Goal: Task Accomplishment & Management: Complete application form

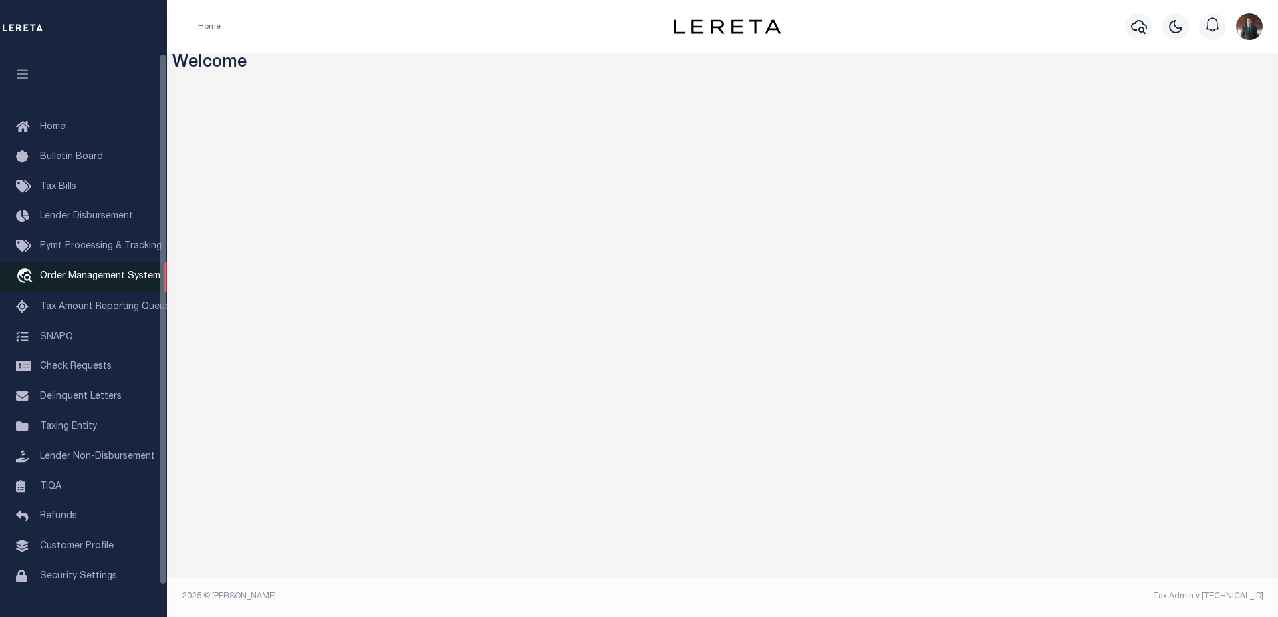
click at [119, 280] on span "Order Management System" at bounding box center [100, 276] width 120 height 9
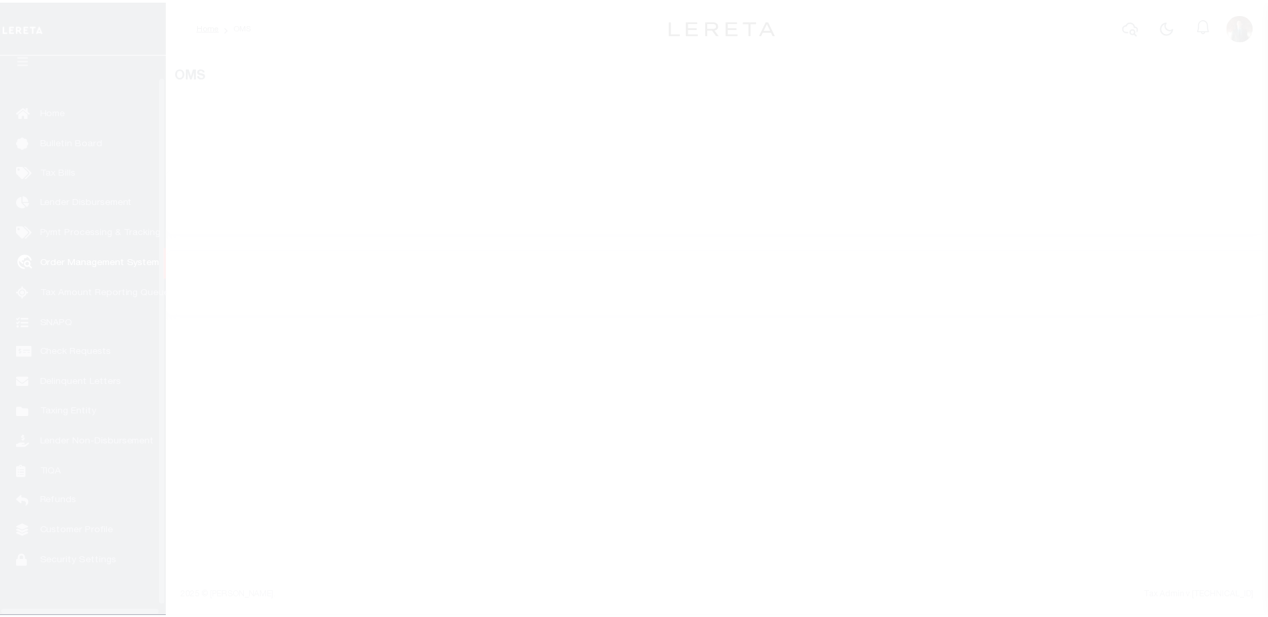
scroll to position [33, 0]
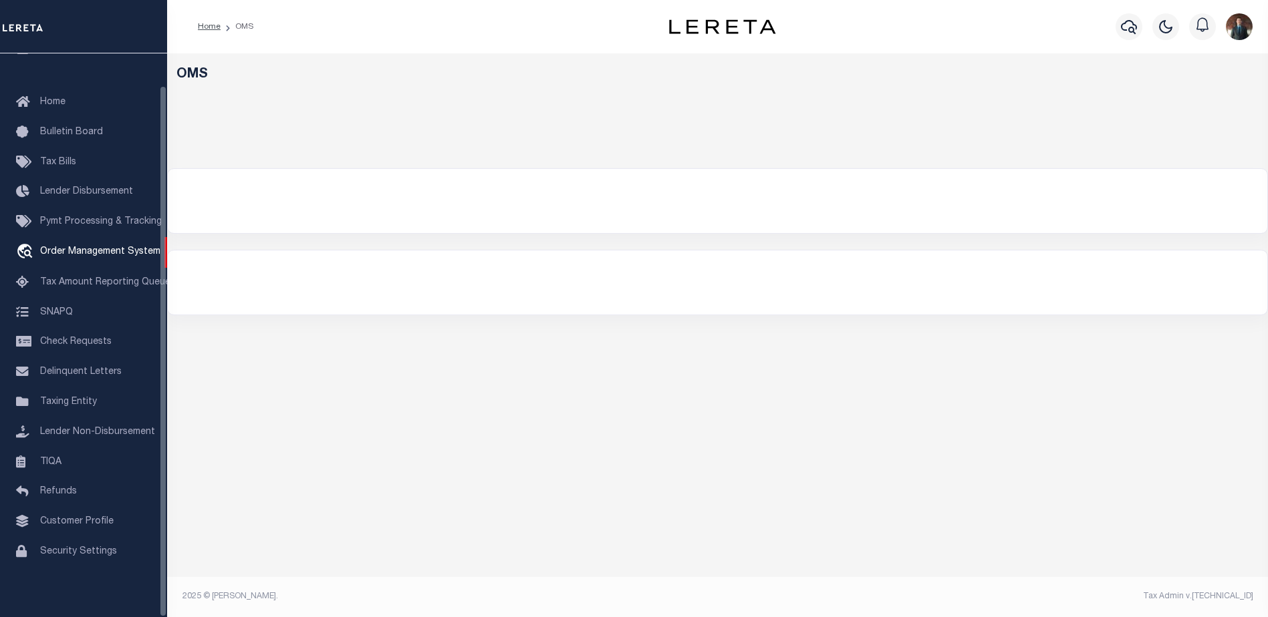
select select "200"
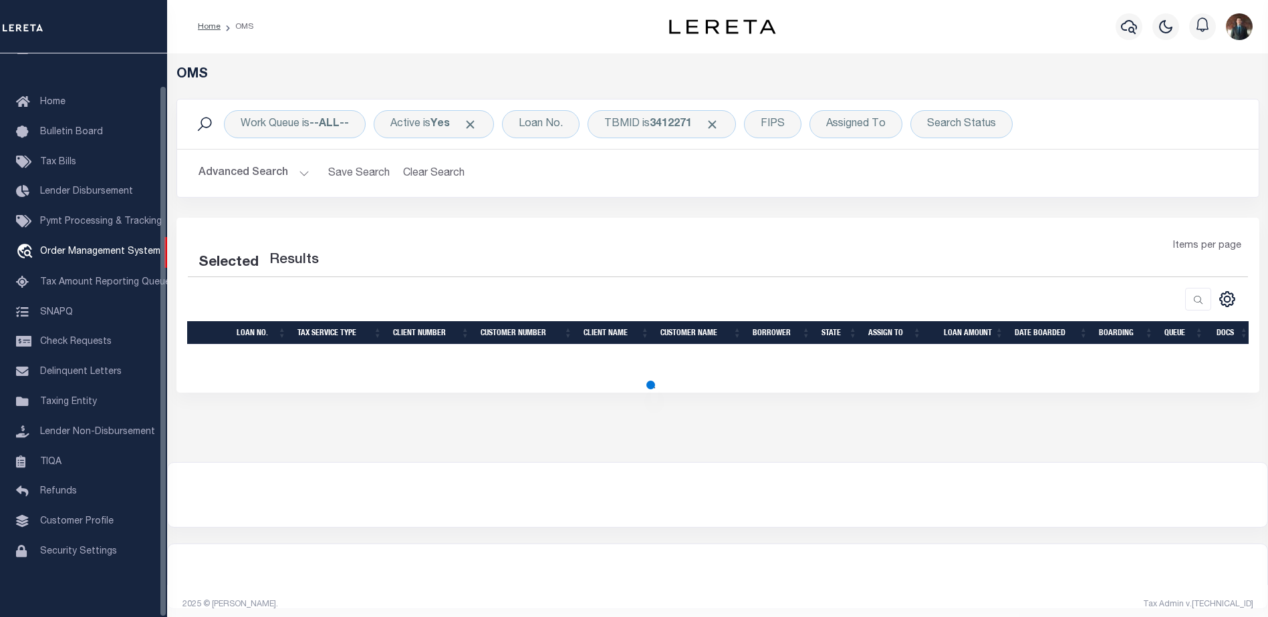
select select "200"
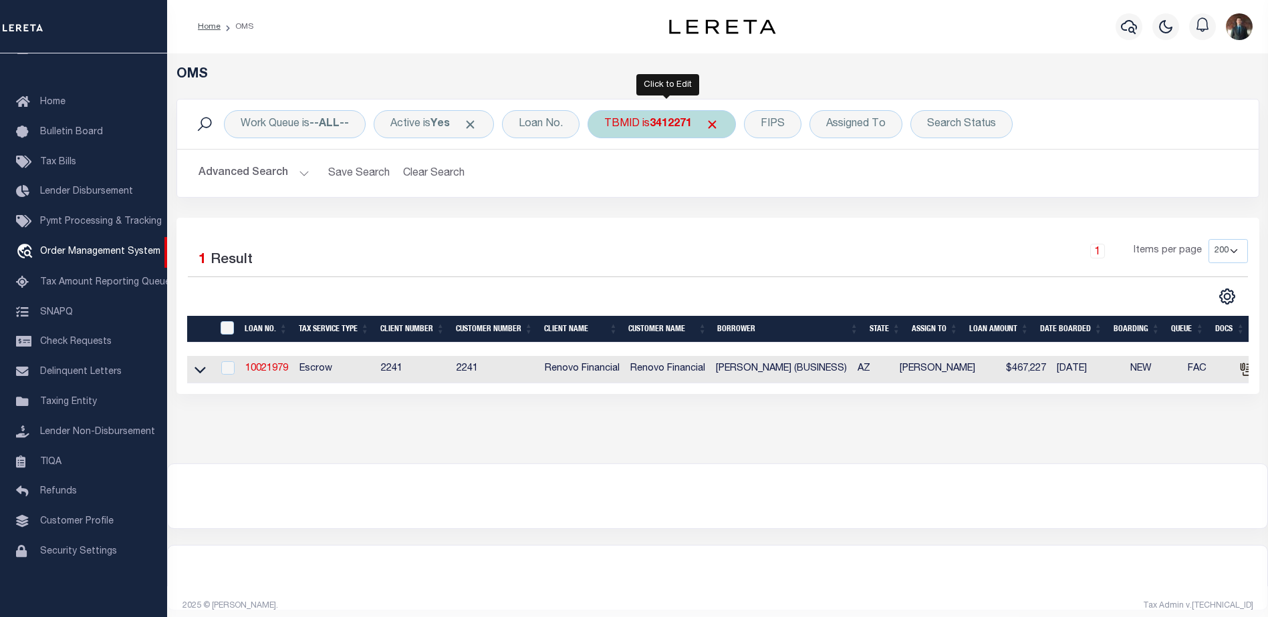
click at [670, 119] on b "3412271" at bounding box center [671, 124] width 42 height 11
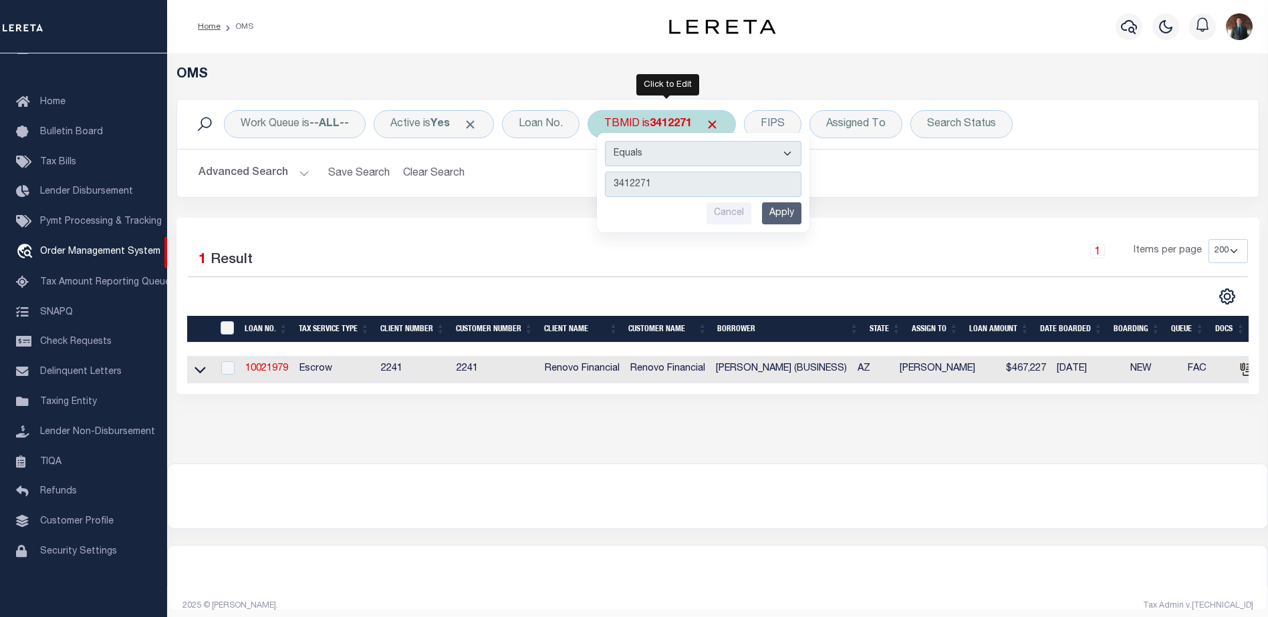
type input "3377510"
click at [815, 213] on div "Work Queue is --ALL-- Active is Yes Loan No. TBMID is 3412271 Equals Is Not Equ…" at bounding box center [717, 158] width 1103 height 119
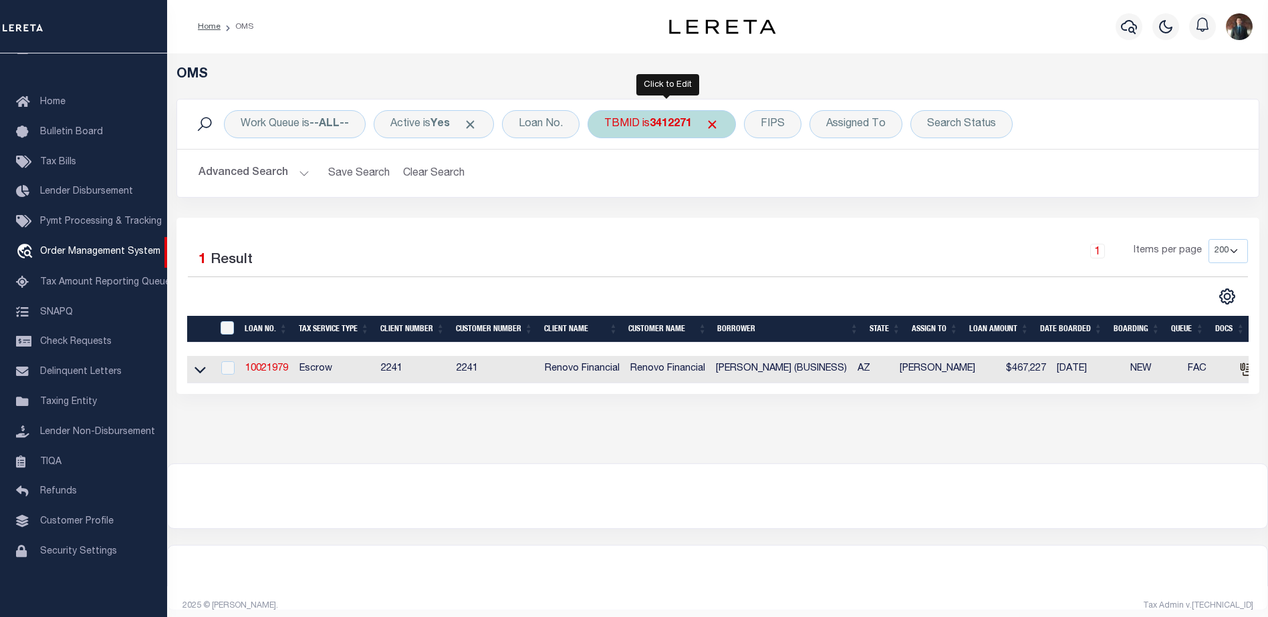
click at [674, 114] on div "TBMID is 3412271 Equals Is Not Equal To Is Greater Than Is Less Than 3377510 Ca…" at bounding box center [661, 124] width 148 height 28
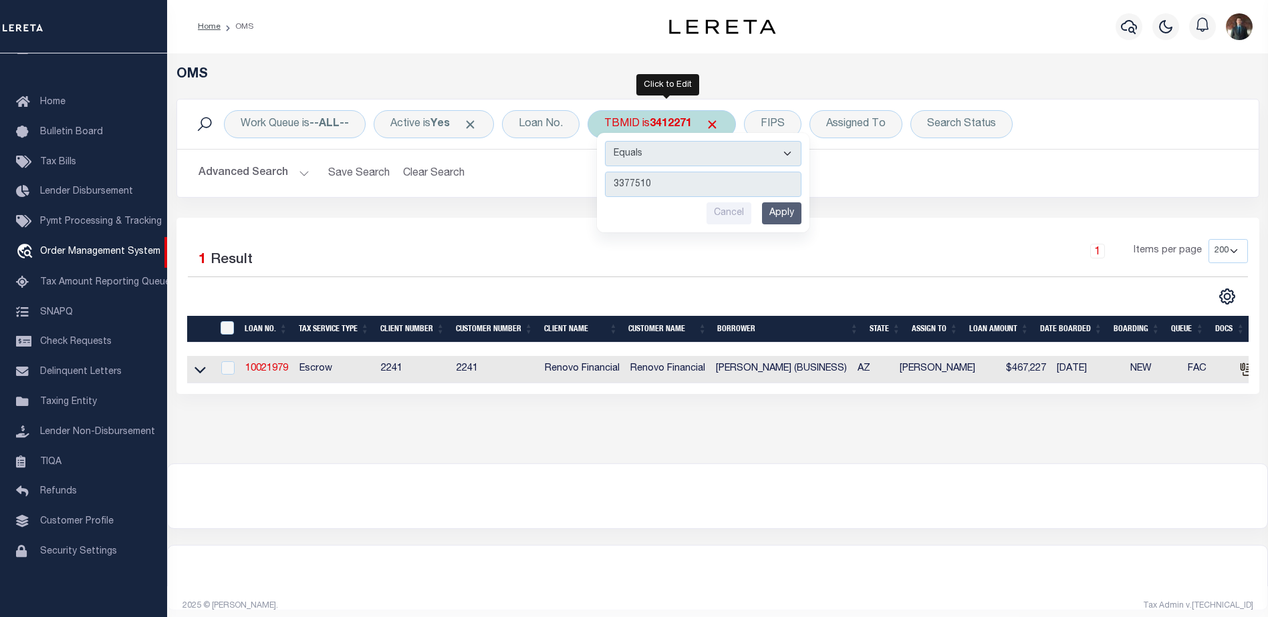
type input "3377510"
click at [791, 212] on input "Apply" at bounding box center [781, 213] width 39 height 22
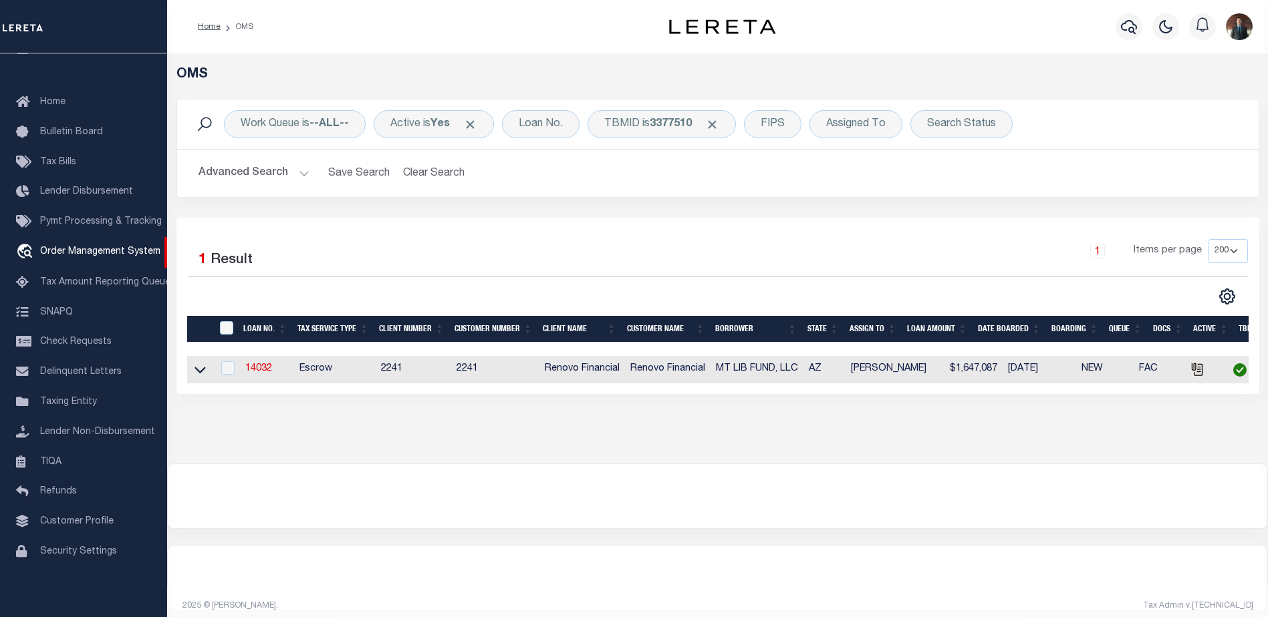
click at [275, 371] on td "14032" at bounding box center [267, 369] width 54 height 27
checkbox input "true"
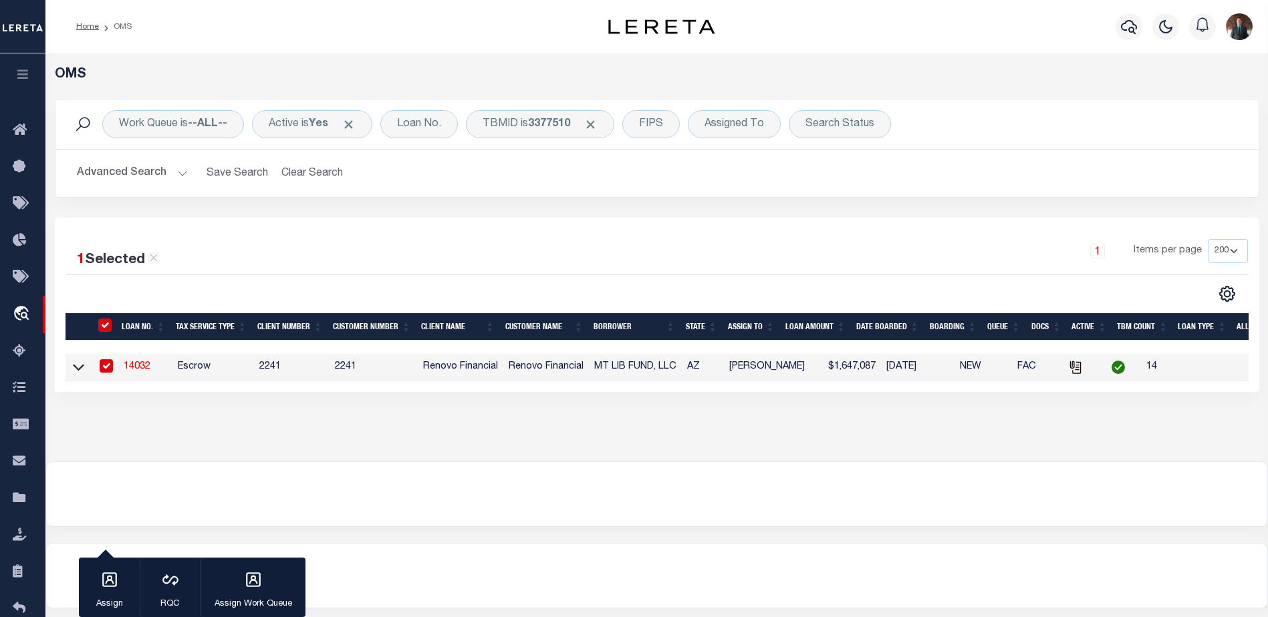
click at [142, 370] on link "14032" at bounding box center [137, 366] width 27 height 9
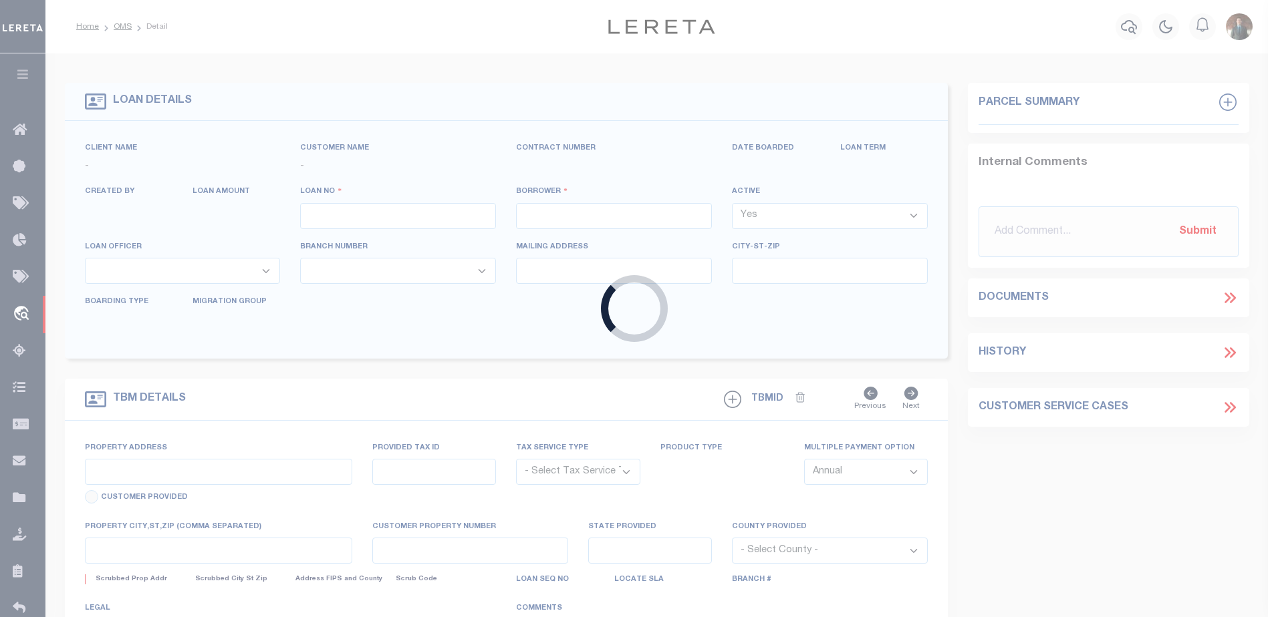
type input "14032"
type input "MT LIB FUND, LLC"
select select
type input "[STREET_ADDRESS]"
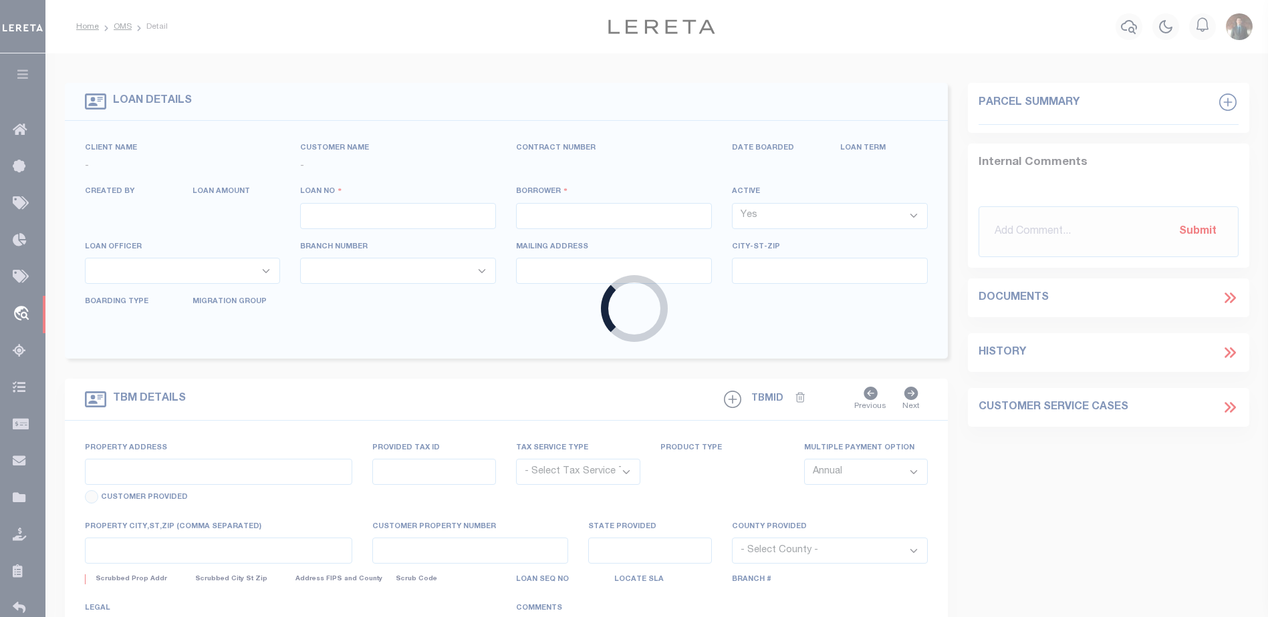
type input "Mesa AZ 85215"
select select "10"
select select "Escrow"
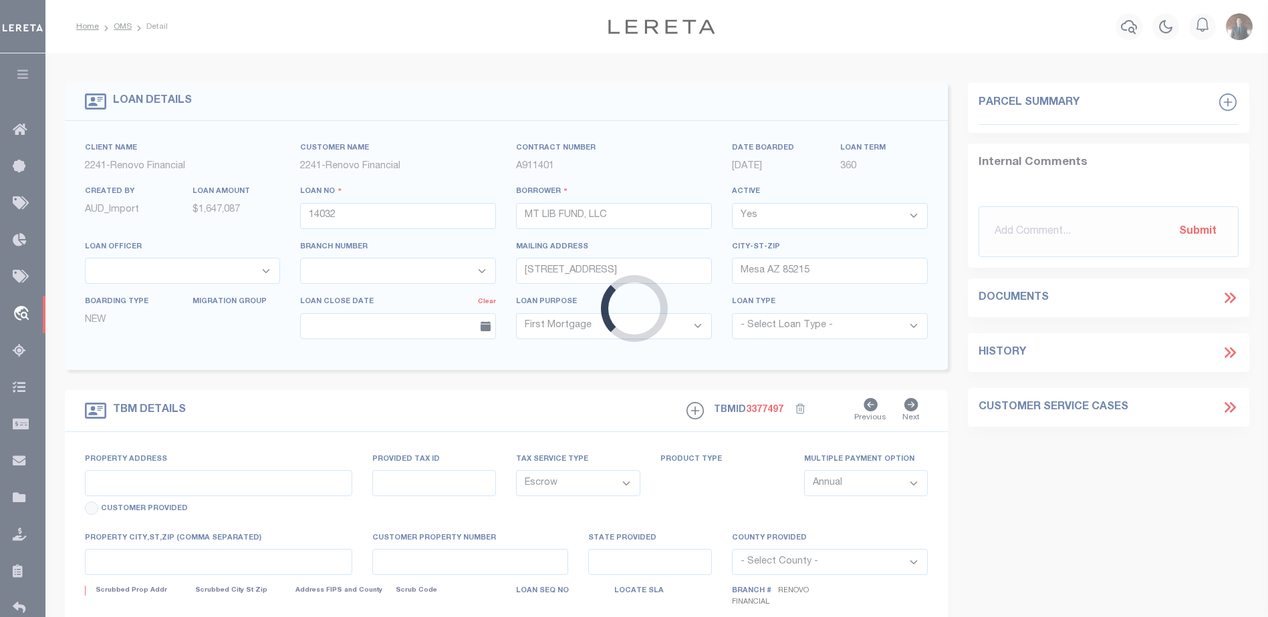
type input "[STREET_ADDRESS]"
select select
type input "[GEOGRAPHIC_DATA]"
type input "a0kUS0000041pJ7"
type input "AZ"
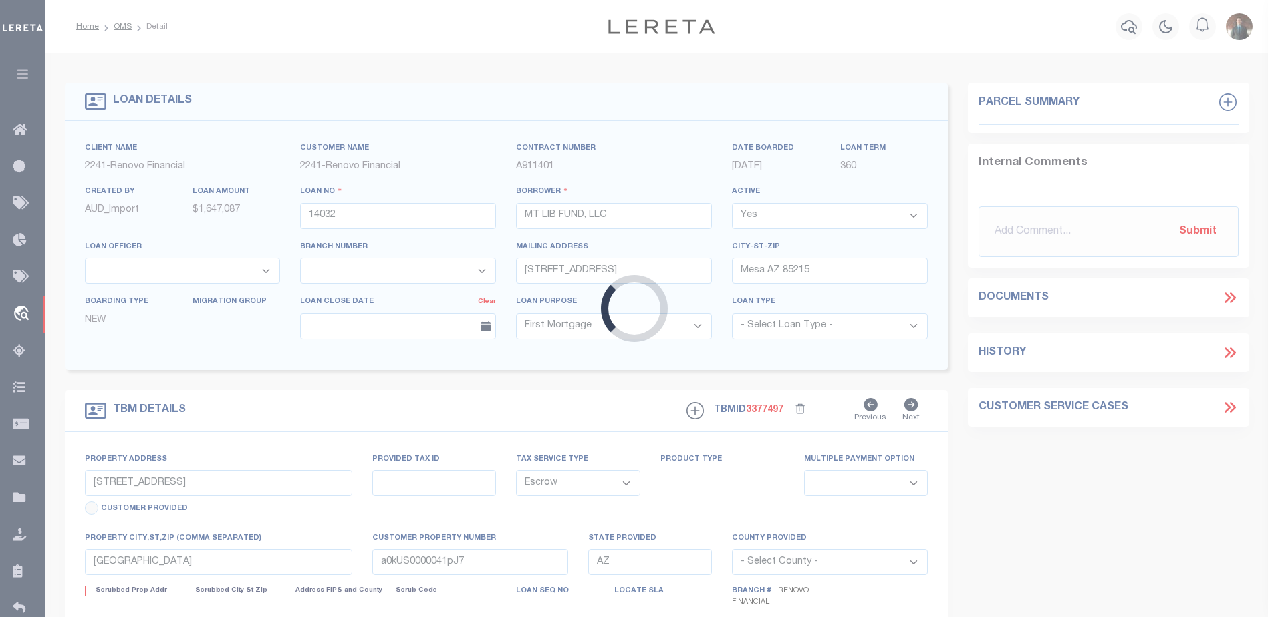
select select
type textarea "LEGAL REQUIRED"
select select "25066"
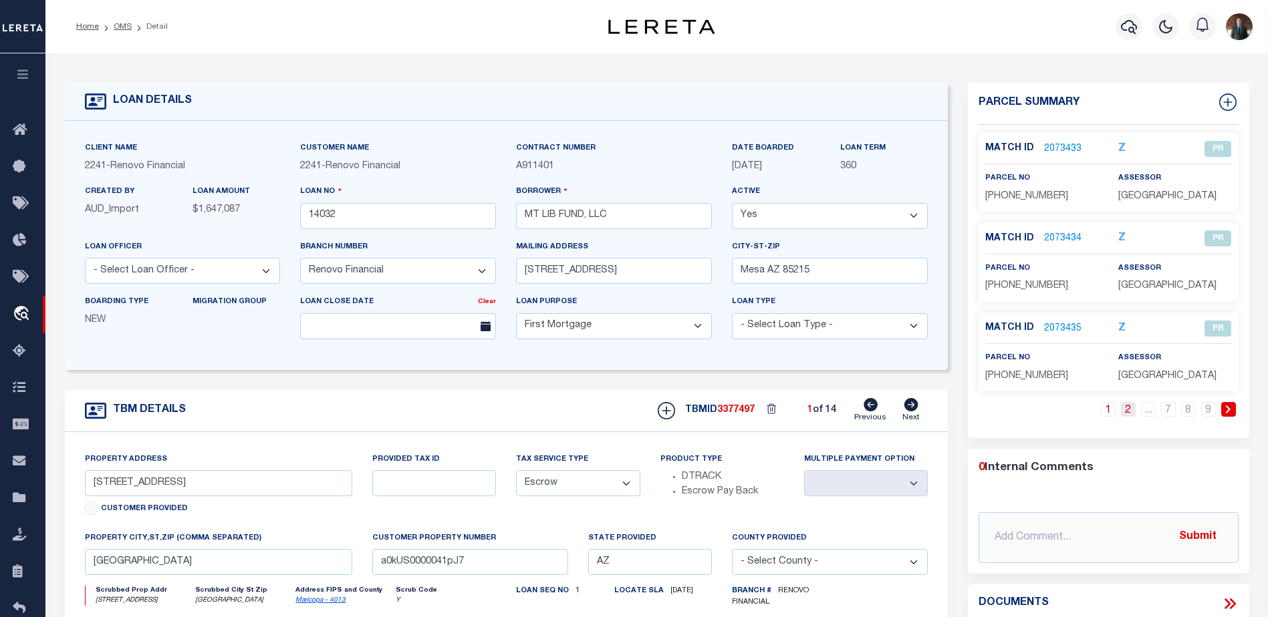
click at [1124, 410] on link "2" at bounding box center [1128, 409] width 15 height 15
click at [1227, 407] on icon at bounding box center [1228, 410] width 5 height 8
click at [1063, 235] on link "2071783" at bounding box center [1062, 239] width 37 height 14
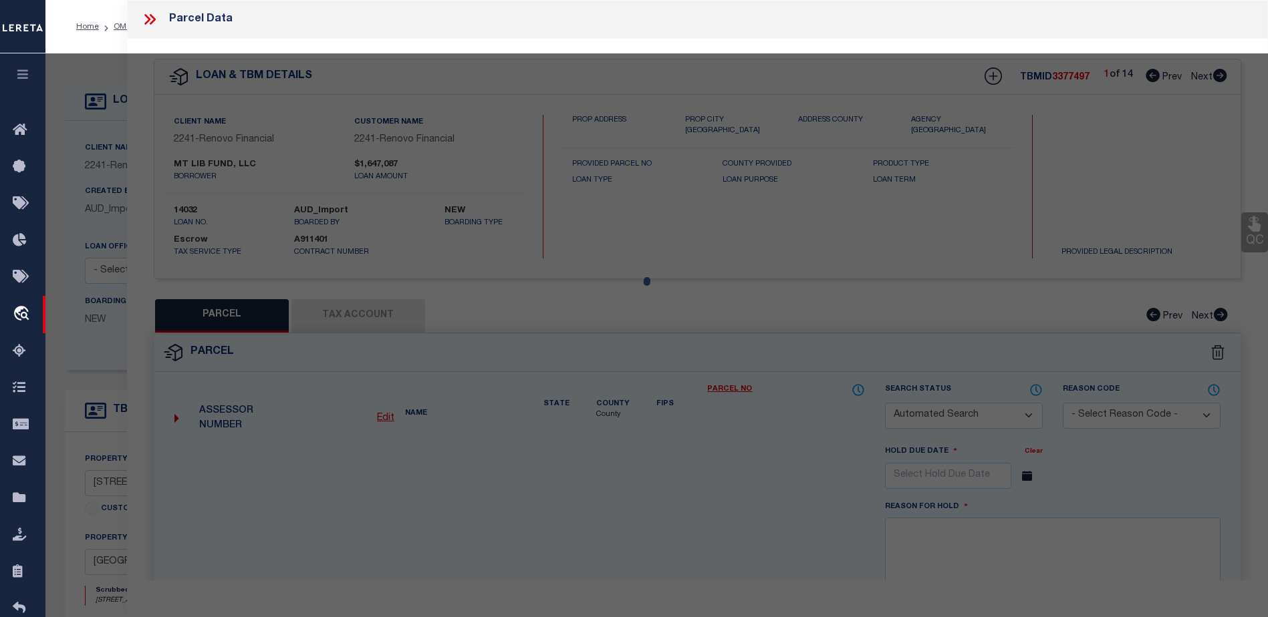
checkbox input "false"
select select "CP"
type input "MT LIB FUND LLC"
select select "AGF"
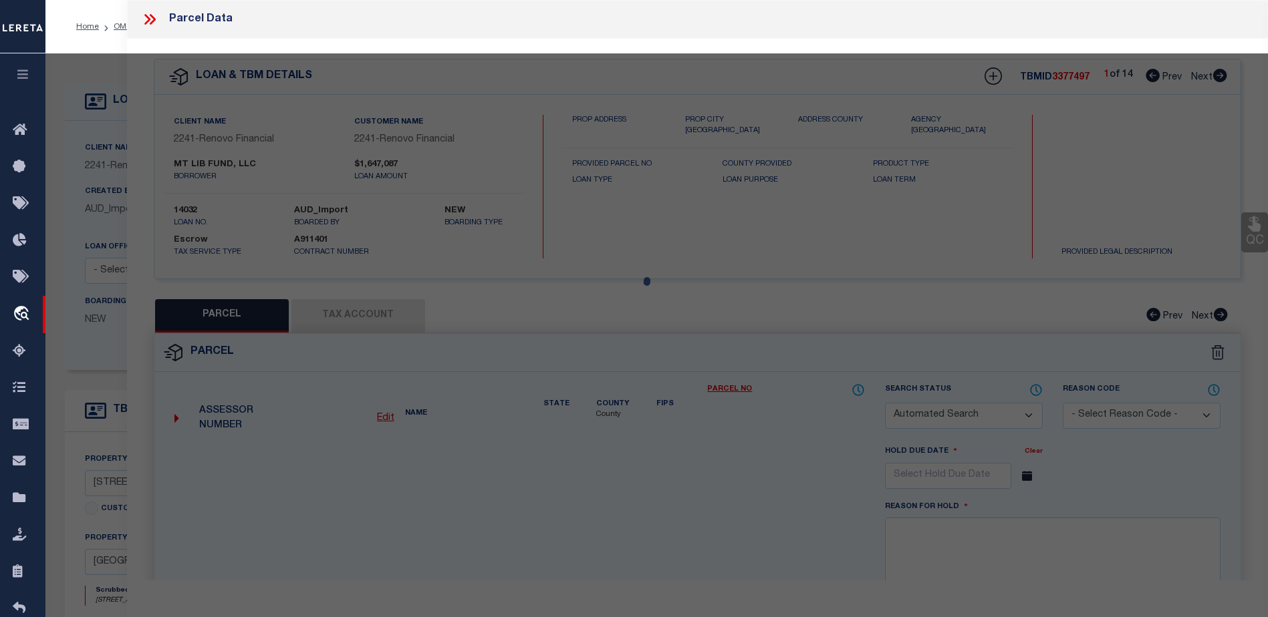
select select "ADD"
type input "[STREET_ADDRESS]"
type input "MESA AZ 85203"
type textarea "LA CASA MESA CONDOMINIUM MCR 327-3 UNIT 0208 TOG WI AN UNDIV 1-86 INT IN THE CO…"
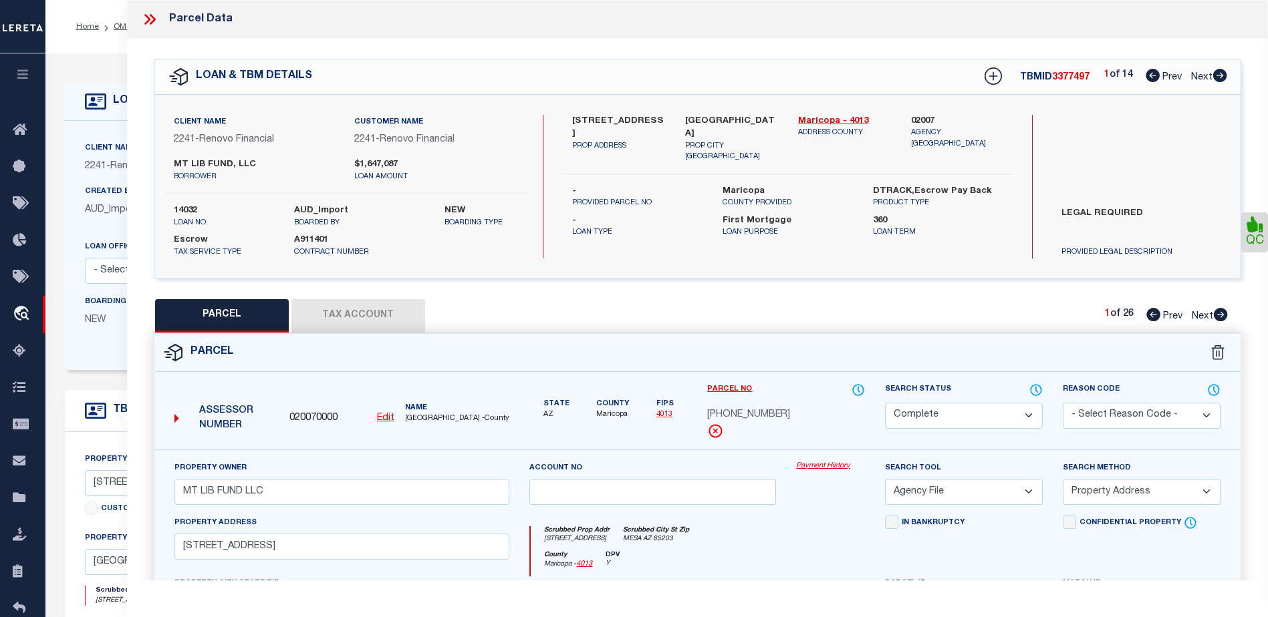
click at [149, 21] on icon at bounding box center [149, 19] width 17 height 17
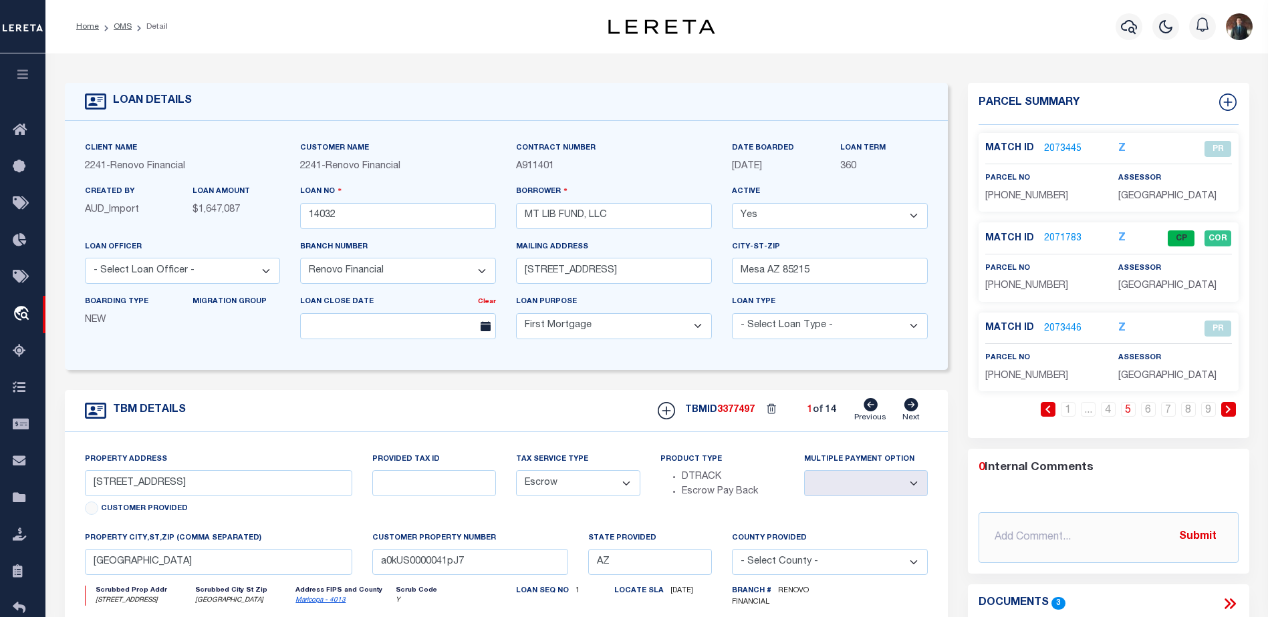
click at [1223, 410] on link at bounding box center [1228, 409] width 15 height 15
click at [1225, 410] on icon at bounding box center [1228, 410] width 6 height 8
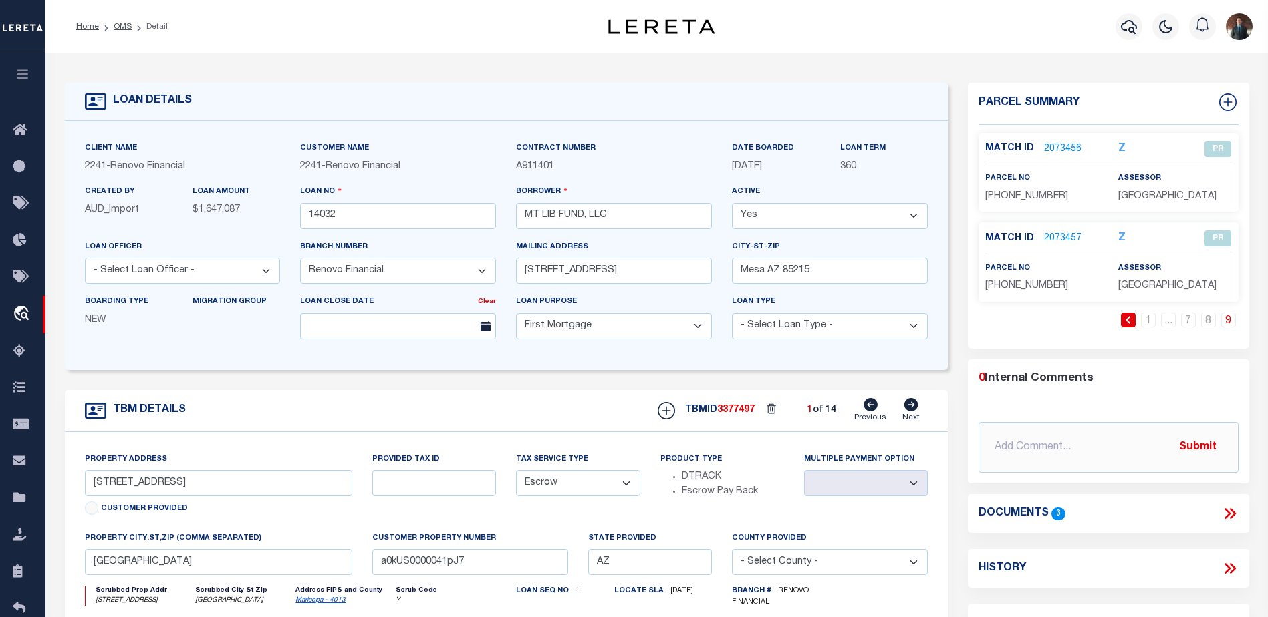
click at [1225, 410] on div "0 Internal Comments @[PERSON_NAME] @[PERSON_NAME] @[PERSON_NAME] @[PERSON_NAME]…" at bounding box center [1108, 422] width 281 height 104
click at [121, 28] on link "OMS" at bounding box center [123, 27] width 18 height 8
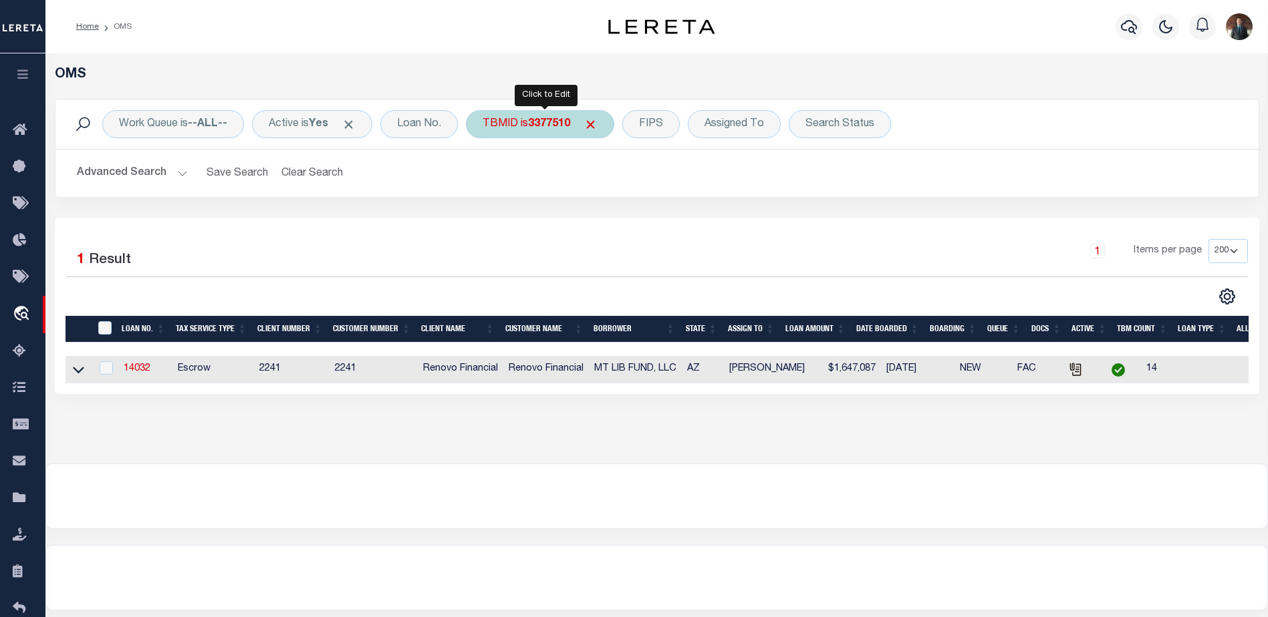
click at [495, 123] on div "TBMID is 3377510" at bounding box center [540, 124] width 148 height 28
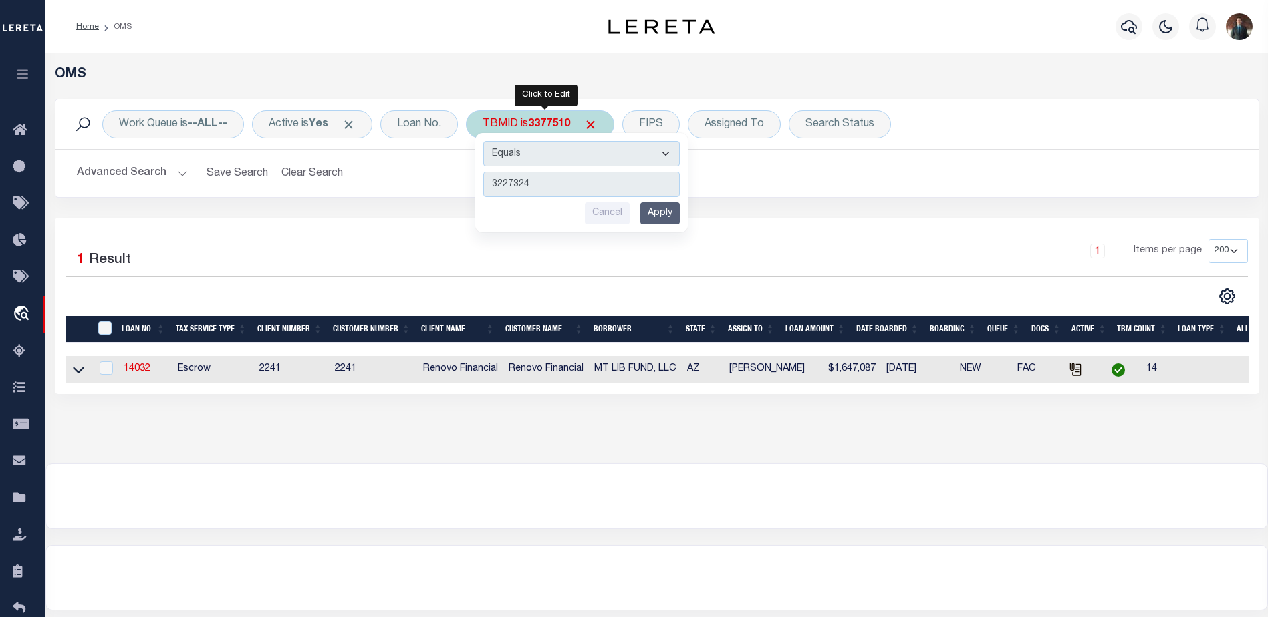
type input "3227324"
click at [672, 215] on input "Apply" at bounding box center [659, 213] width 39 height 22
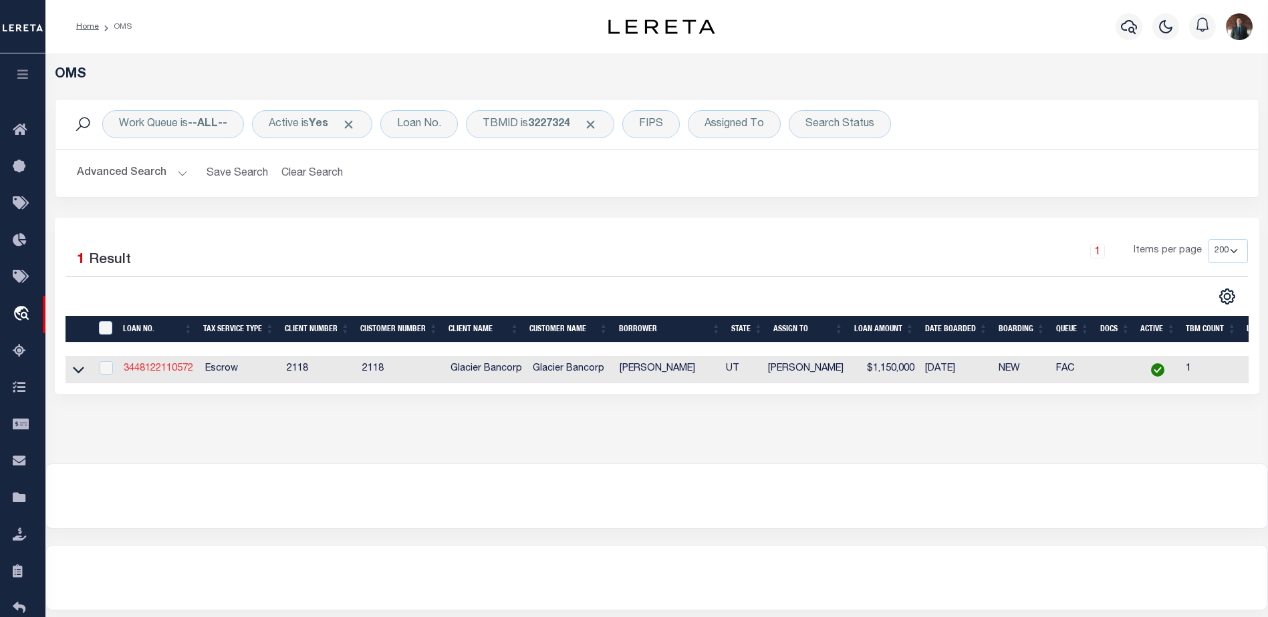
click at [170, 373] on link "3448122110572" at bounding box center [159, 368] width 70 height 9
type input "3448122110572"
type input "[PERSON_NAME]"
select select
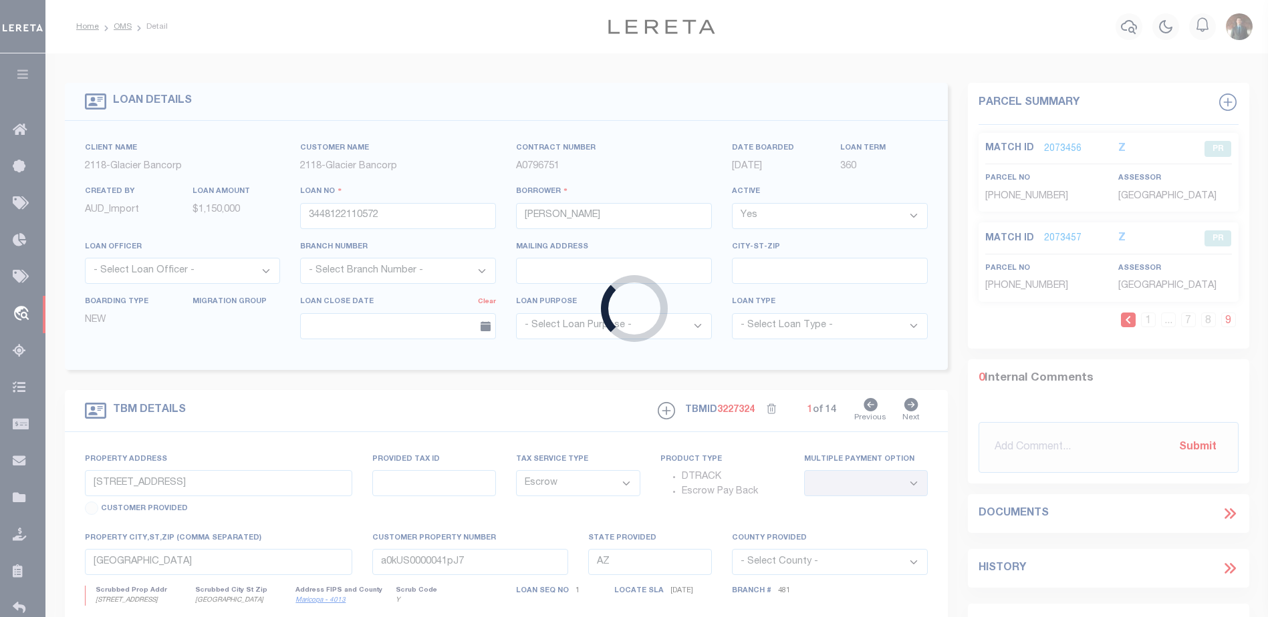
type input "[STREET_ADDRESS]"
type input "553430002"
select select
type input "ALPINE UT 840040000"
type input "UT"
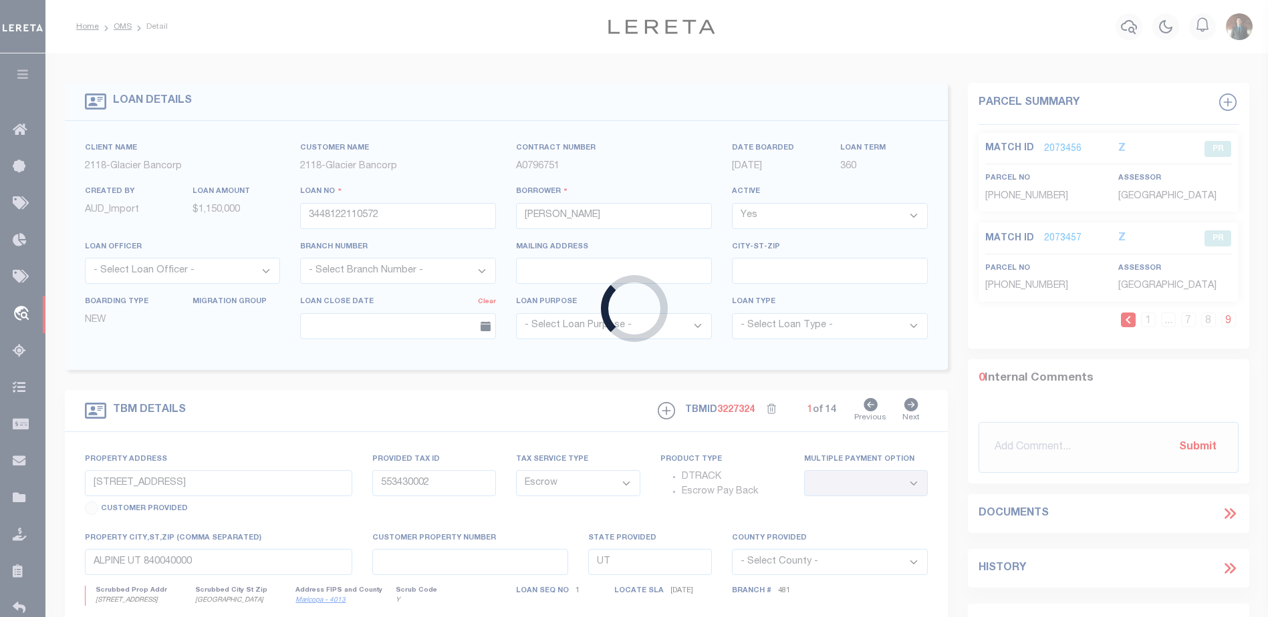
select select
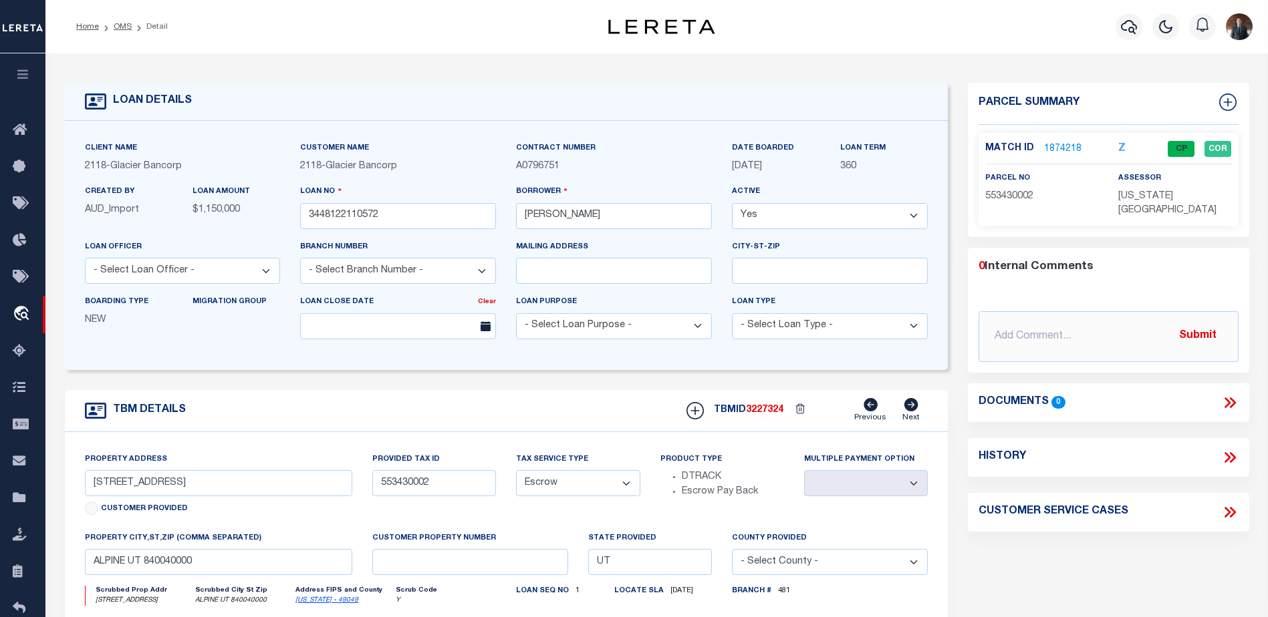
click at [1049, 145] on link "1874218" at bounding box center [1062, 149] width 37 height 14
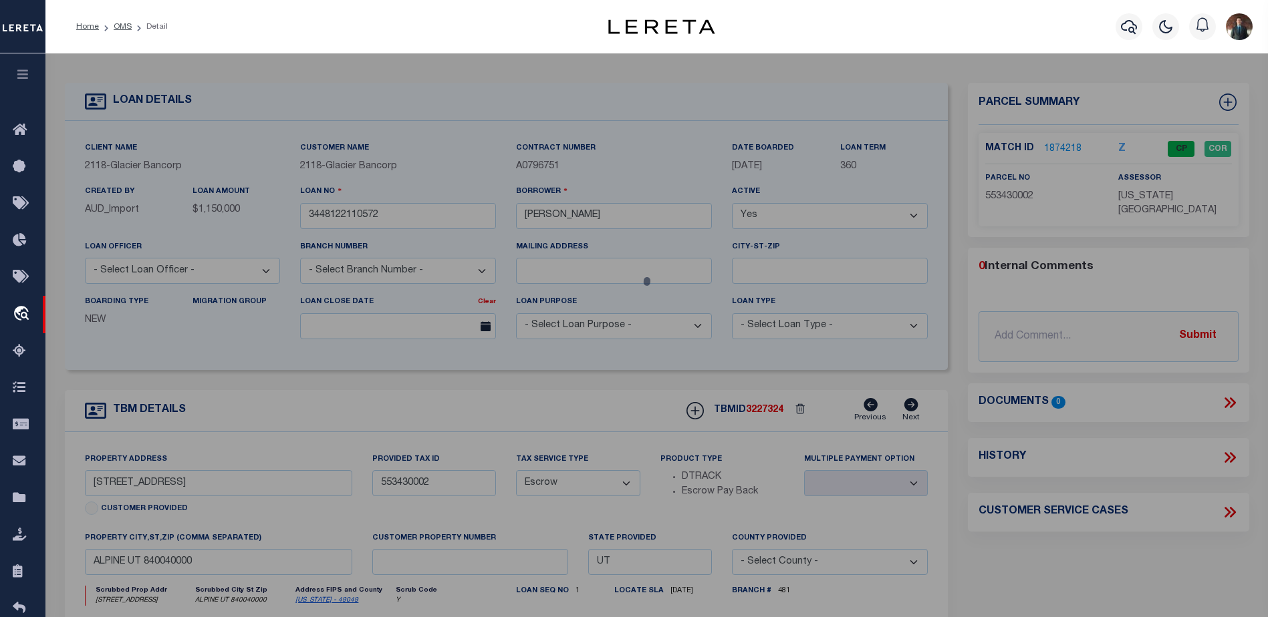
select select "AS"
select select
checkbox input "false"
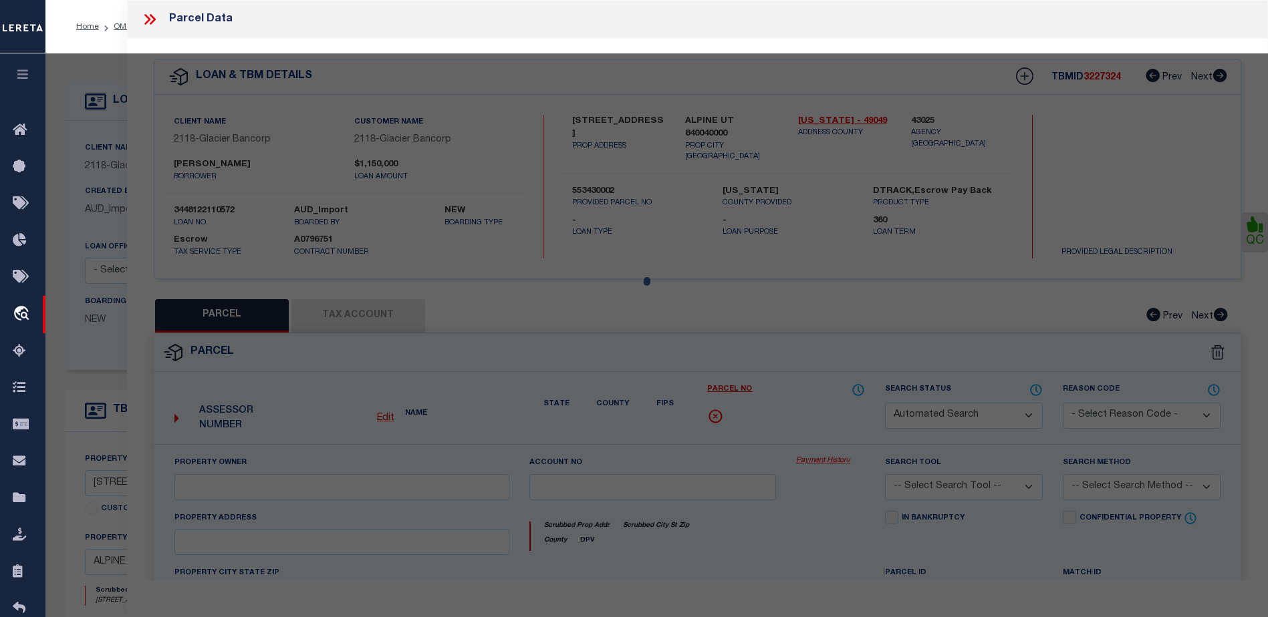
select select "CP"
type input "[PERSON_NAME], ANNELISSA"
select select "AGF"
select select "ADD"
type input "[STREET_ADDRESS]"
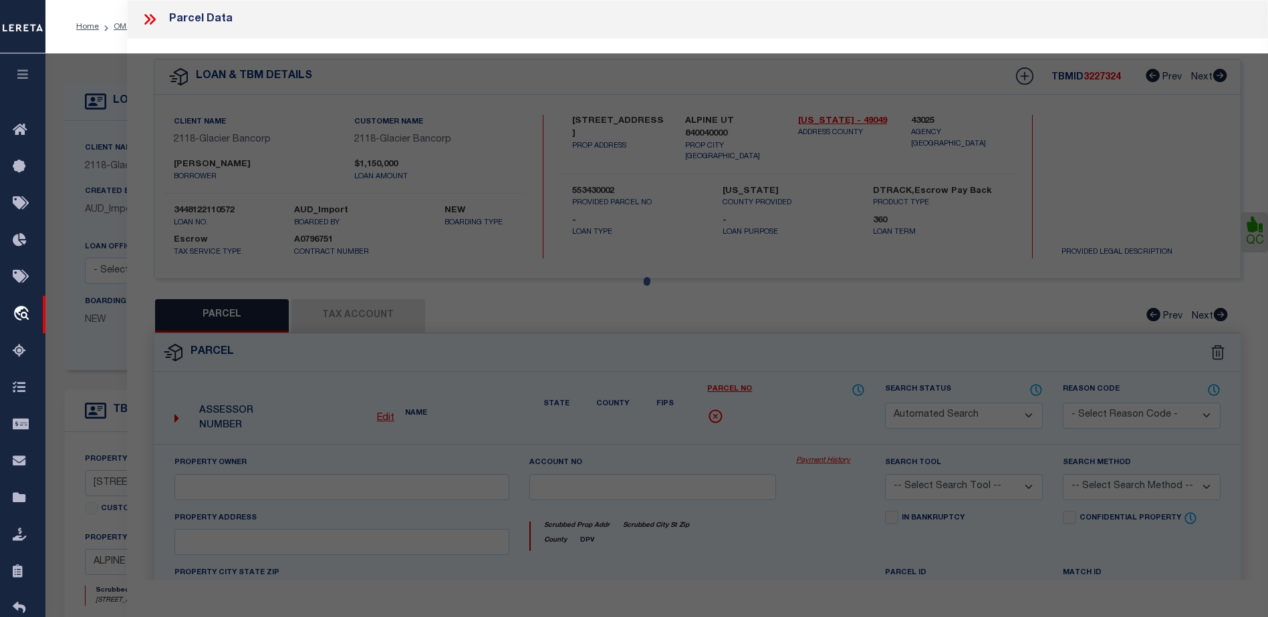
type input "ALPINE UT 84004"
type textarea "LOT 2, WESTFIELD OAKS PHASE 2 SUBDV. AREA 1.695 AC."
type textarea "Tax ID Special Project"
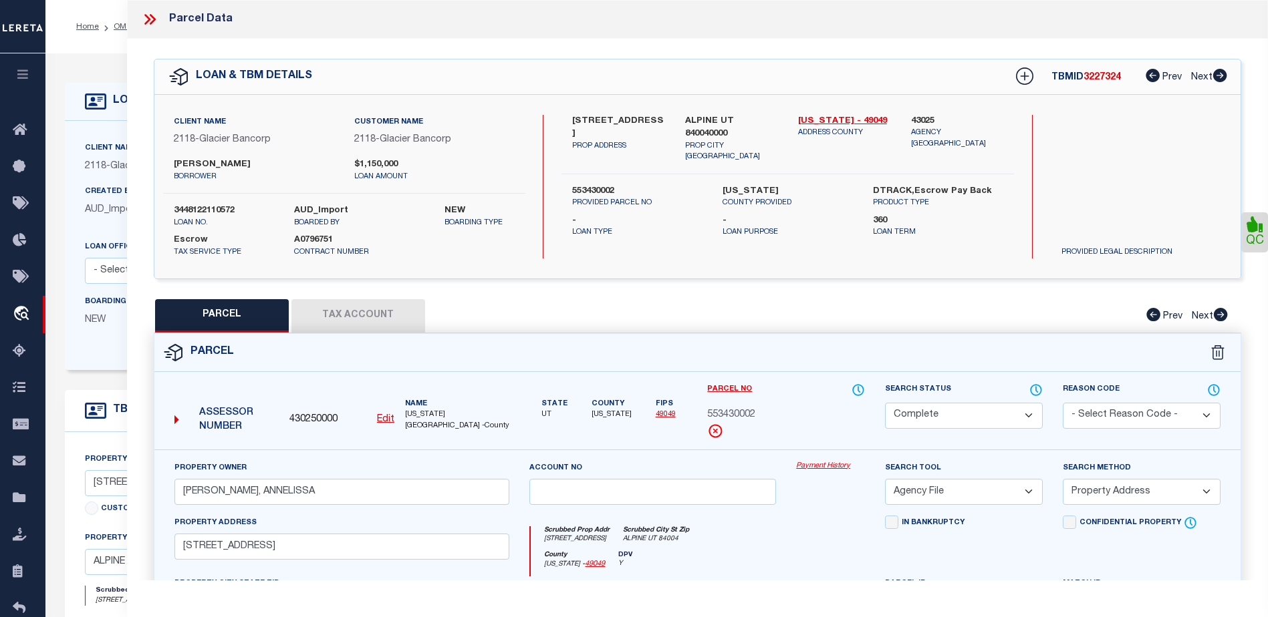
click at [372, 309] on button "Tax Account" at bounding box center [358, 315] width 134 height 33
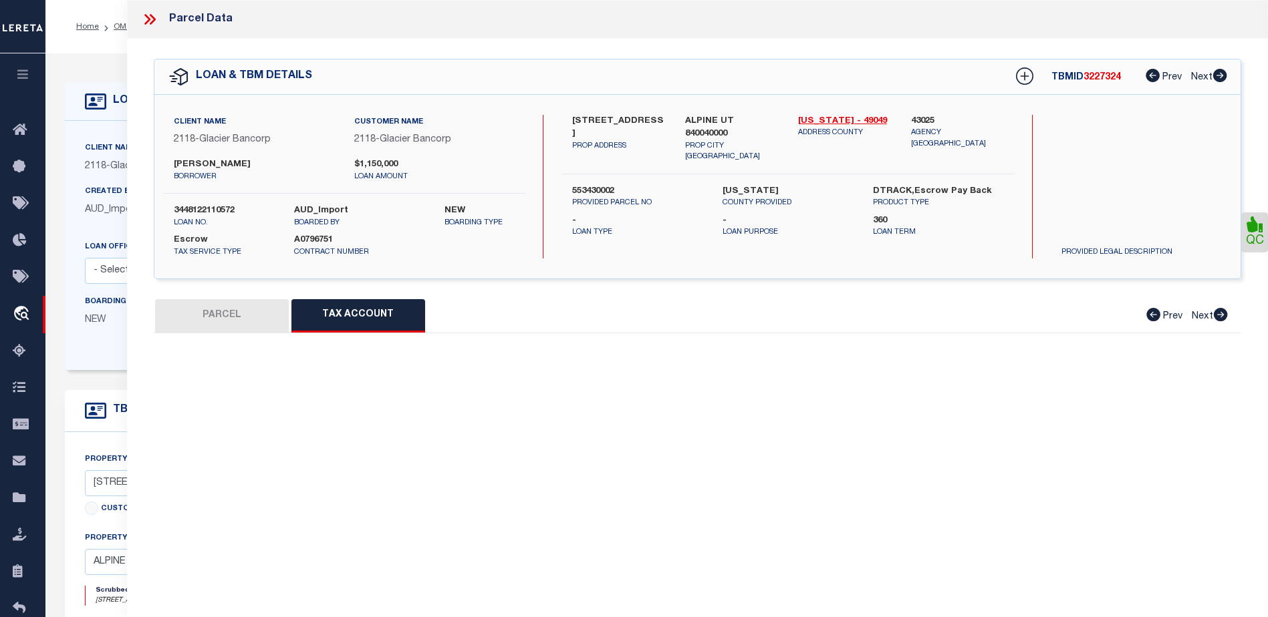
select select "100"
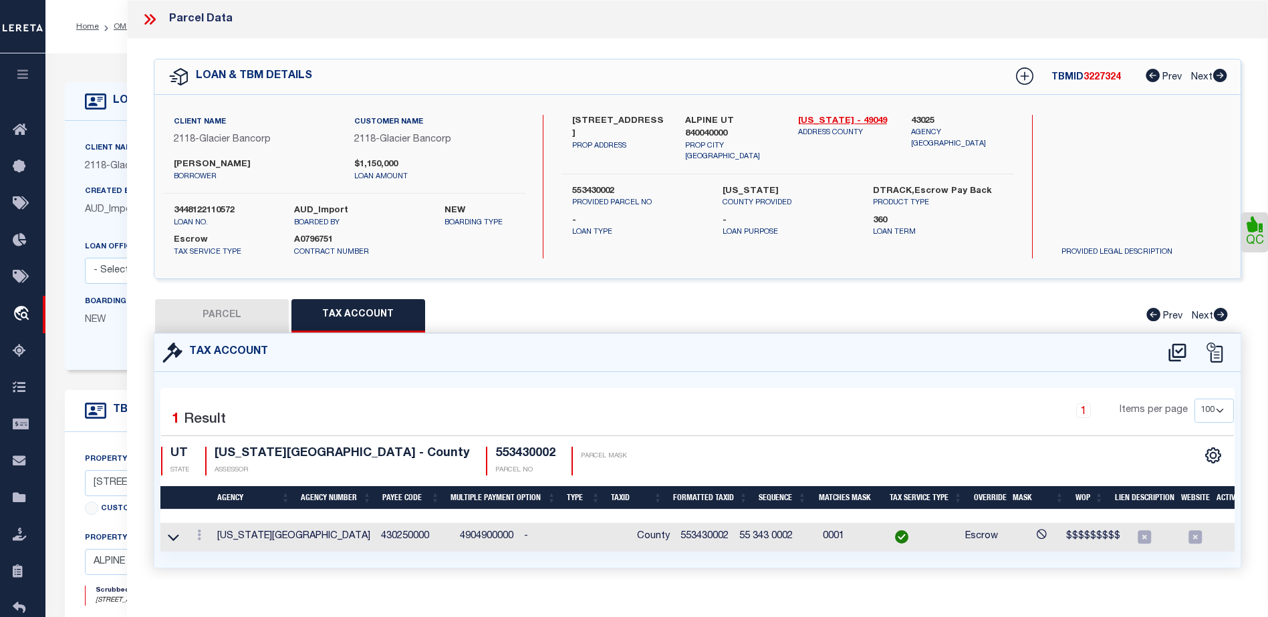
click at [150, 19] on icon at bounding box center [147, 19] width 6 height 11
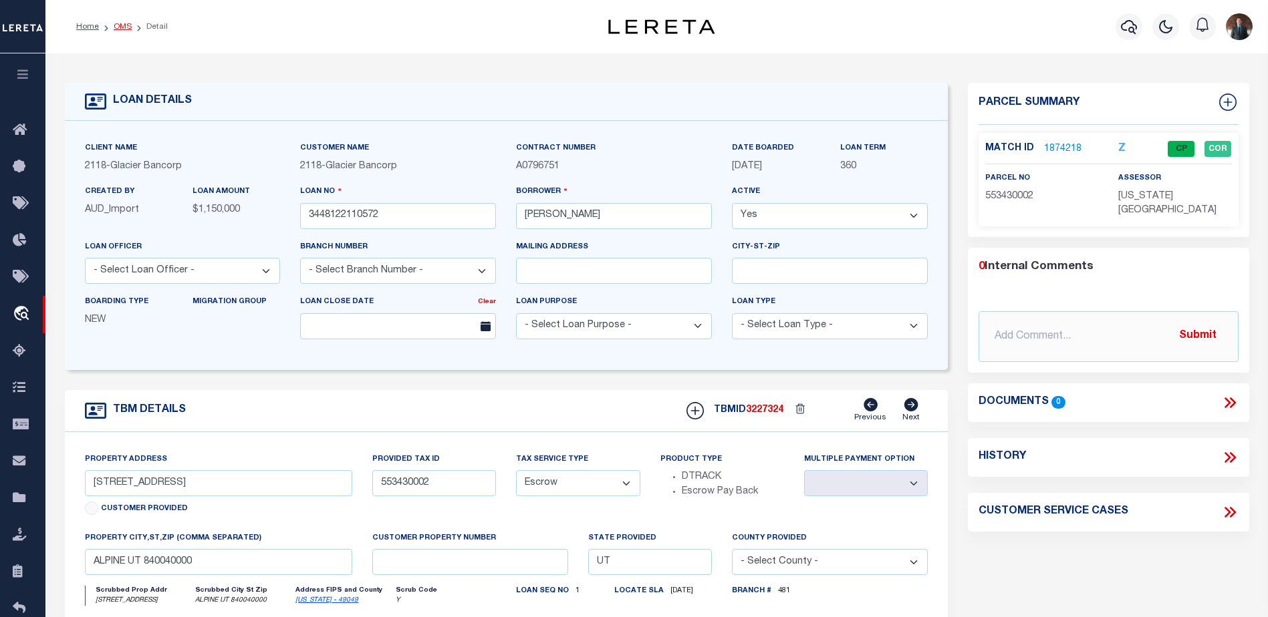
click at [124, 27] on link "OMS" at bounding box center [123, 27] width 18 height 8
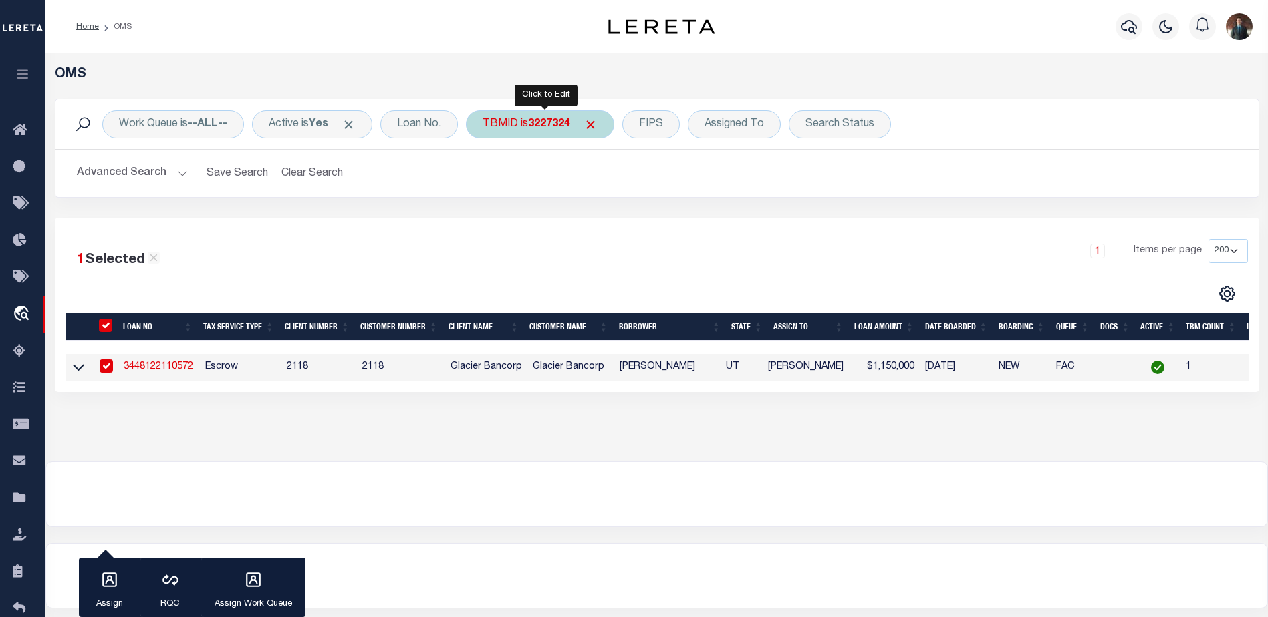
click at [519, 131] on div "TBMID is 3227324" at bounding box center [540, 124] width 148 height 28
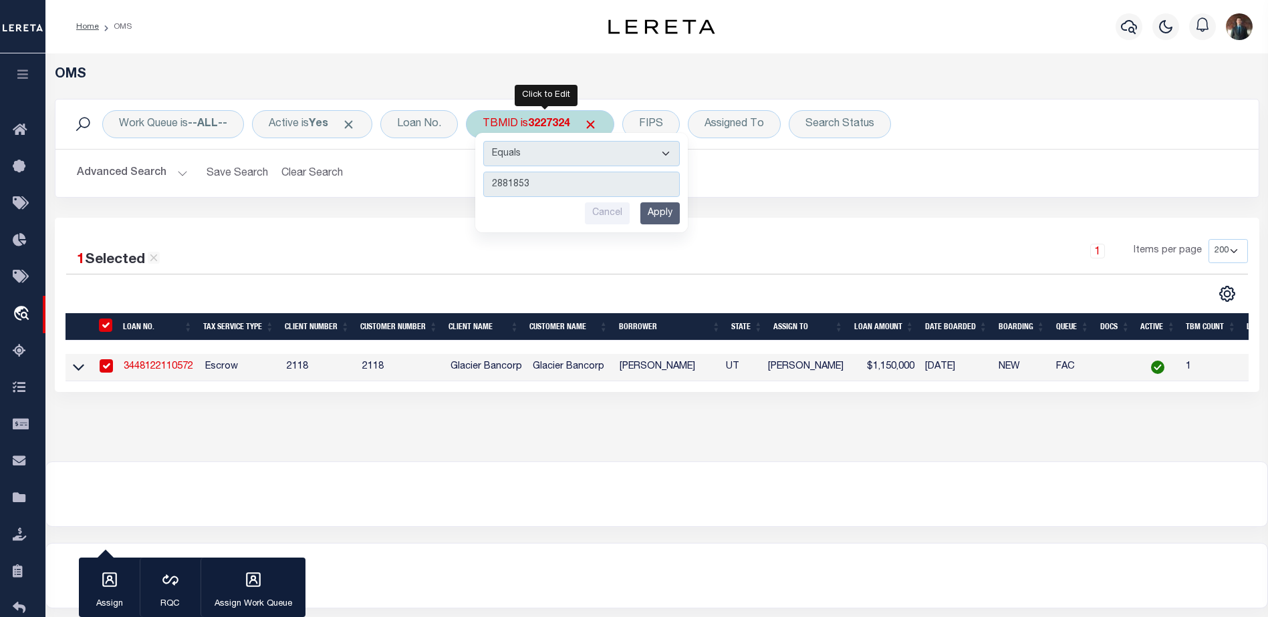
type input "2881853"
click at [658, 215] on input "Apply" at bounding box center [659, 213] width 39 height 22
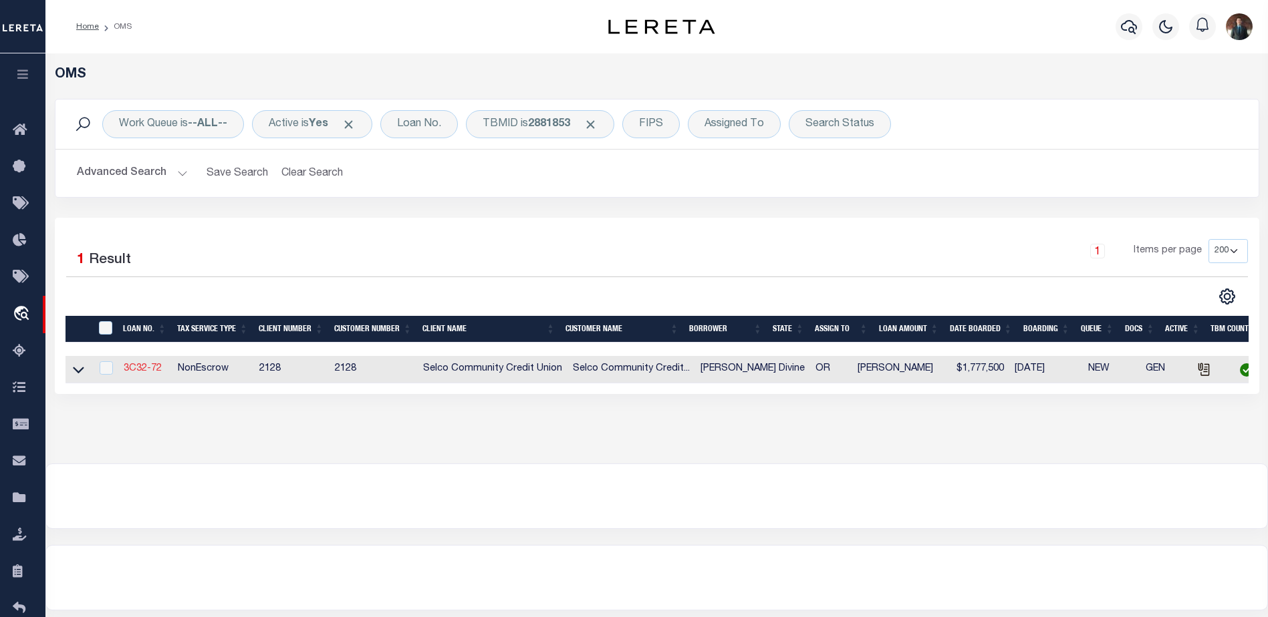
click at [132, 371] on link "3C32-72" at bounding box center [143, 368] width 38 height 9
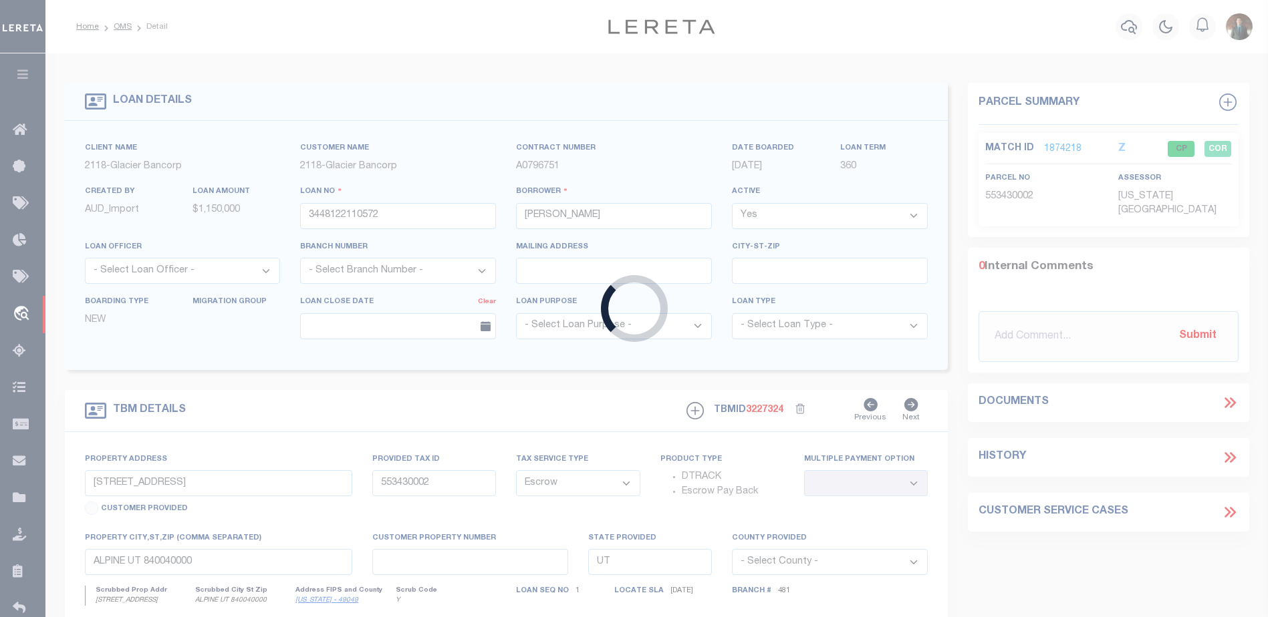
type input "3C32-72"
type input "[PERSON_NAME] Divine"
select select
select select "NonEscrow"
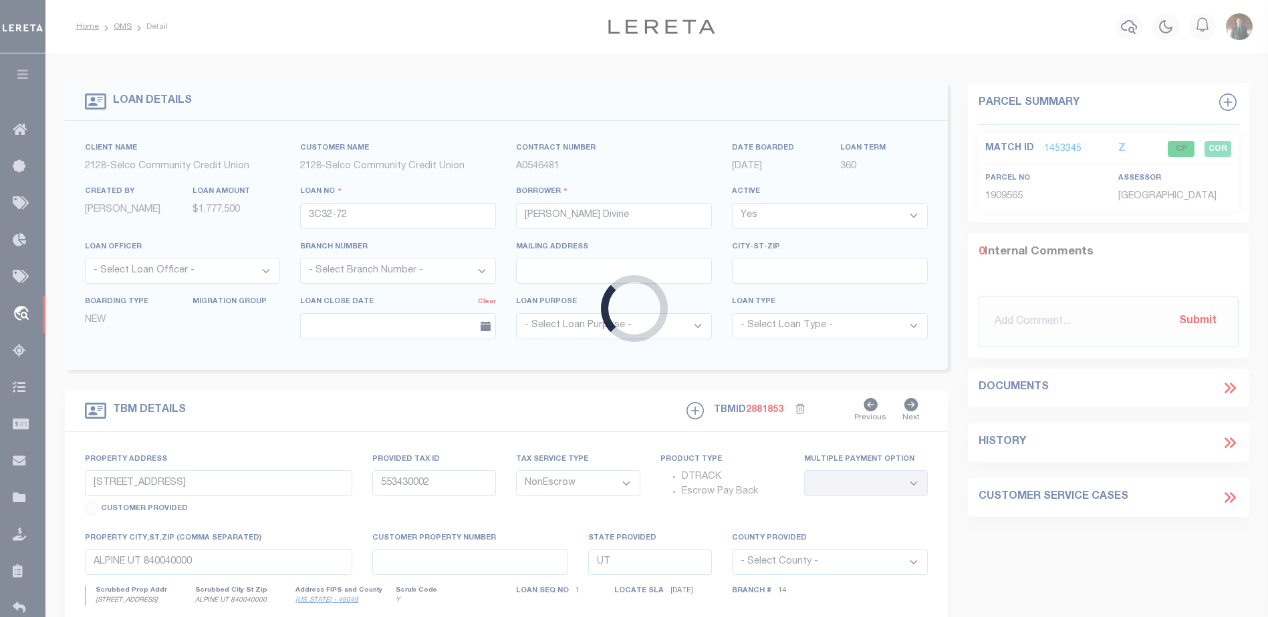
type input "[STREET_ADDRESS]"
type input "[GEOGRAPHIC_DATA] OR 97478"
type input "OR"
type textarea "TAX ID Update last comment: 1909565 Current Parcel ID"
select select "8219"
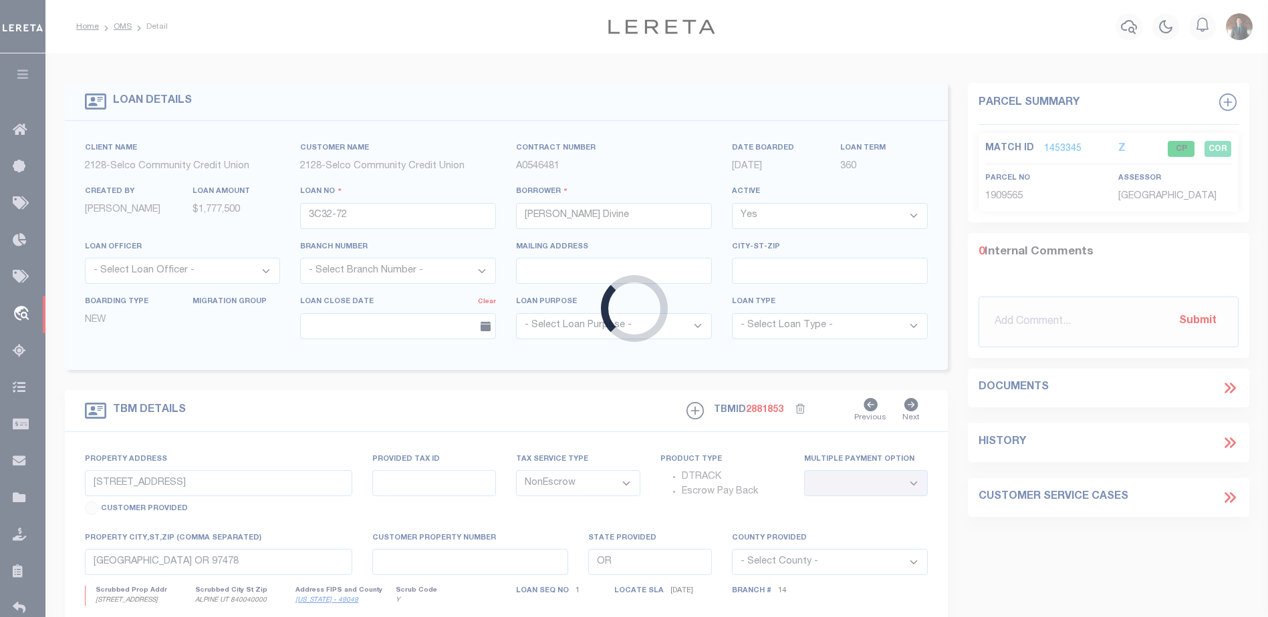
select select "2473"
select select "3"
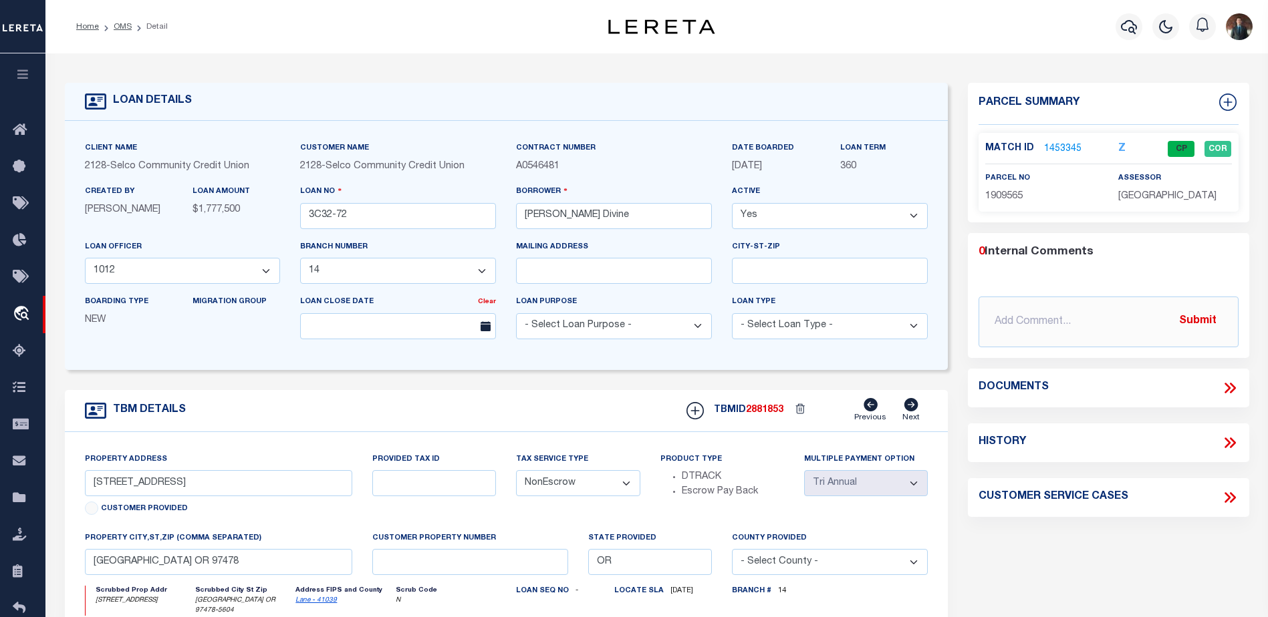
click at [1073, 142] on link "1453345" at bounding box center [1062, 149] width 37 height 14
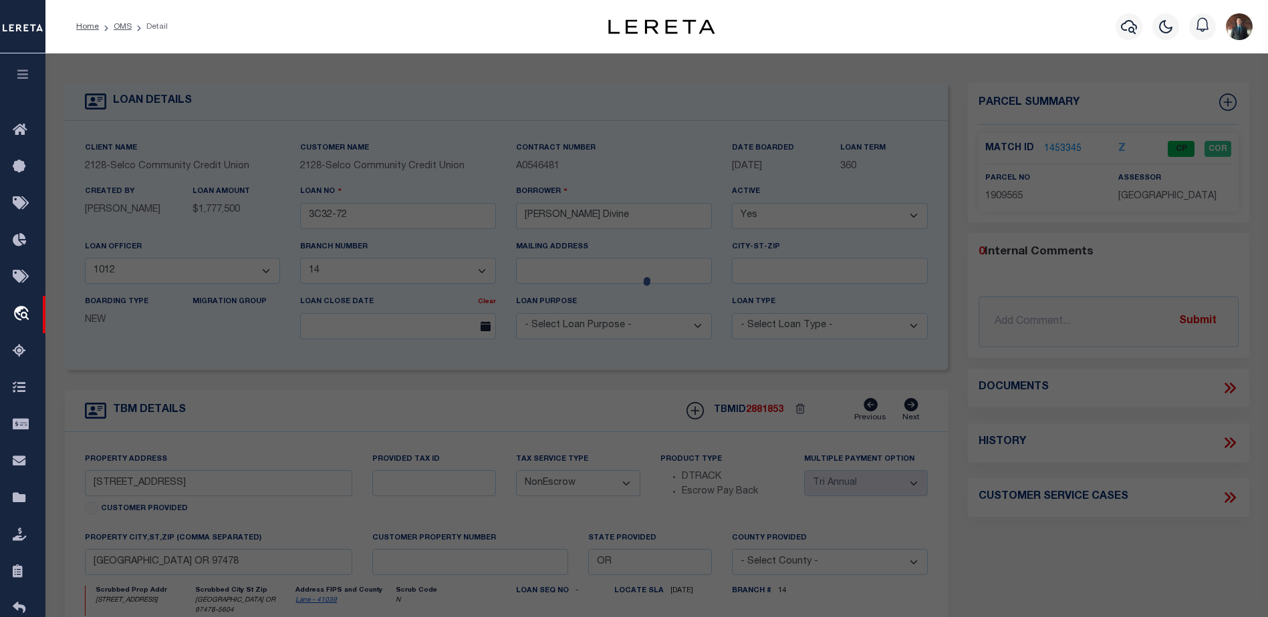
select select "AS"
select select
checkbox input "false"
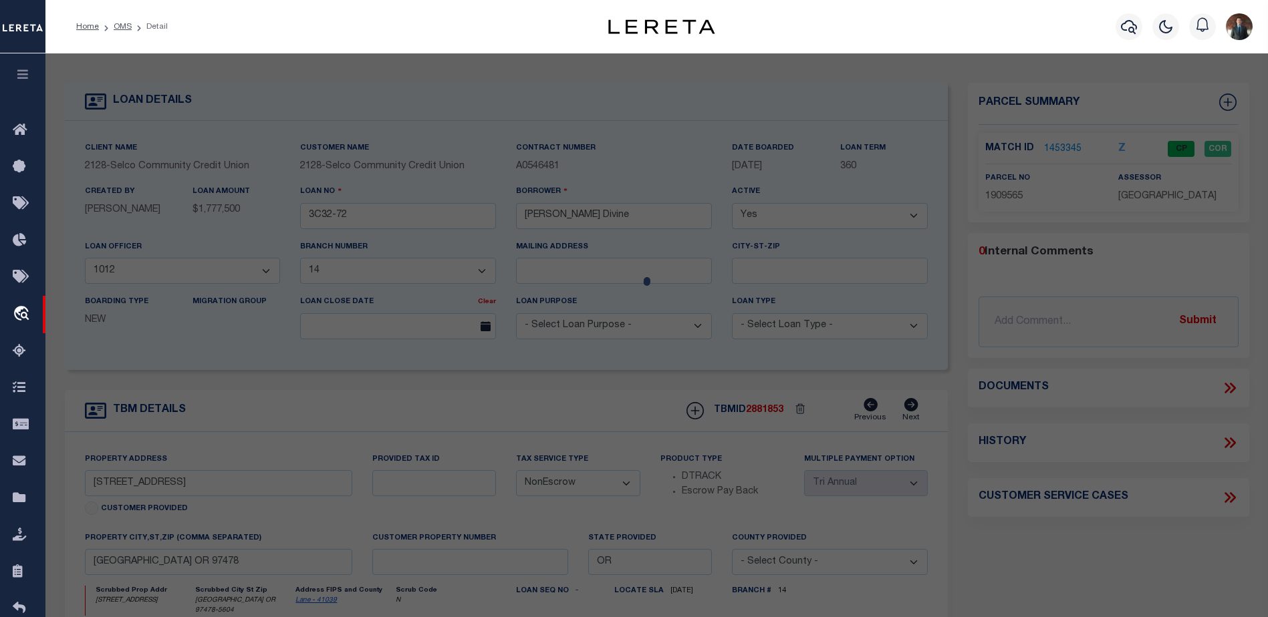
select select "CP"
type input "LULU LLC"
select select "AGW"
select select "ADD"
type input "[STREET_ADDRESS]"
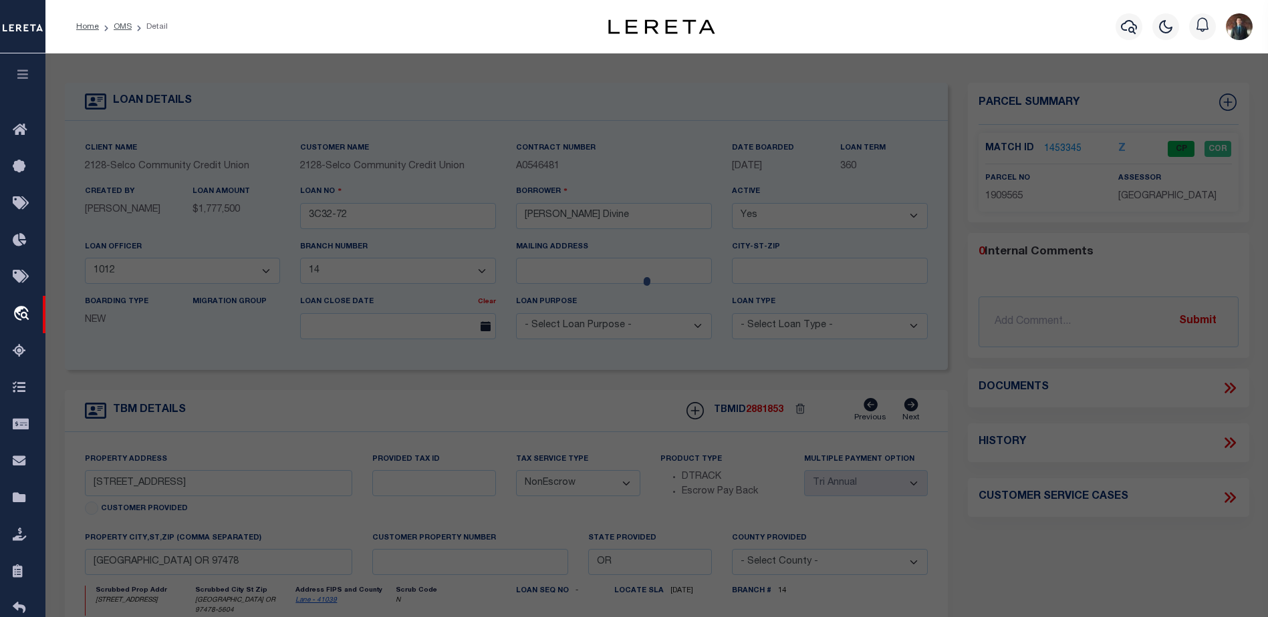
checkbox input "false"
type input "[GEOGRAPHIC_DATA] OR"
type textarea "LOT:1 SEC/TWN/RNG/MER:SEC 31 TWN 17 RNG 02"
type textarea "1909565 Current Parcel ID"
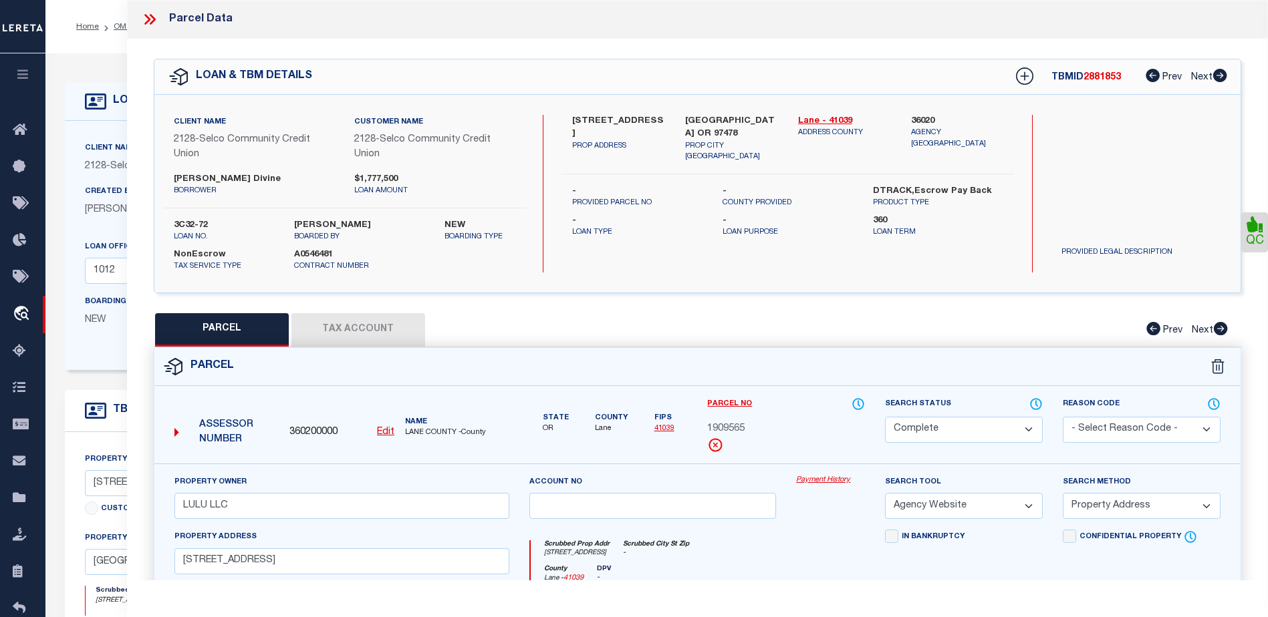
click at [326, 337] on button "Tax Account" at bounding box center [358, 329] width 134 height 33
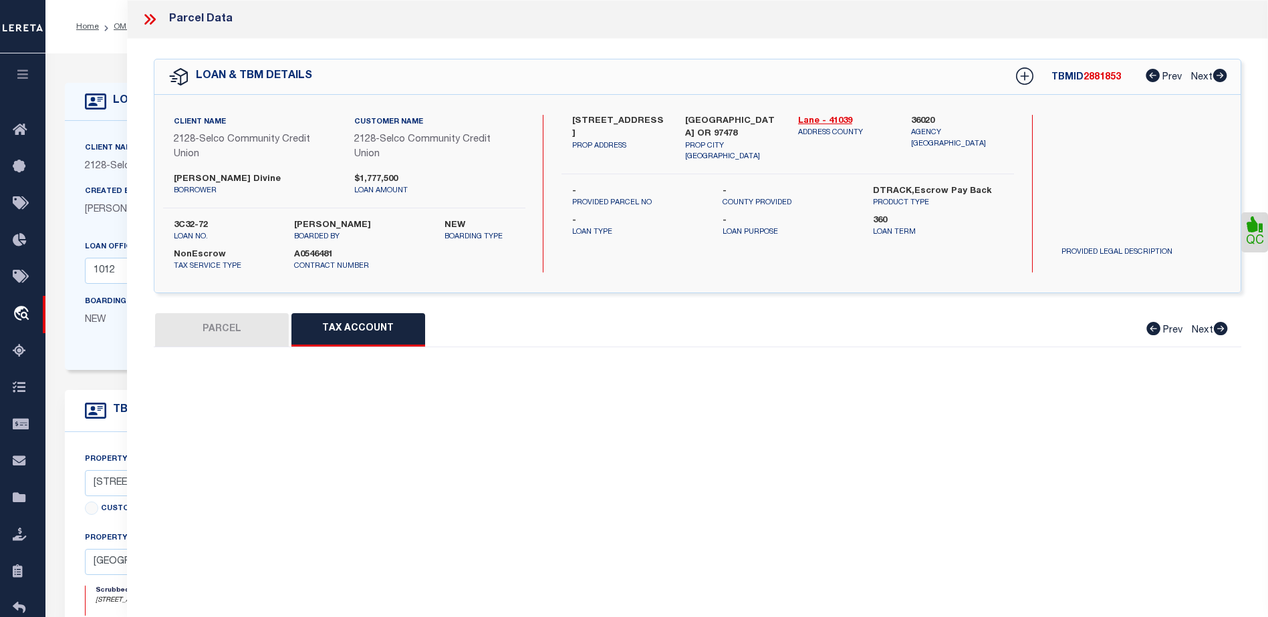
select select "100"
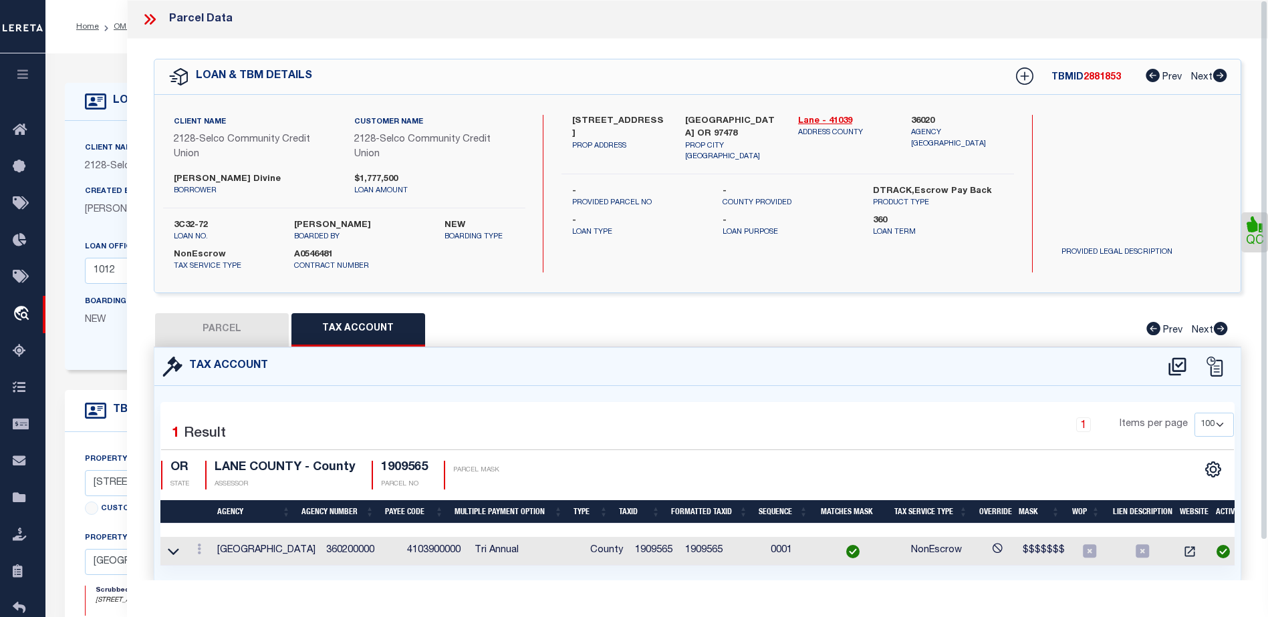
click at [152, 14] on icon at bounding box center [149, 19] width 17 height 17
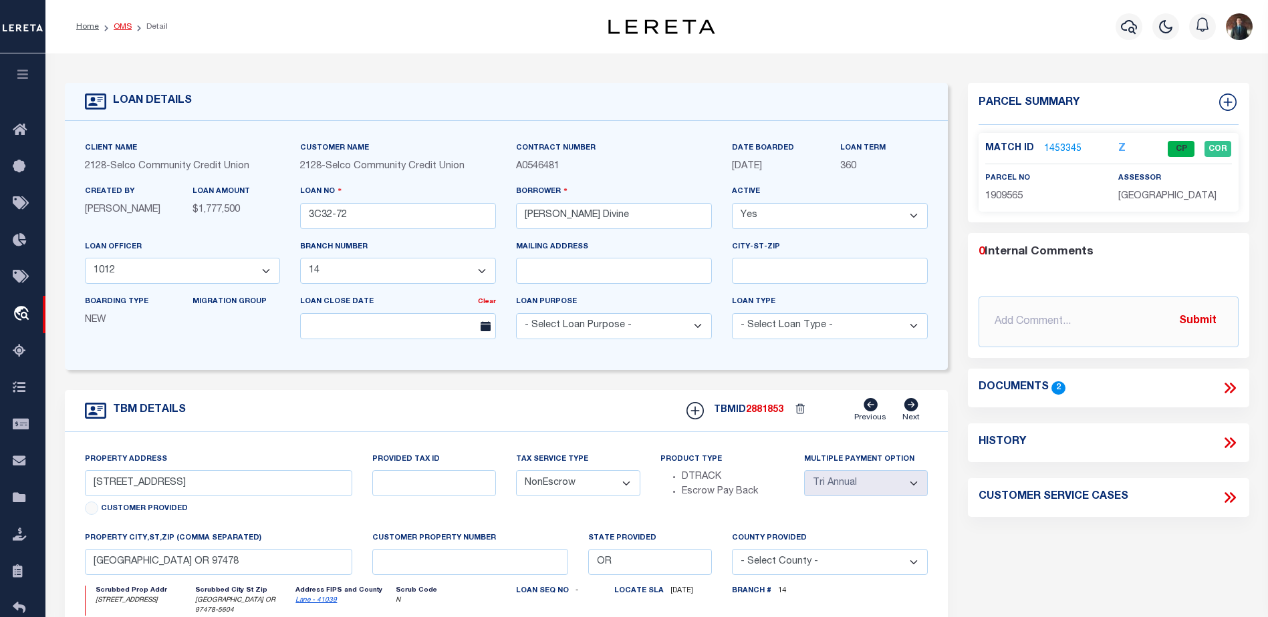
click at [114, 27] on link "OMS" at bounding box center [123, 27] width 18 height 8
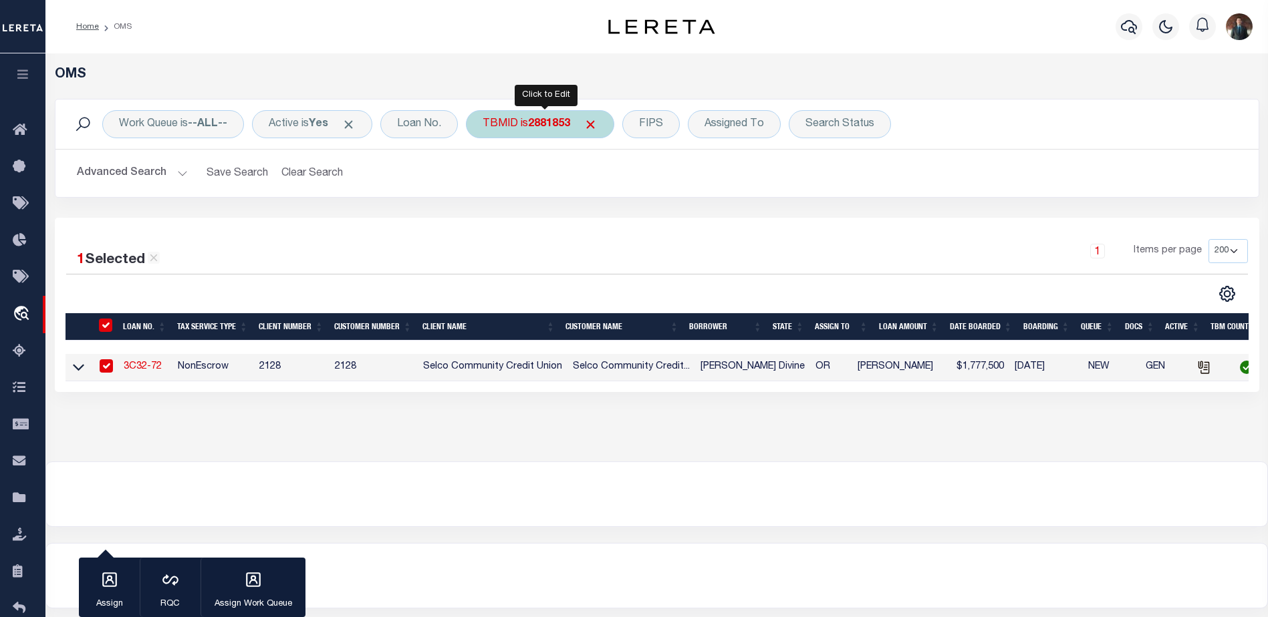
click at [533, 117] on div "TBMID is 2881853" at bounding box center [540, 124] width 148 height 28
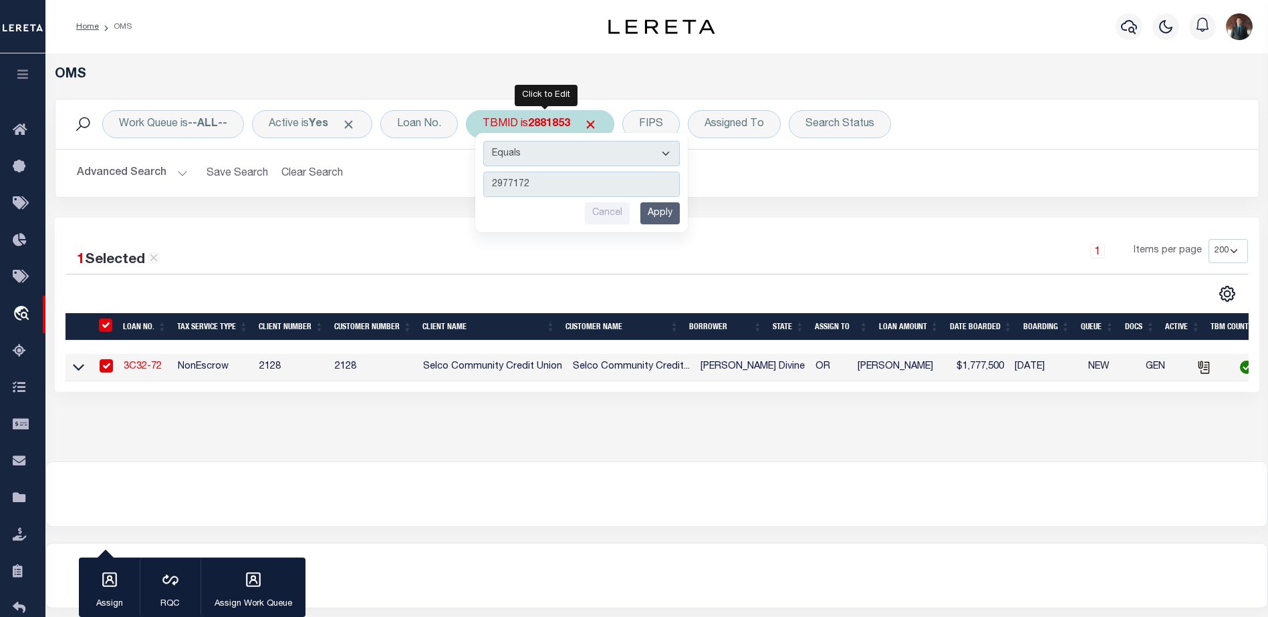
type input "2977172"
click at [665, 215] on input "Apply" at bounding box center [659, 213] width 39 height 22
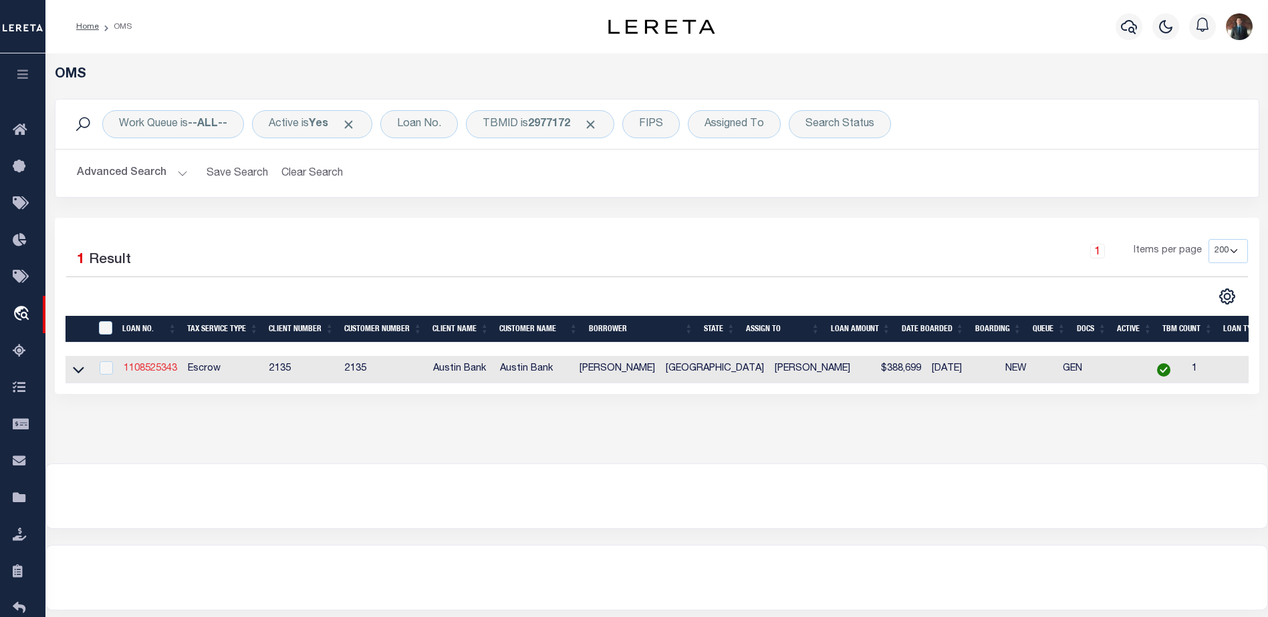
click at [158, 374] on link "1108525343" at bounding box center [150, 368] width 53 height 9
type input "1108525343"
type input "[PERSON_NAME]"
select select
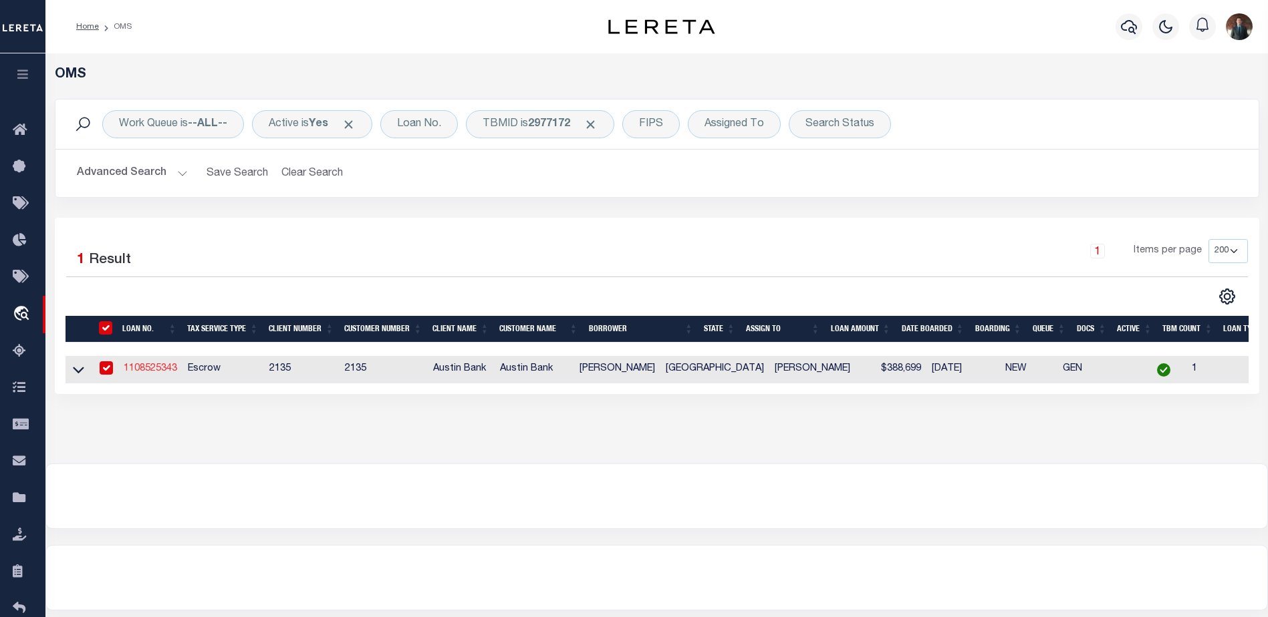
type input "PO BOX 1333"
type input "MINEOLA, [GEOGRAPHIC_DATA] 75773"
select select "Escrow"
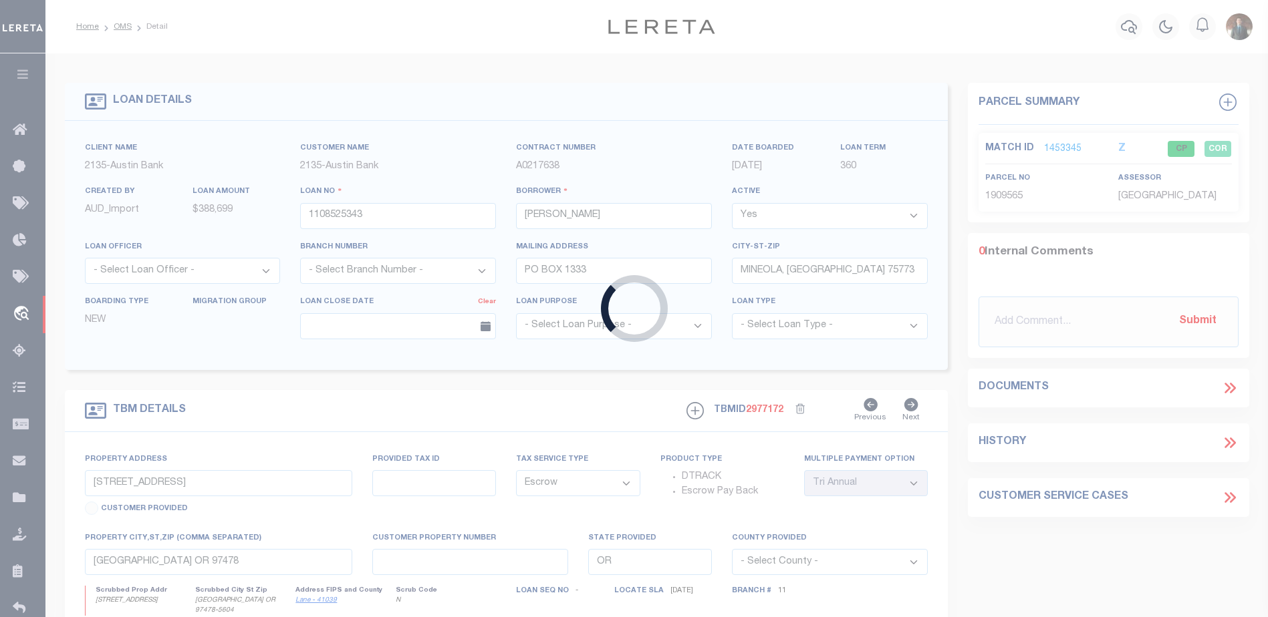
type input "[STREET_ADDRESS]"
type input "WOOD COUNTY ACT # 133396-133395"
select select
type input "MINEOLA [GEOGRAPHIC_DATA] 75773"
type input "[GEOGRAPHIC_DATA]"
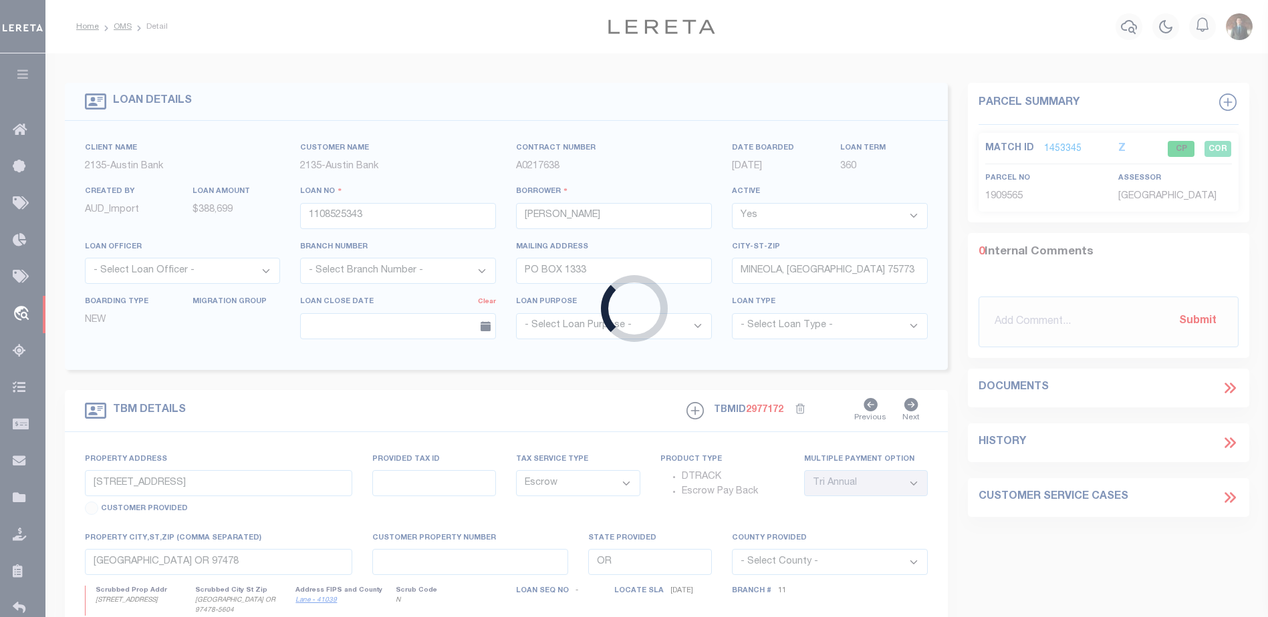
select select
type textarea "DT 1 AC LT 28 & LT 27 PHASE 2. [GEOGRAPHIC_DATA]"
select select "8043"
select select "2594"
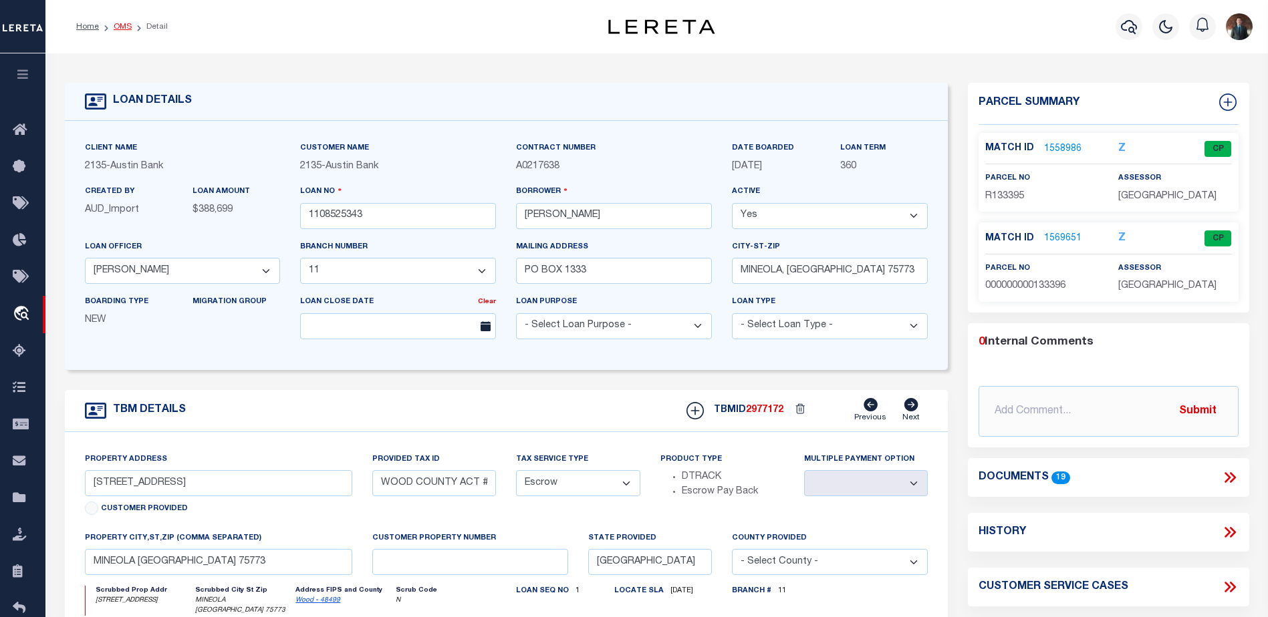
click at [123, 29] on link "OMS" at bounding box center [123, 27] width 18 height 8
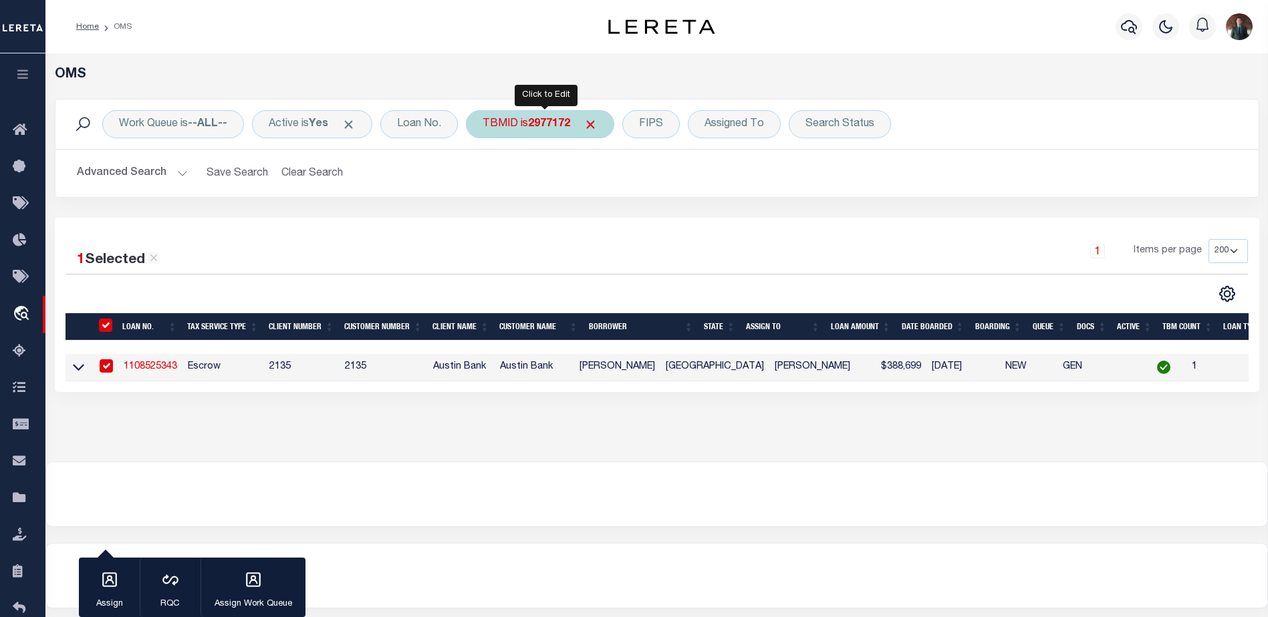
click at [566, 119] on b "2977172" at bounding box center [549, 124] width 42 height 11
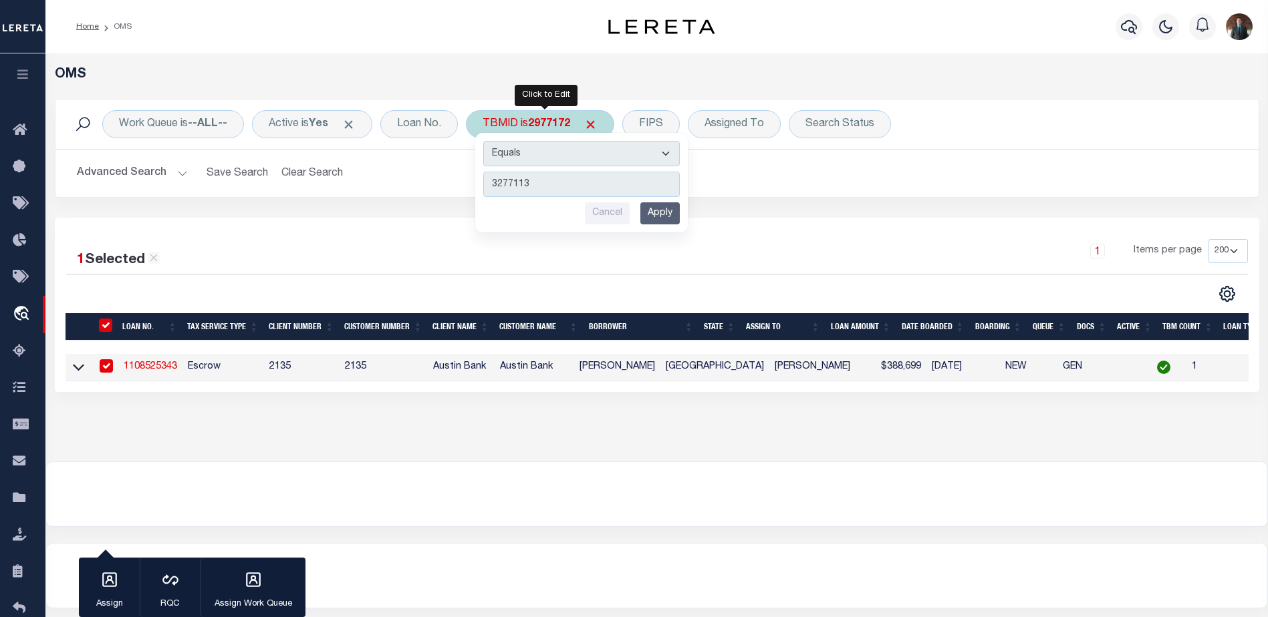
type input "3277113"
click at [676, 216] on input "Apply" at bounding box center [659, 213] width 39 height 22
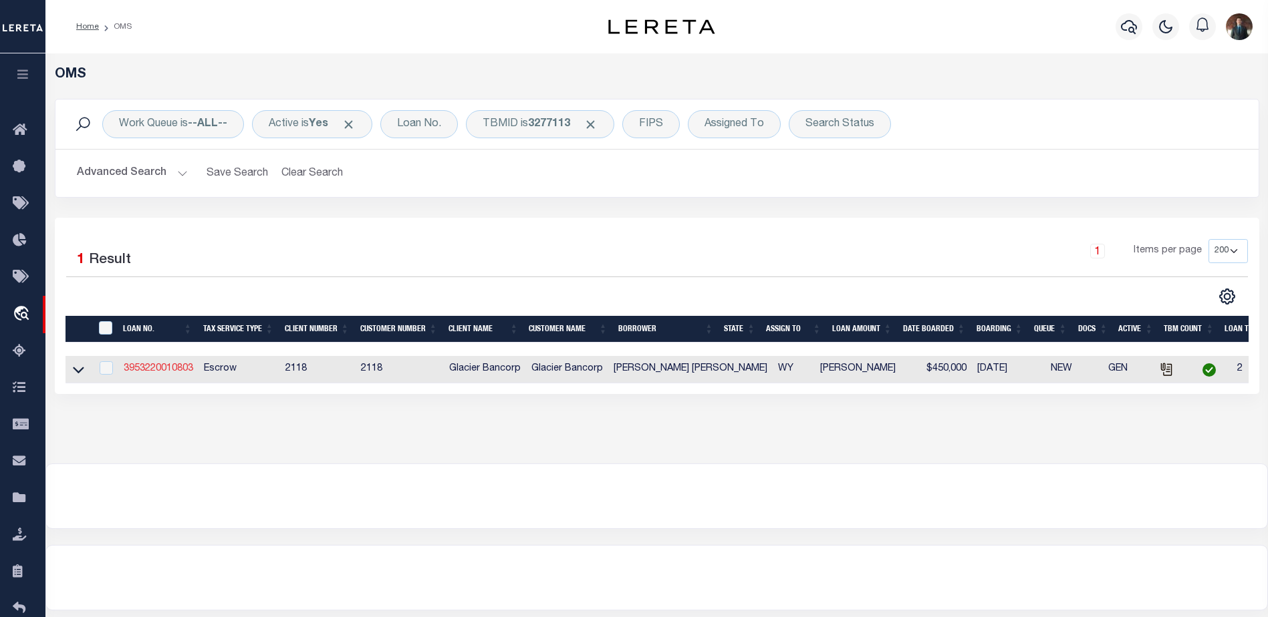
click at [148, 370] on link "3953220010803" at bounding box center [159, 368] width 70 height 9
type input "3953220010803"
type input "[PERSON_NAME] [PERSON_NAME]"
select select
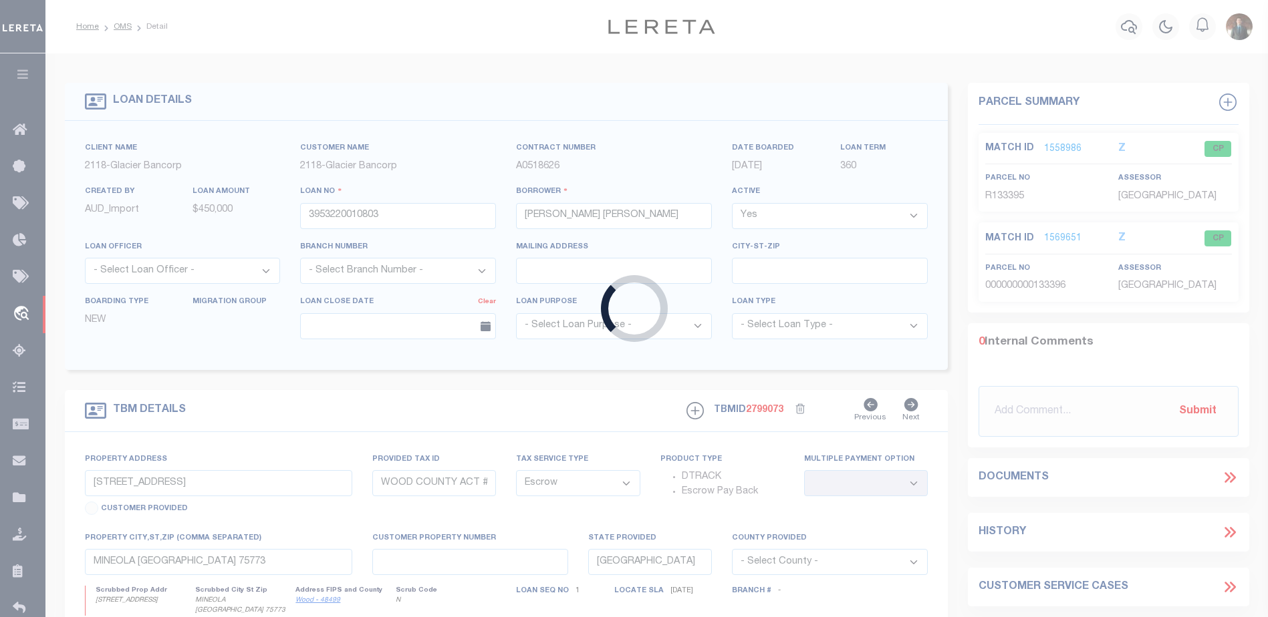
type input "103 ROAD 3DX"
select select
type input "[PERSON_NAME] 824140000"
type input "WY"
select select
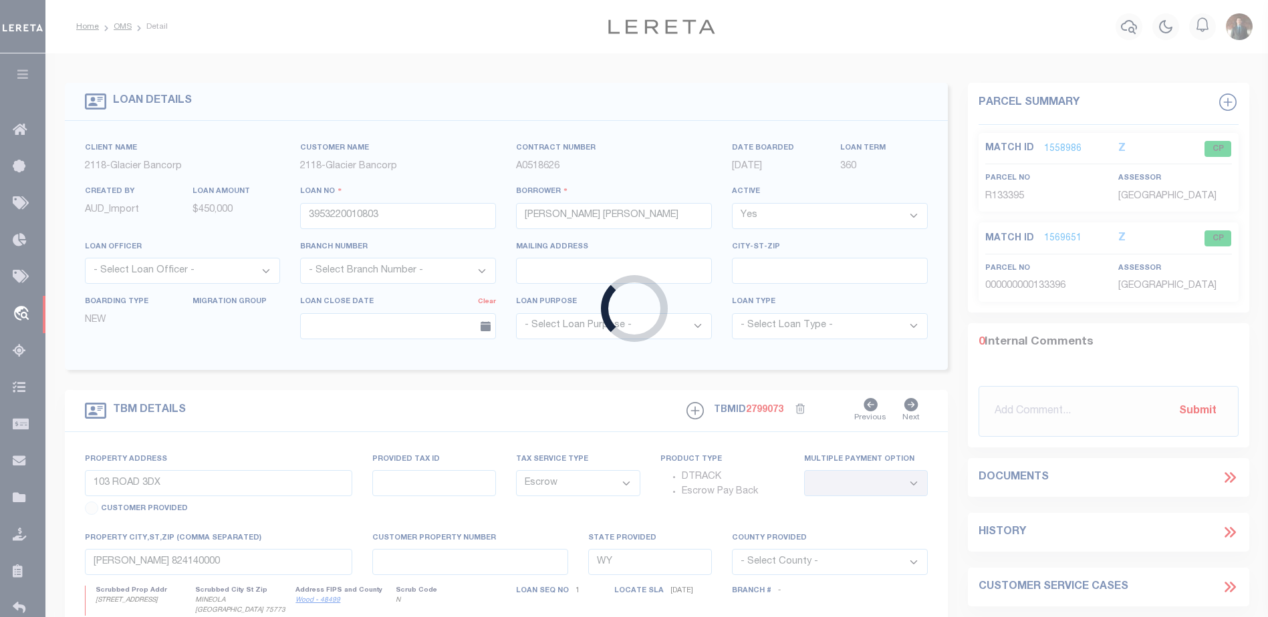
select select "3688"
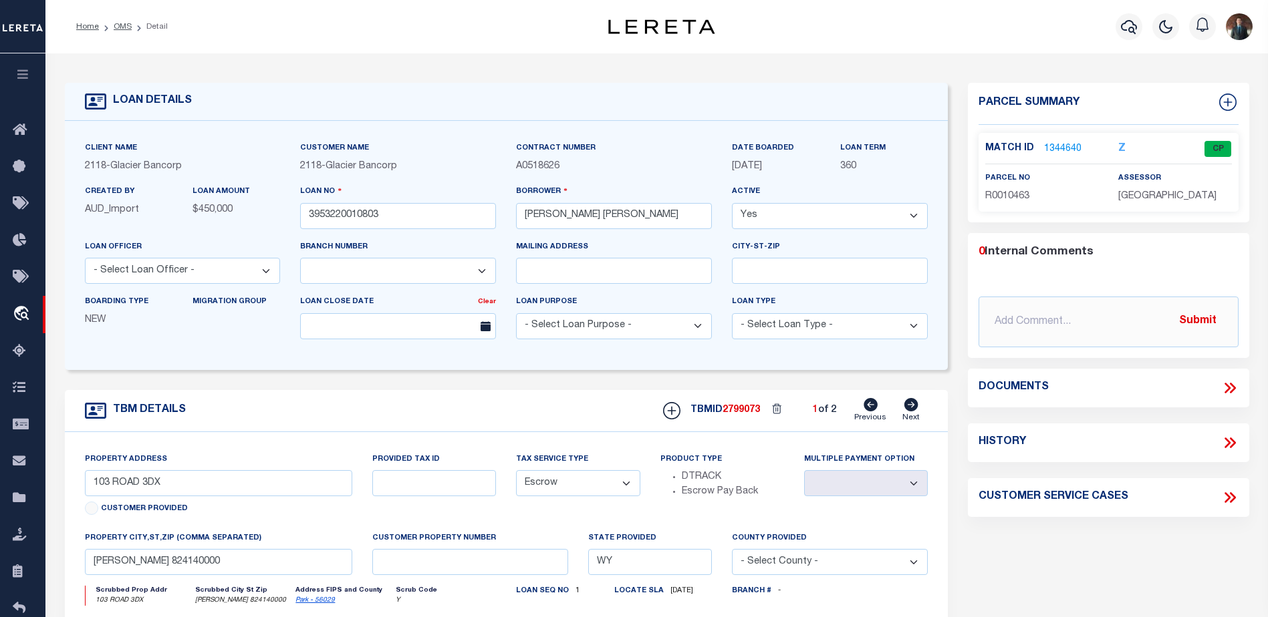
click at [1067, 148] on link "1344640" at bounding box center [1062, 149] width 37 height 14
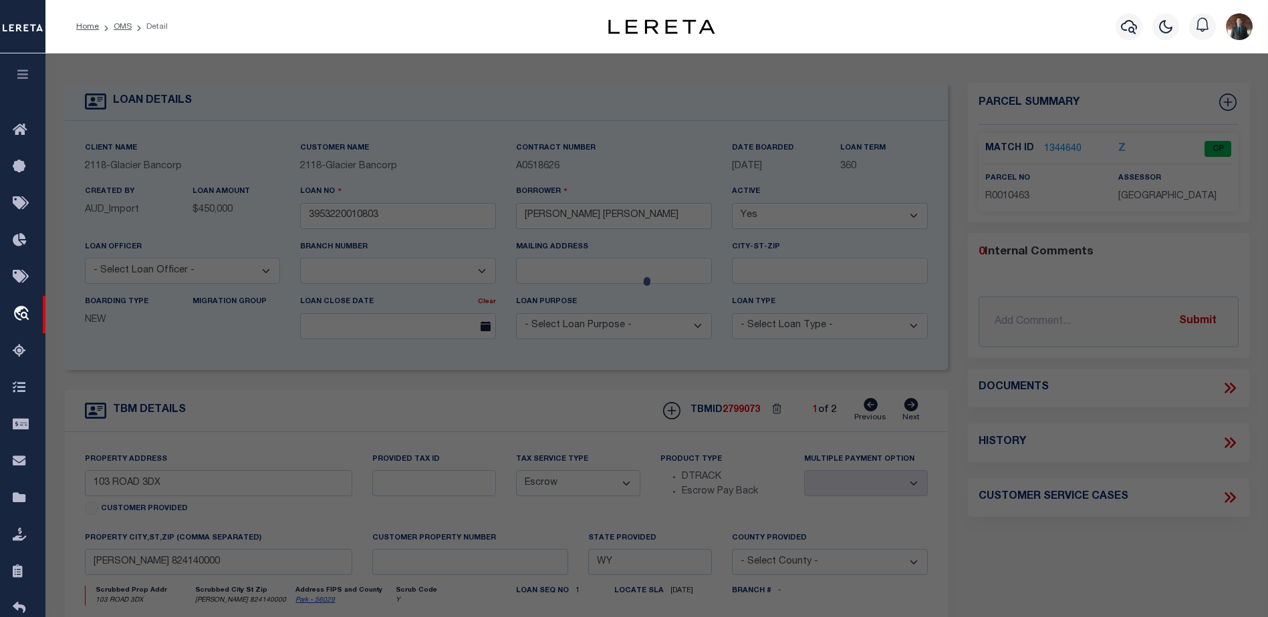
select select "AS"
select select
checkbox input "false"
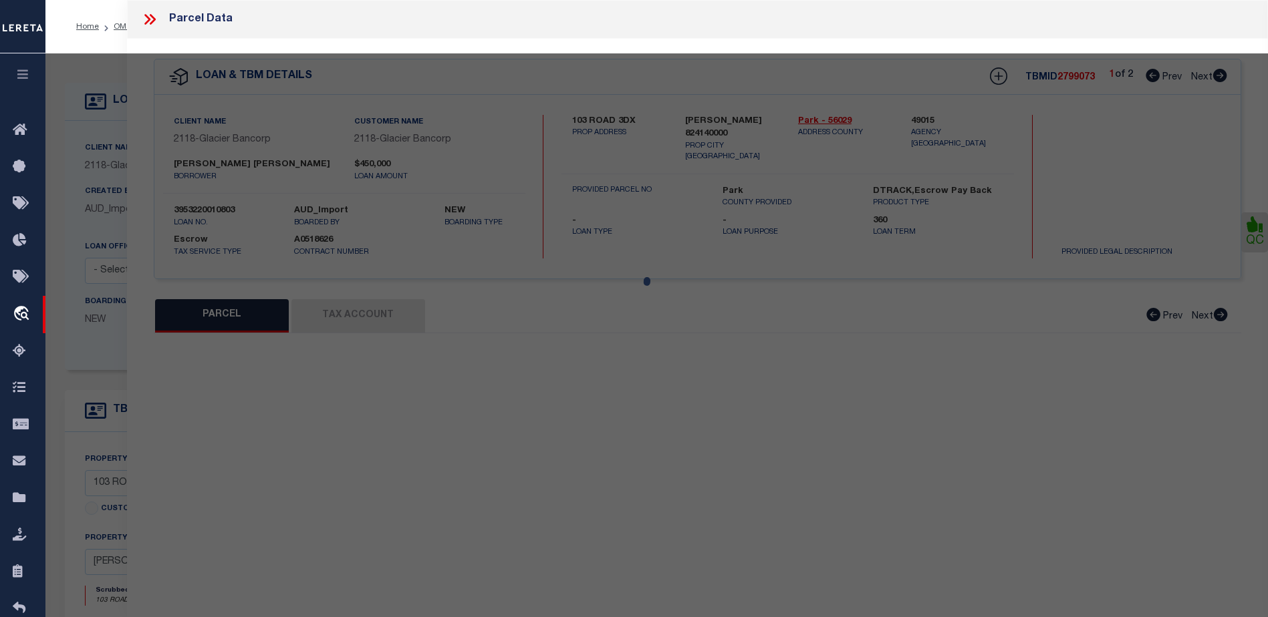
select select "CP"
type input "[PERSON_NAME] & [PERSON_NAME]: [PERSON_NAME] & [PERSON_NAME] [PERSON_NAME]"
select select
type input "103 ROAD 3DX"
checkbox input "false"
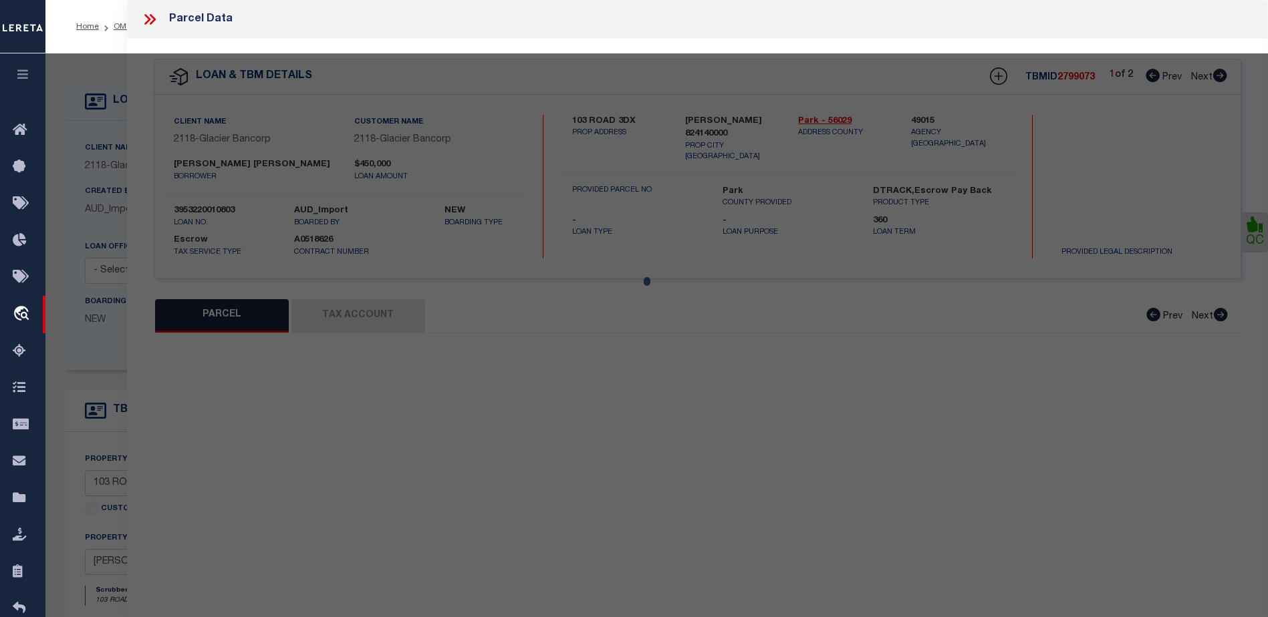
type input "WY 82414"
type textarea "66.63 AC. DES. AS: A PARC. BEG. AT THE NE COR. OF THE NW/4SE /4 LOT 52, THEN S.…"
type textarea "Tax ID Special Project"
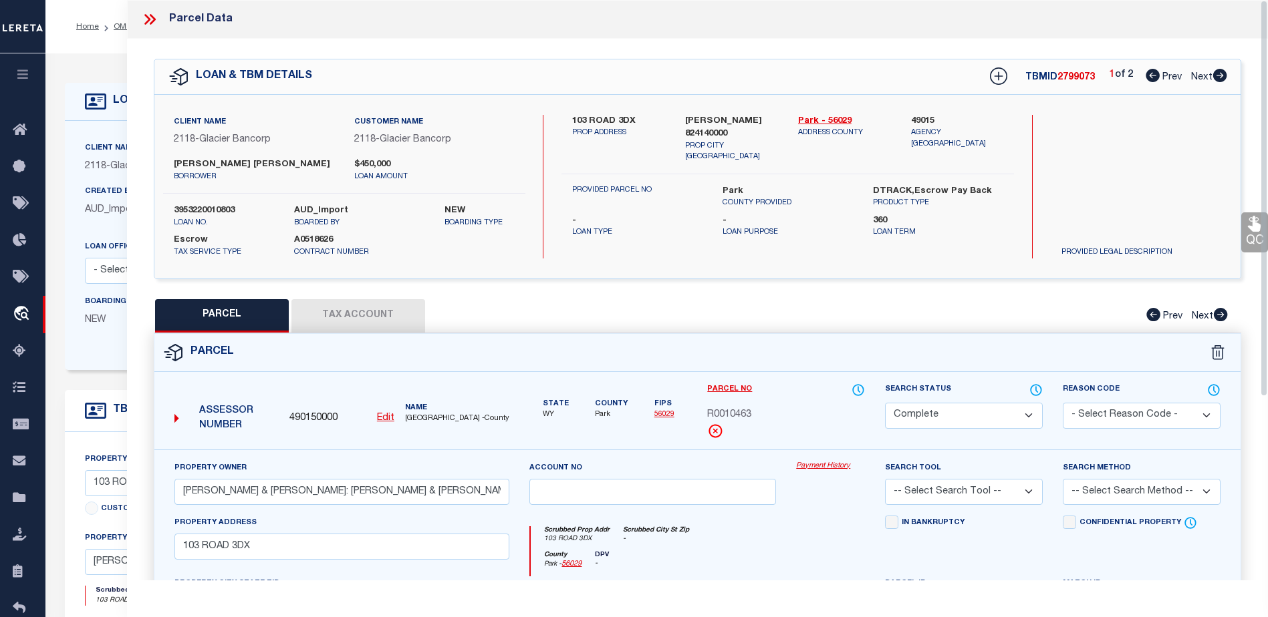
click at [341, 312] on button "Tax Account" at bounding box center [358, 315] width 134 height 33
select select "100"
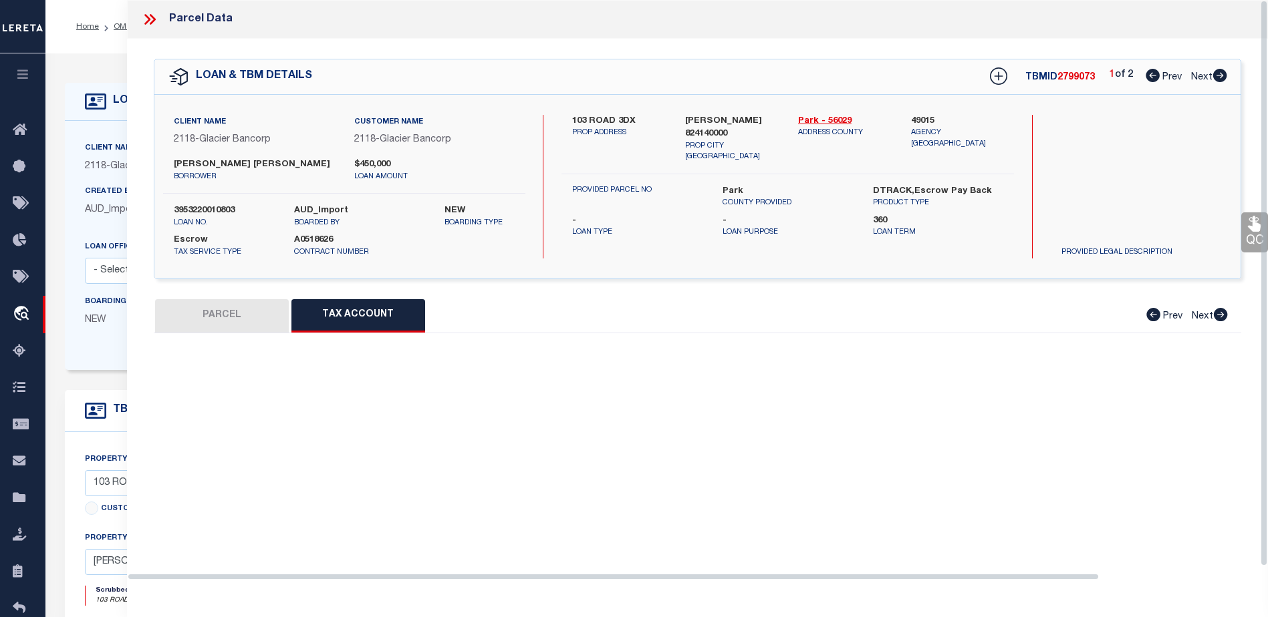
select select "100"
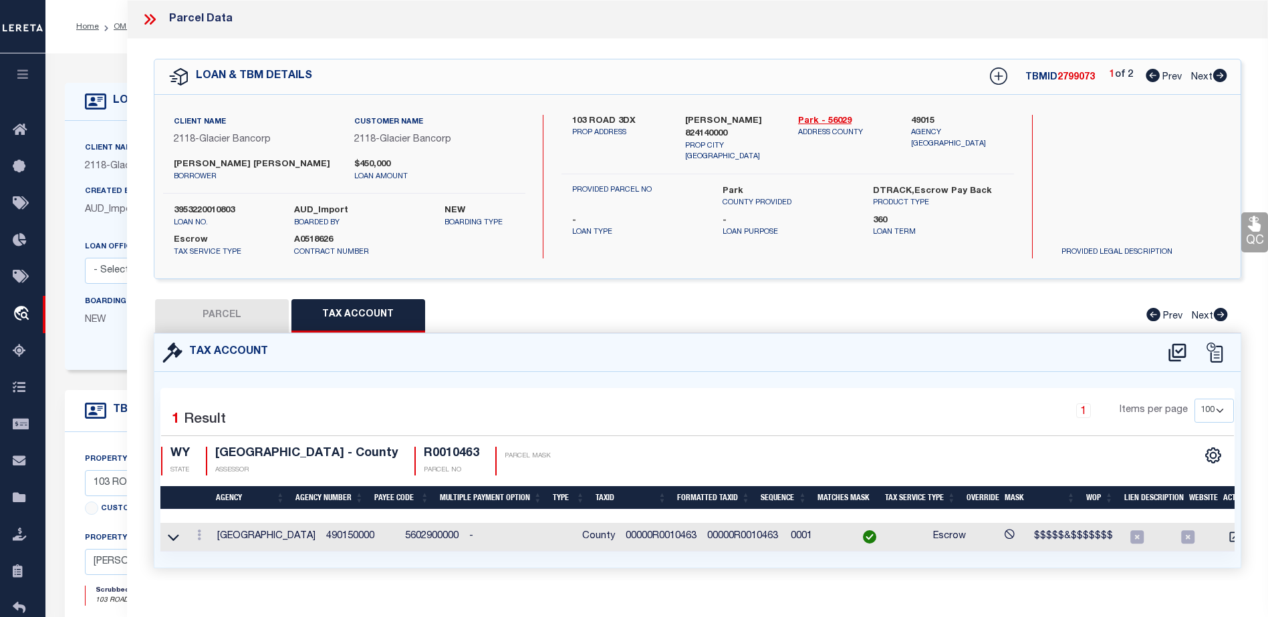
click at [1254, 229] on icon at bounding box center [1254, 224] width 13 height 15
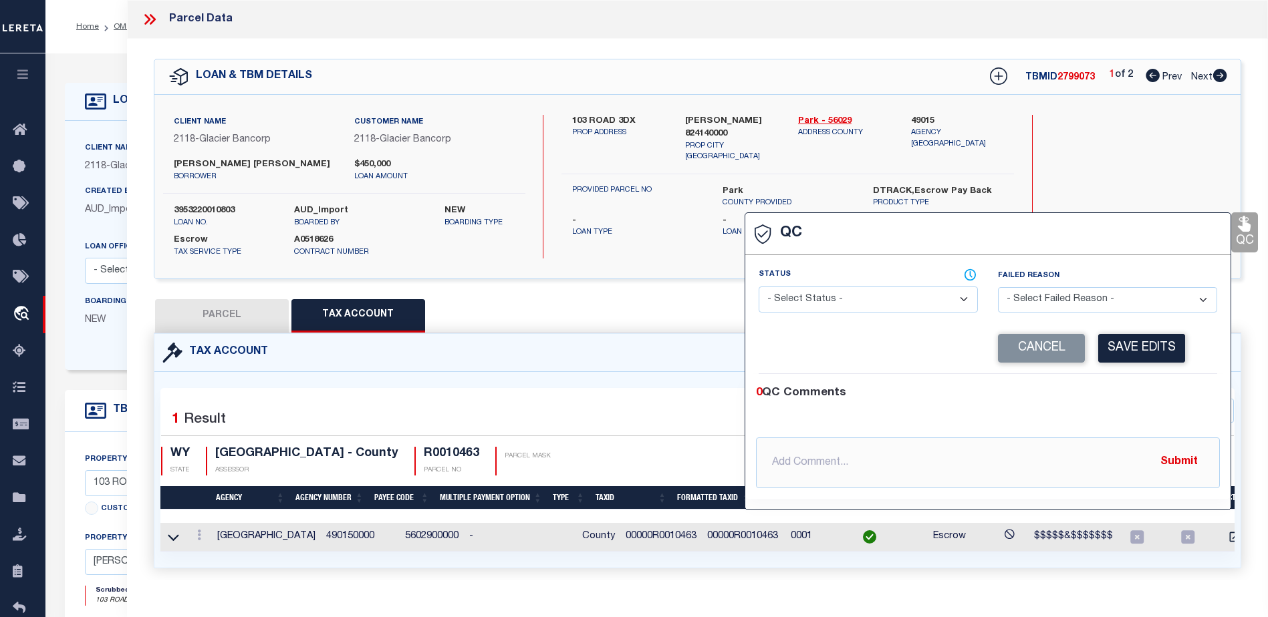
drag, startPoint x: 914, startPoint y: 299, endPoint x: 912, endPoint y: 309, distance: 9.6
click at [914, 299] on select "- Select Status - Ready to QC Correct Incorrect" at bounding box center [867, 300] width 219 height 26
select select "COR"
click at [758, 287] on select "- Select Status - Ready to QC Correct Incorrect" at bounding box center [867, 300] width 219 height 26
click at [1134, 348] on button "Save Edits" at bounding box center [1141, 348] width 87 height 29
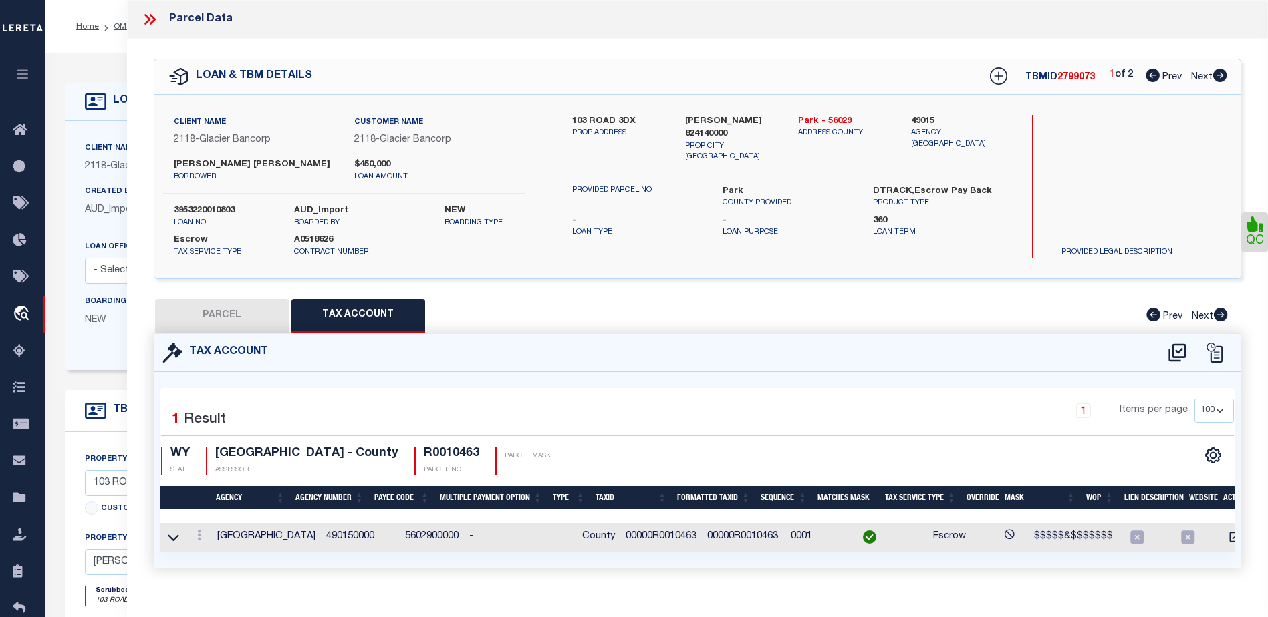
click at [152, 21] on icon at bounding box center [149, 19] width 17 height 17
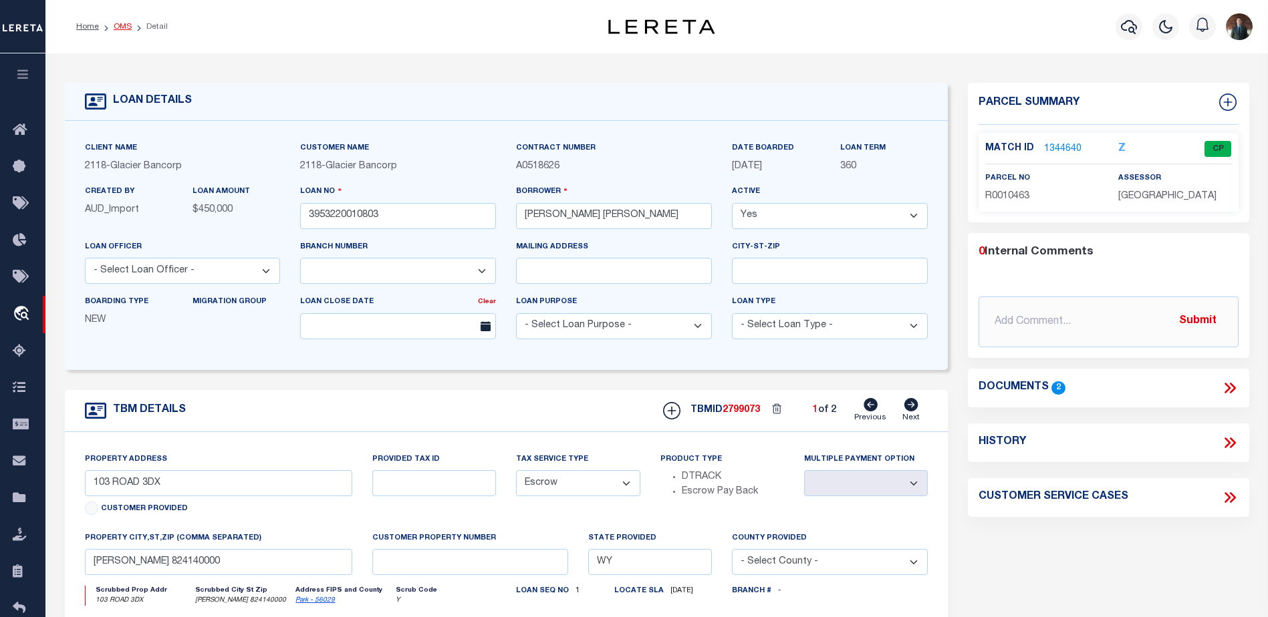
click at [117, 27] on link "OMS" at bounding box center [123, 27] width 18 height 8
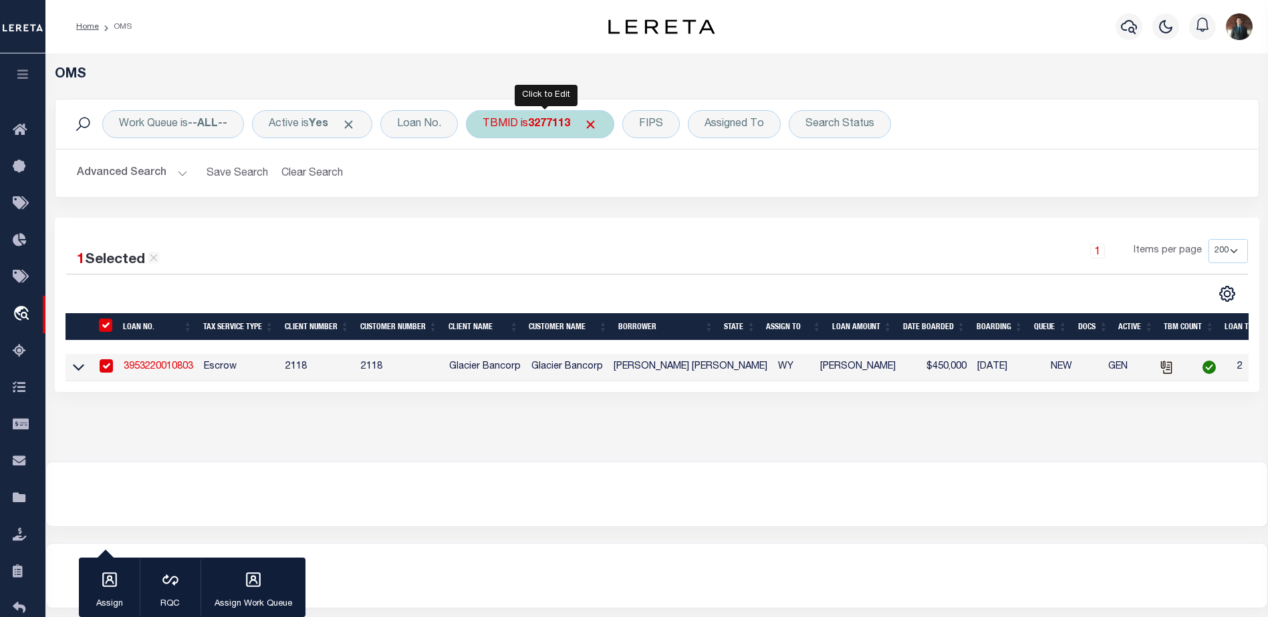
click at [527, 124] on div "TBMID is 3277113" at bounding box center [540, 124] width 148 height 28
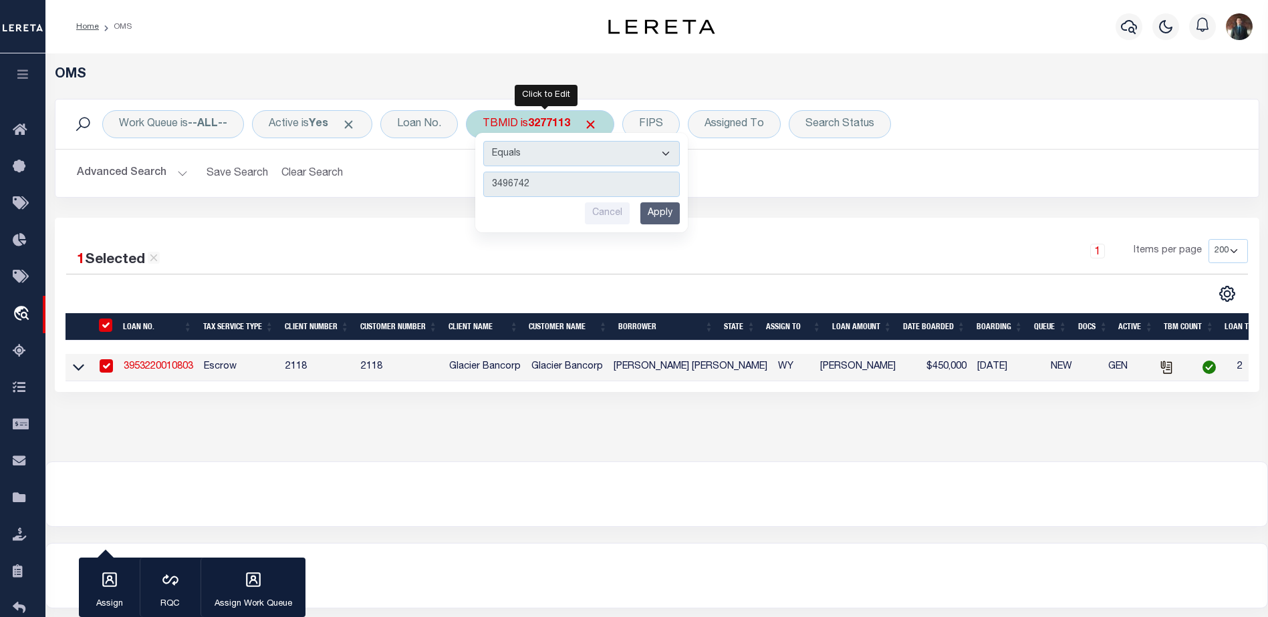
type input "3496742"
click at [670, 223] on input "Apply" at bounding box center [659, 213] width 39 height 22
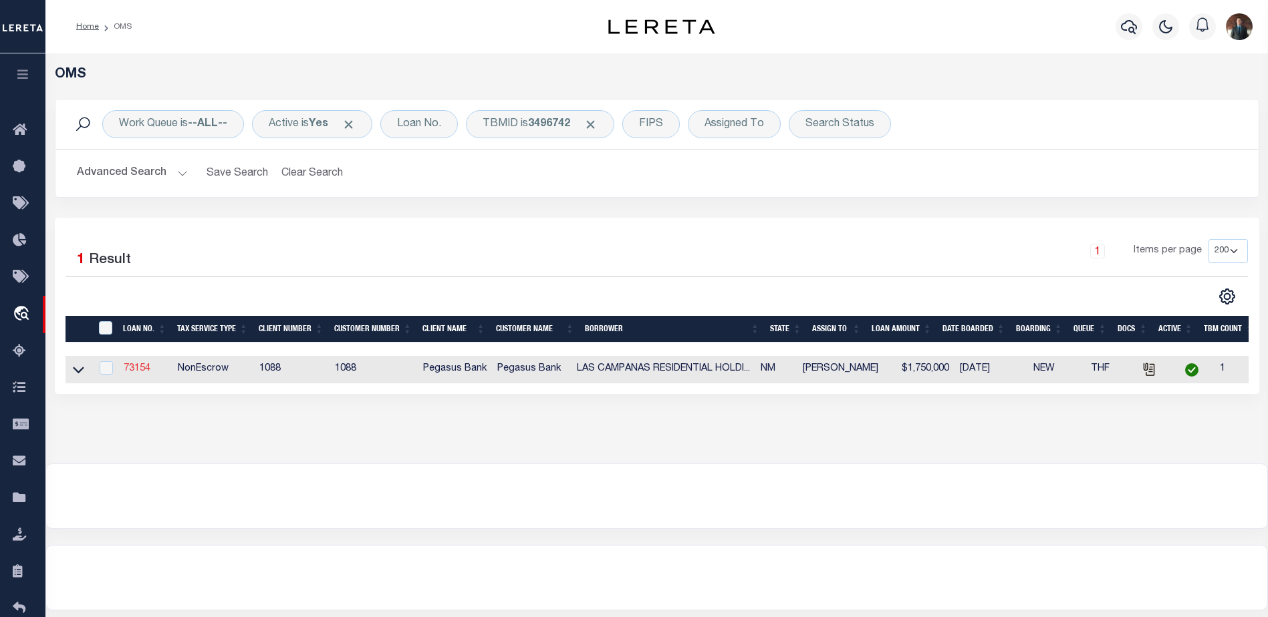
click at [124, 374] on link "73154" at bounding box center [137, 368] width 27 height 9
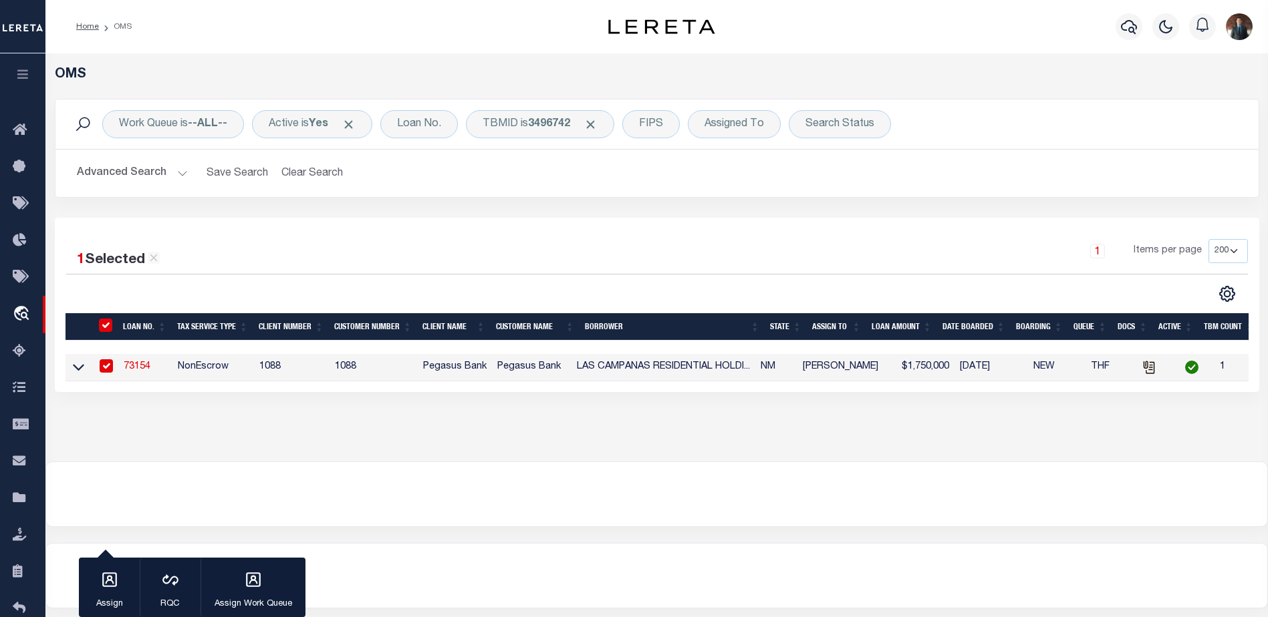
type input "73154"
type input "LAS CAMPANAS RESIDENTIAL HOLDINGS LLC"
select select
type input "[DATE]"
select select "20"
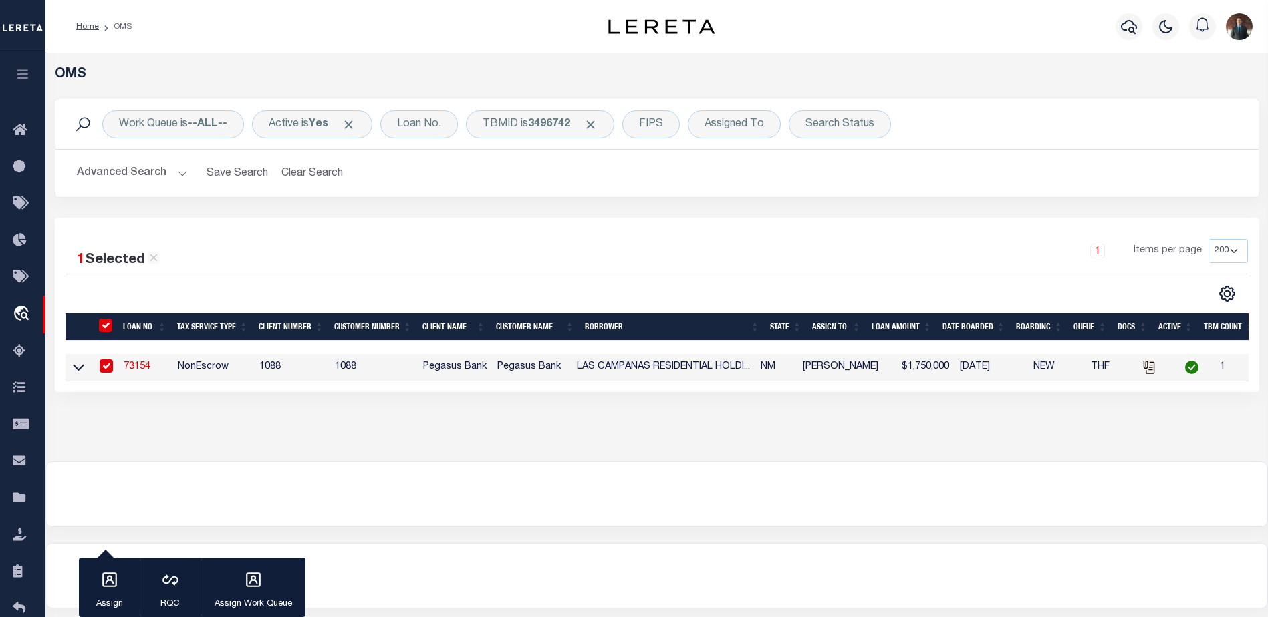
select select "NonEscrow"
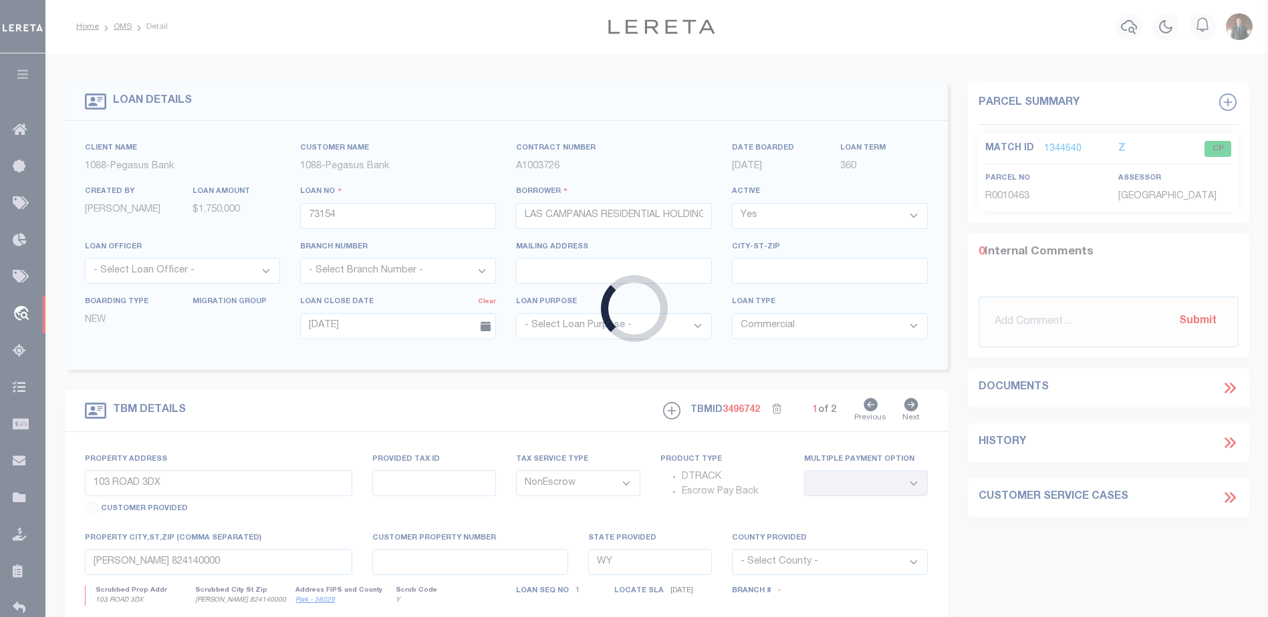
type input "34.15 AC AND 10 LEGACY LOTS"
type input "[GEOGRAPHIC_DATA] NM 00000"
type input "NM"
select select "2"
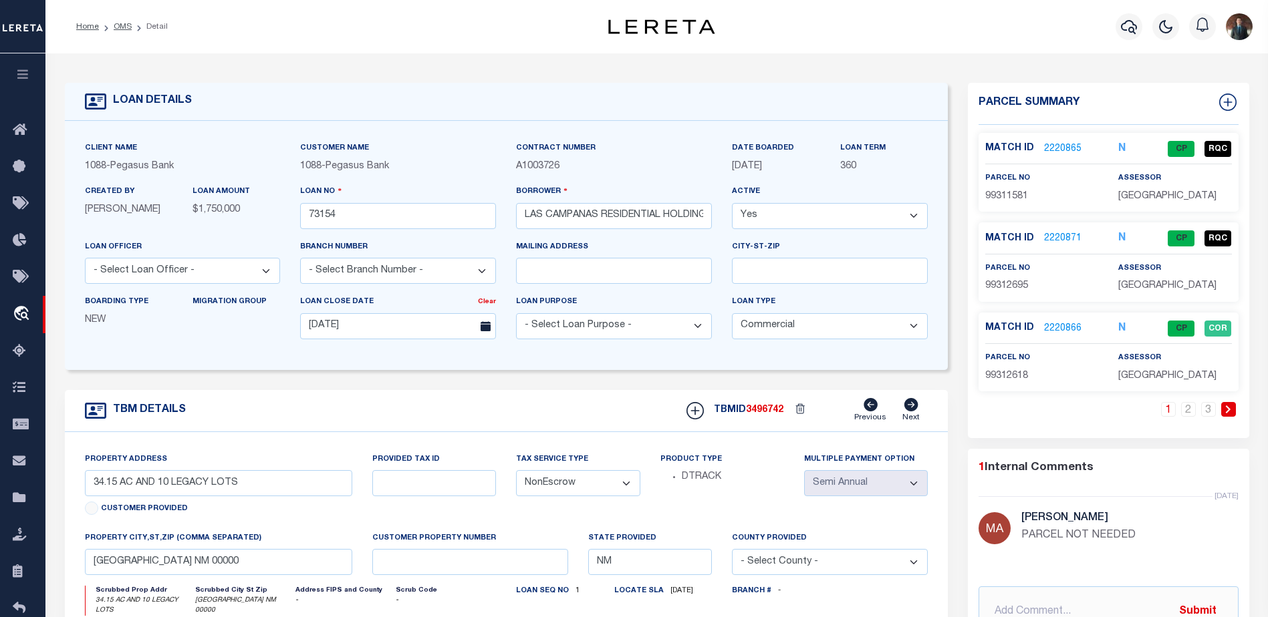
click at [1058, 325] on link "2220866" at bounding box center [1062, 329] width 37 height 14
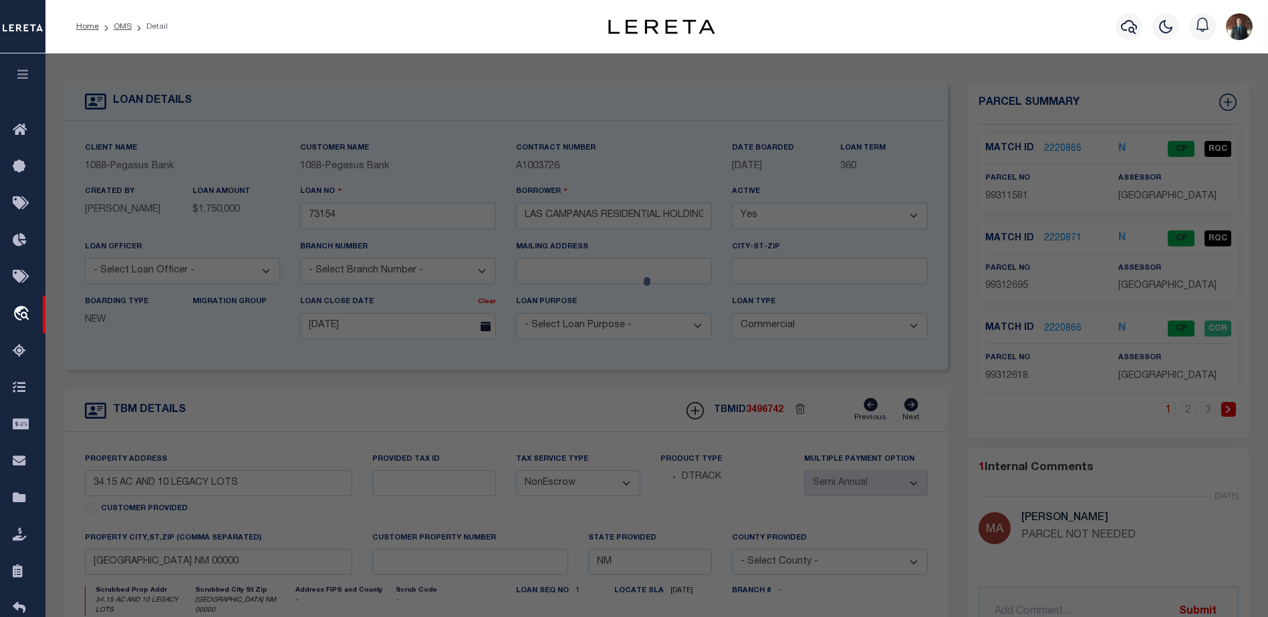
select select "AS"
checkbox input "false"
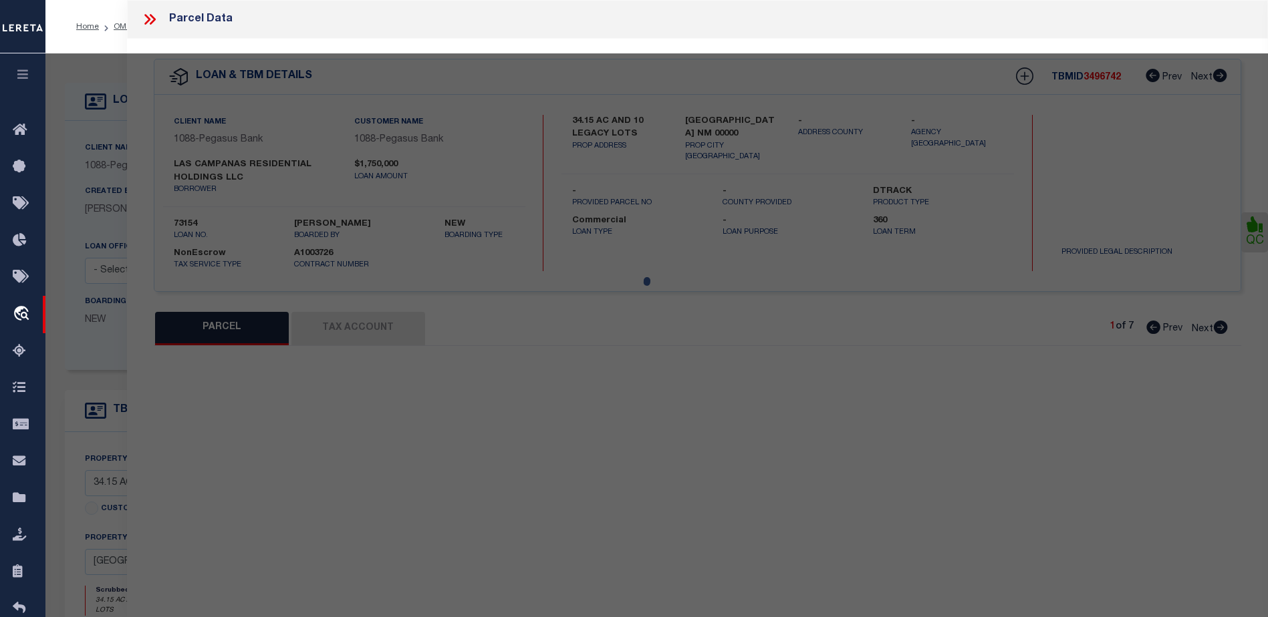
select select "CP"
type input "LAS CAMPANAS RESIDENTIAL HOLDINGS LLC"
select select "AGF"
select select "ADD"
type input "32 VISTA MONTOSO"
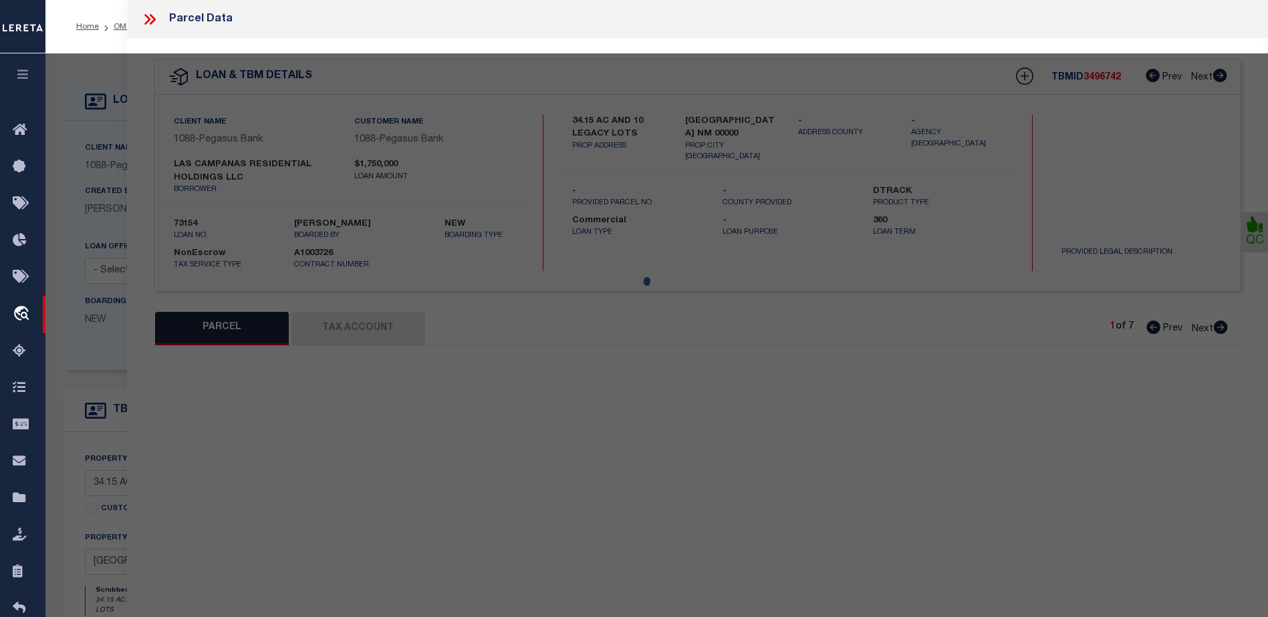
type input "[GEOGRAPHIC_DATA]"
type textarea "T17N R8E S14, VILLAGE AT [GEOGRAPHIC_DATA], LOT 56, 0.340 AC~"
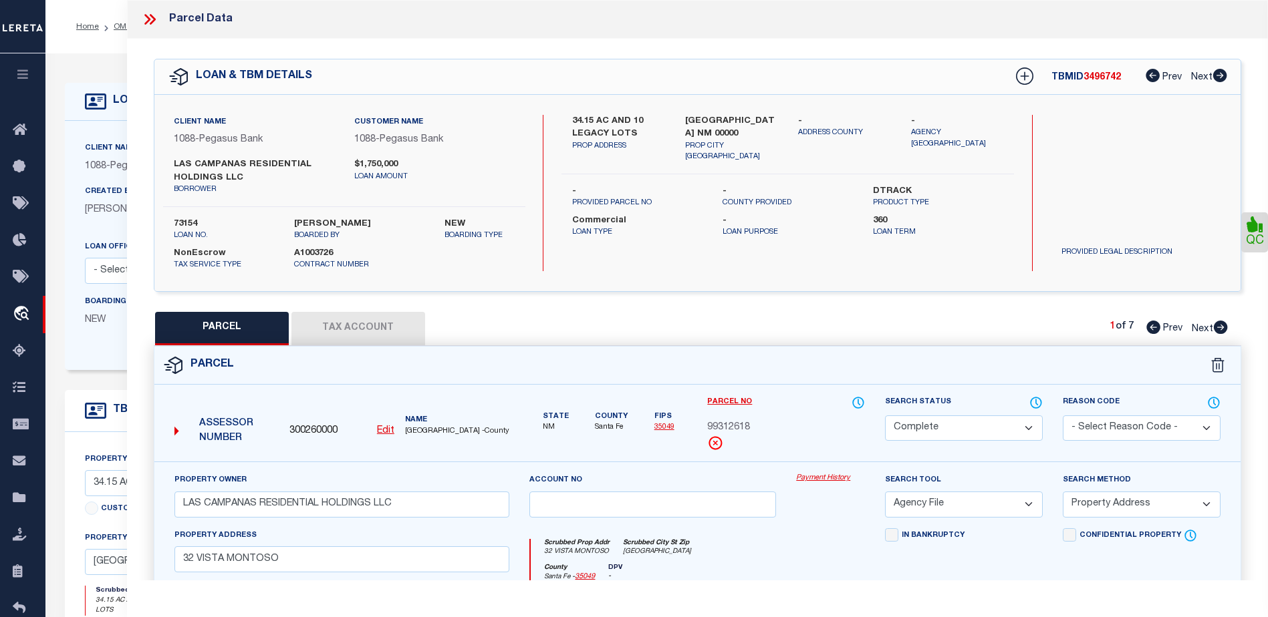
click at [150, 23] on icon at bounding box center [153, 19] width 6 height 11
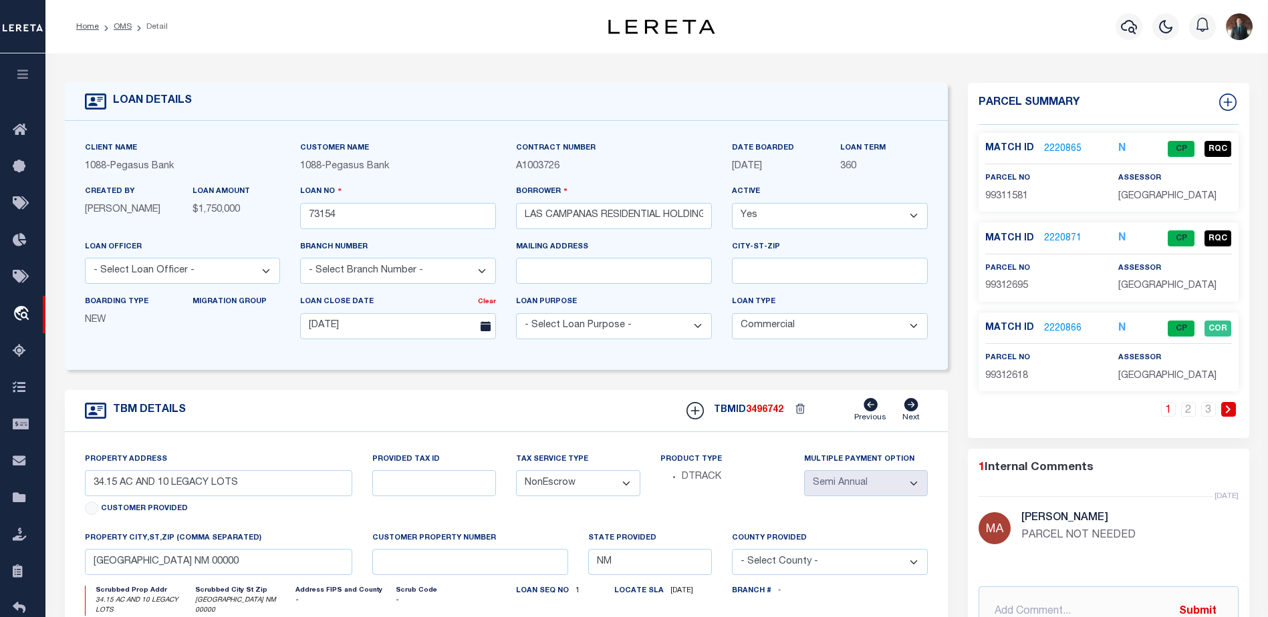
click at [1228, 411] on icon at bounding box center [1228, 410] width 5 height 8
click at [1069, 146] on link "2220868" at bounding box center [1062, 149] width 37 height 14
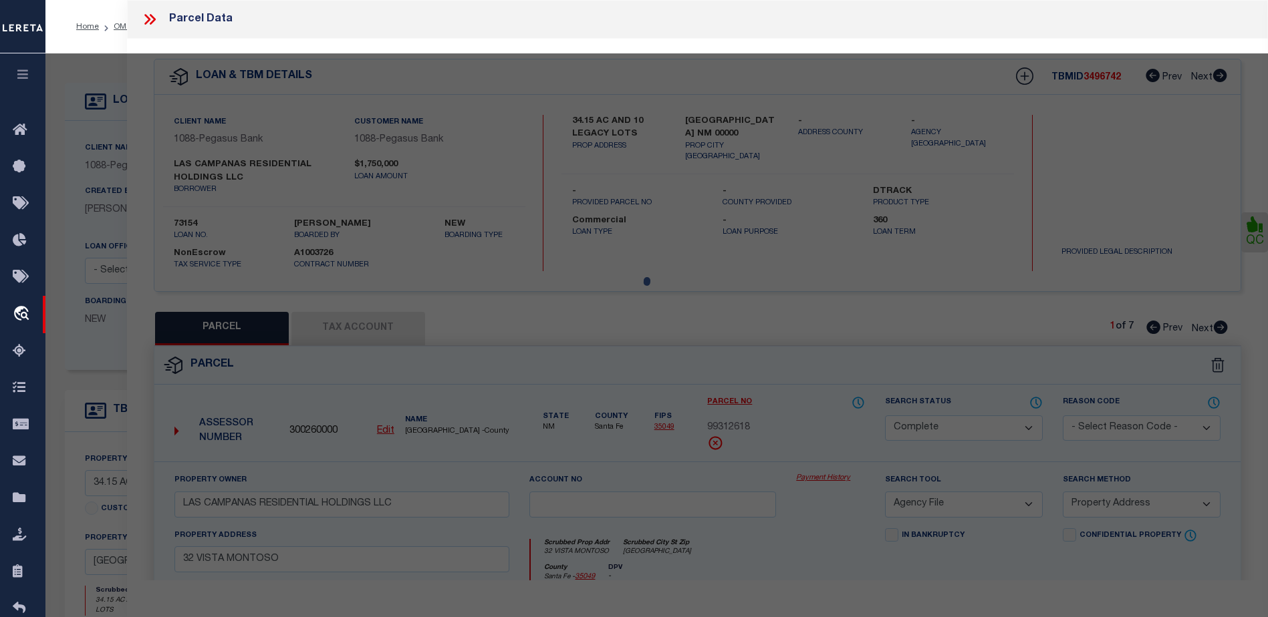
select select "AS"
select select
checkbox input "false"
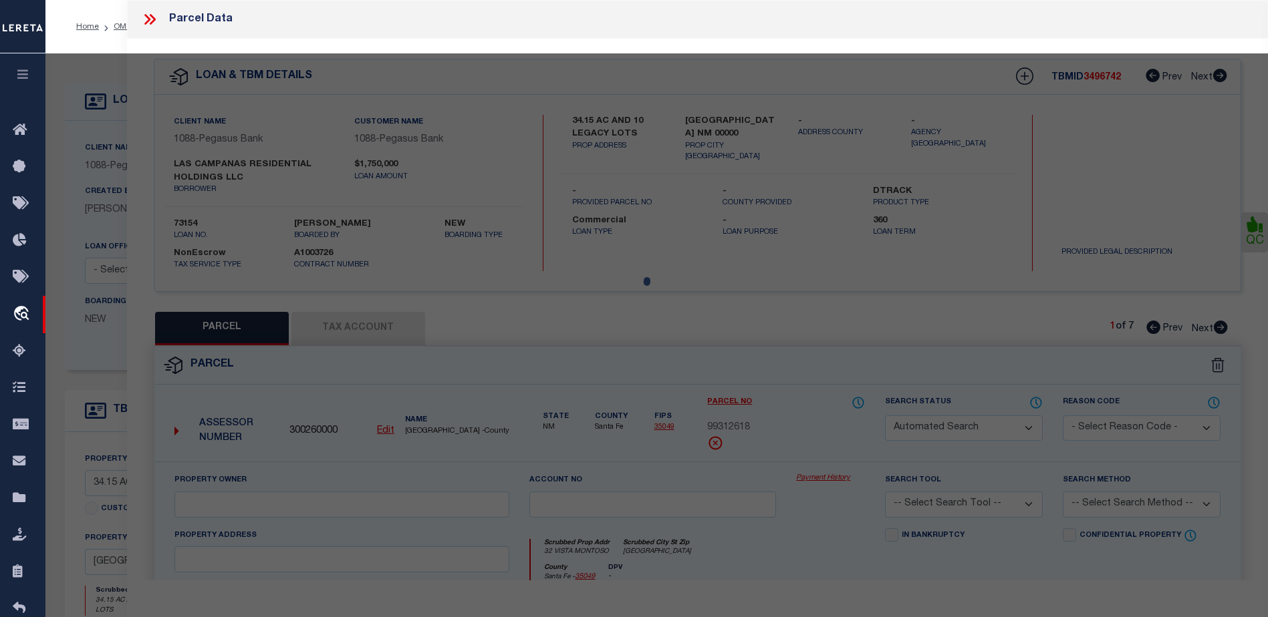
select select "CP"
type input "LAS CAMPANAS RESIDENTIAL HOLDINGS LLC"
select select "AGW"
select select "ADD"
type input "16 VISTA MONTOSO"
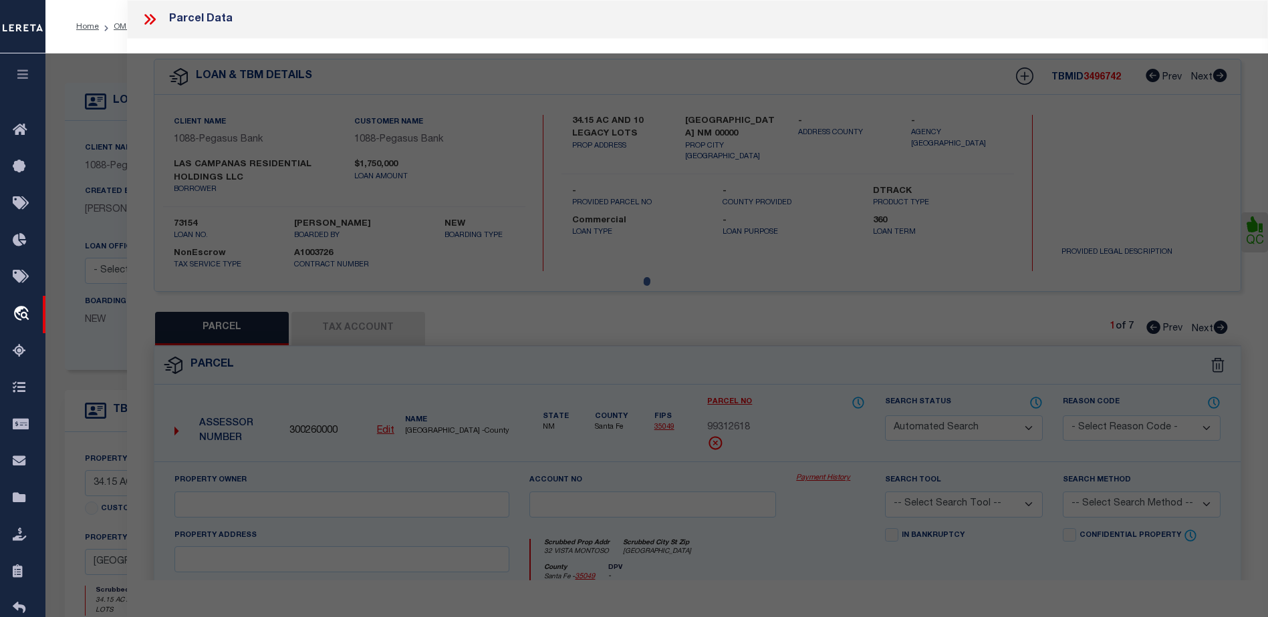
type input "[GEOGRAPHIC_DATA]"
type textarea "T17N R8E S14, VILLAGE AT [GEOGRAPHIC_DATA], LOT 60, 0.254 AC~"
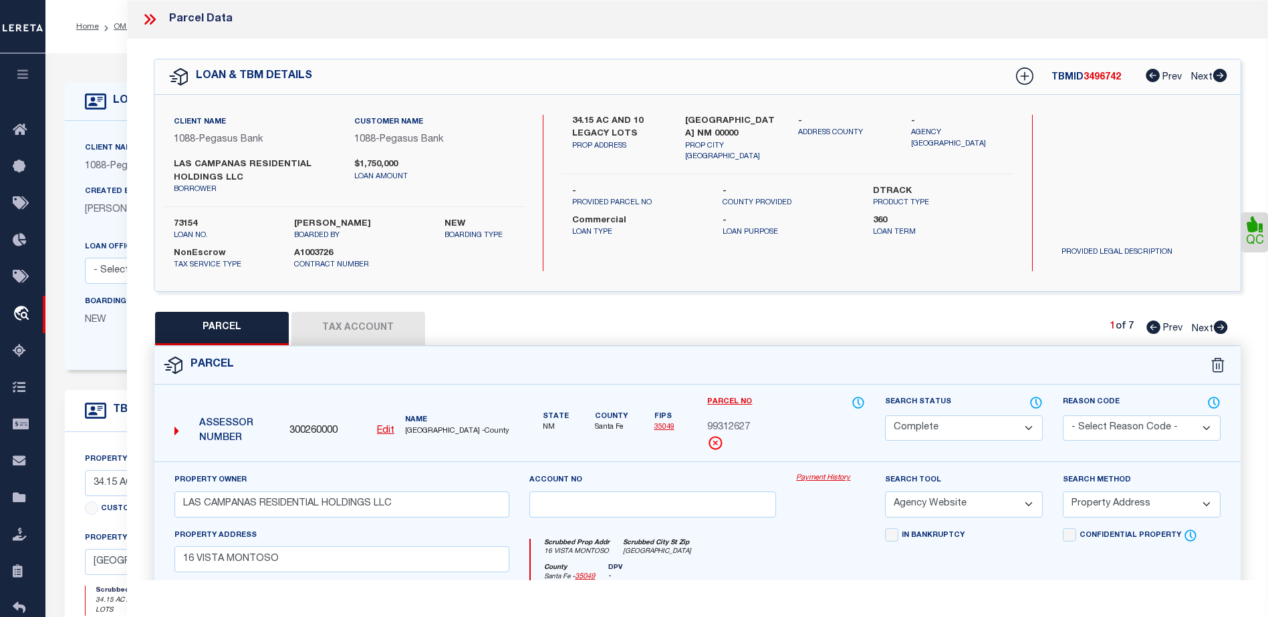
click at [360, 329] on button "Tax Account" at bounding box center [358, 328] width 134 height 33
select select "100"
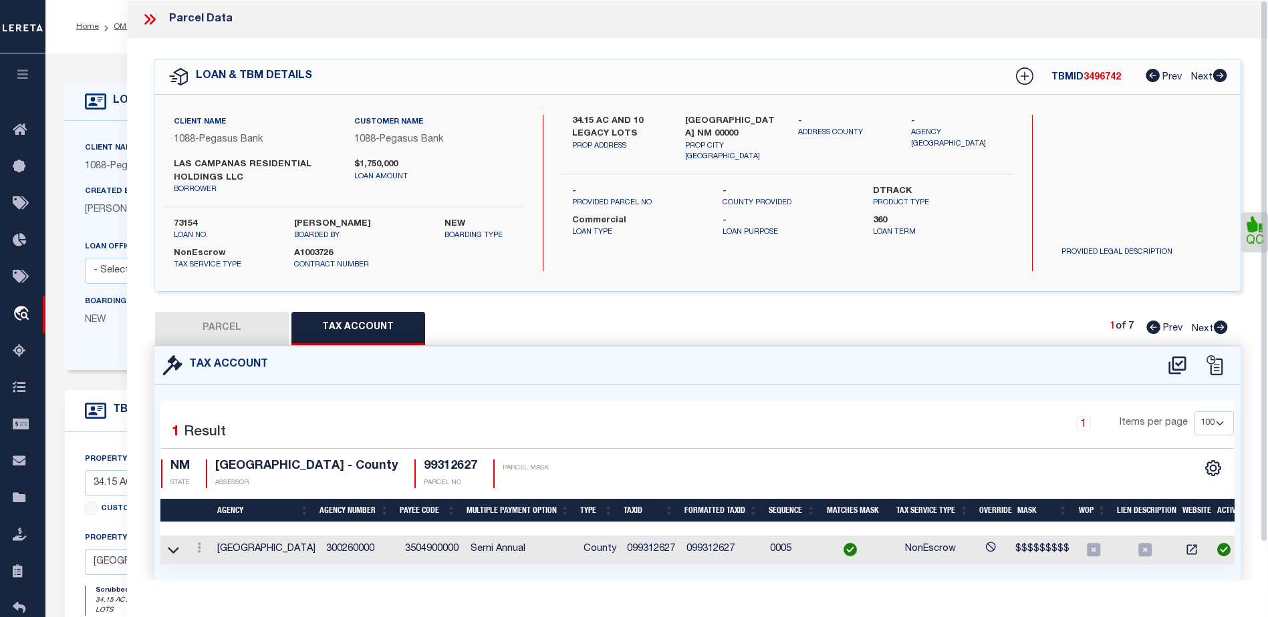
click at [150, 17] on icon at bounding box center [149, 19] width 17 height 17
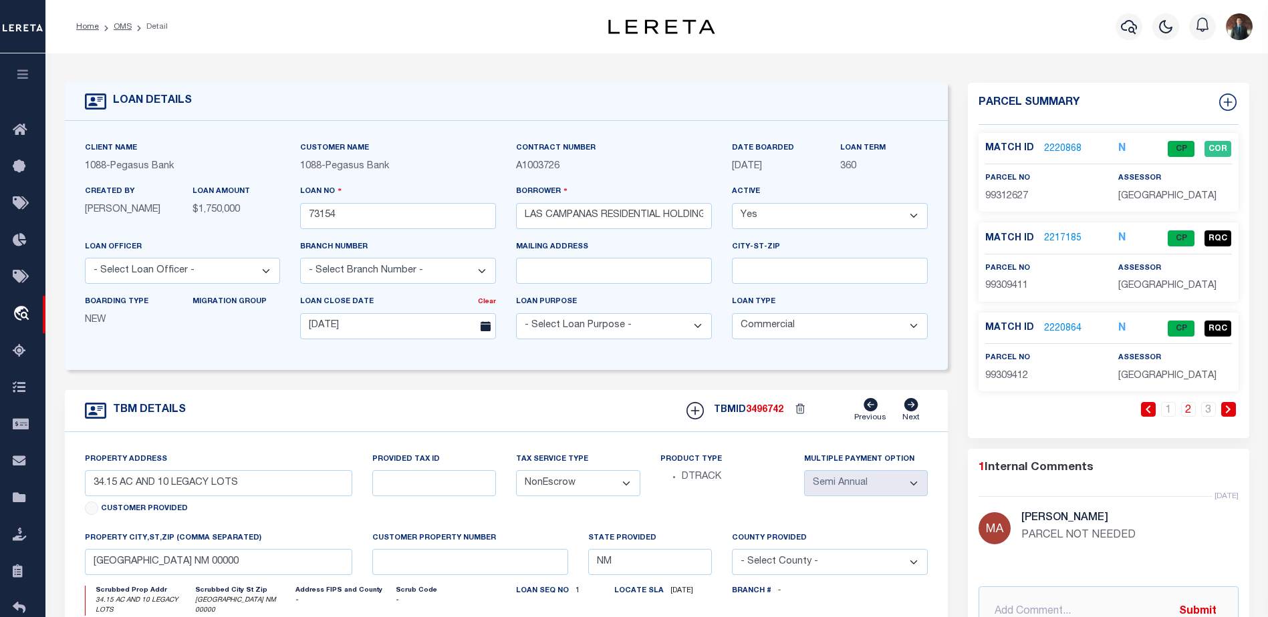
click at [1150, 408] on icon at bounding box center [1148, 410] width 6 height 8
click at [1061, 329] on link "2220866" at bounding box center [1062, 329] width 37 height 14
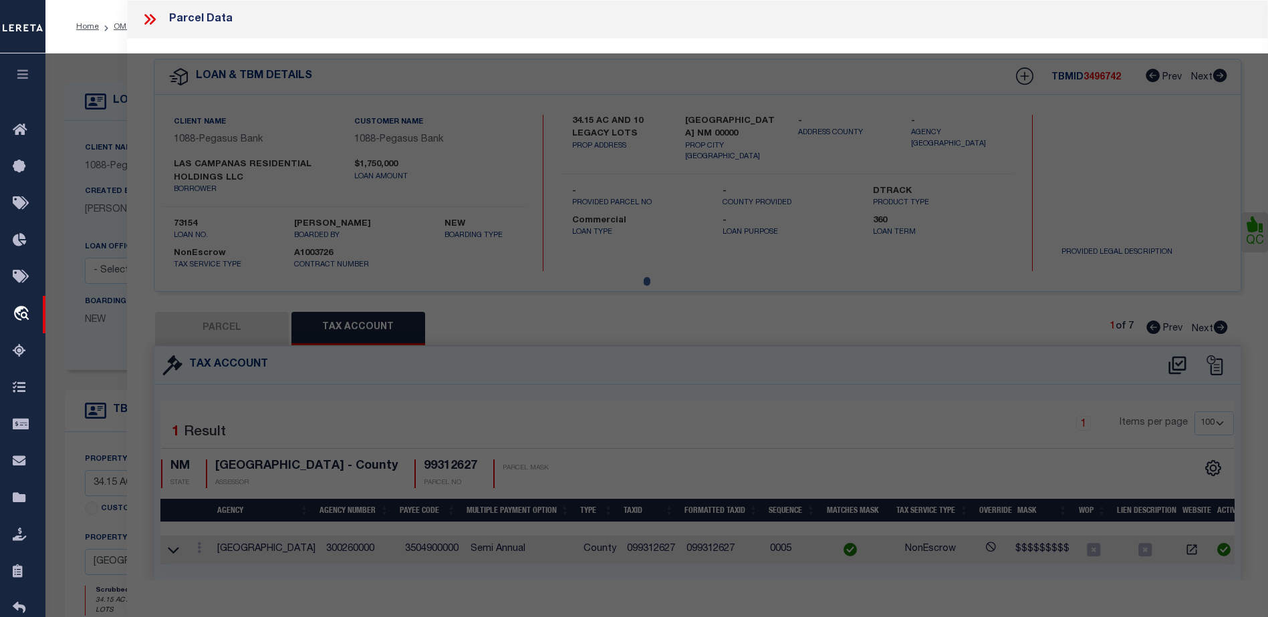
select select "AS"
select select
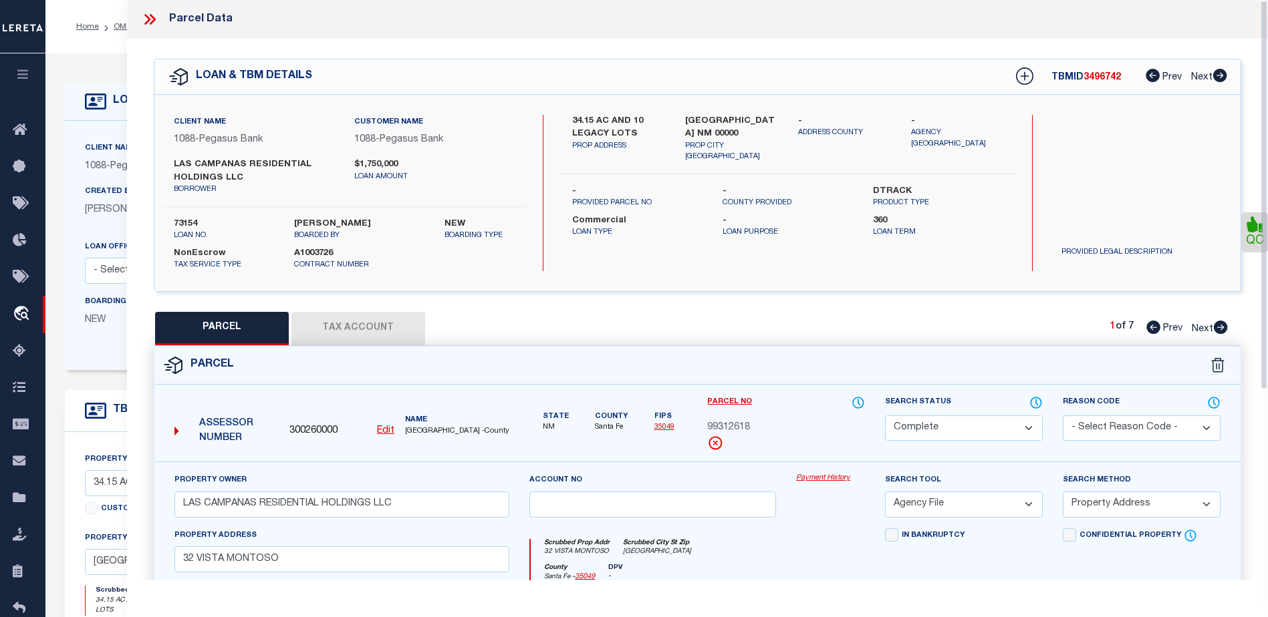
click at [360, 318] on button "Tax Account" at bounding box center [358, 328] width 134 height 33
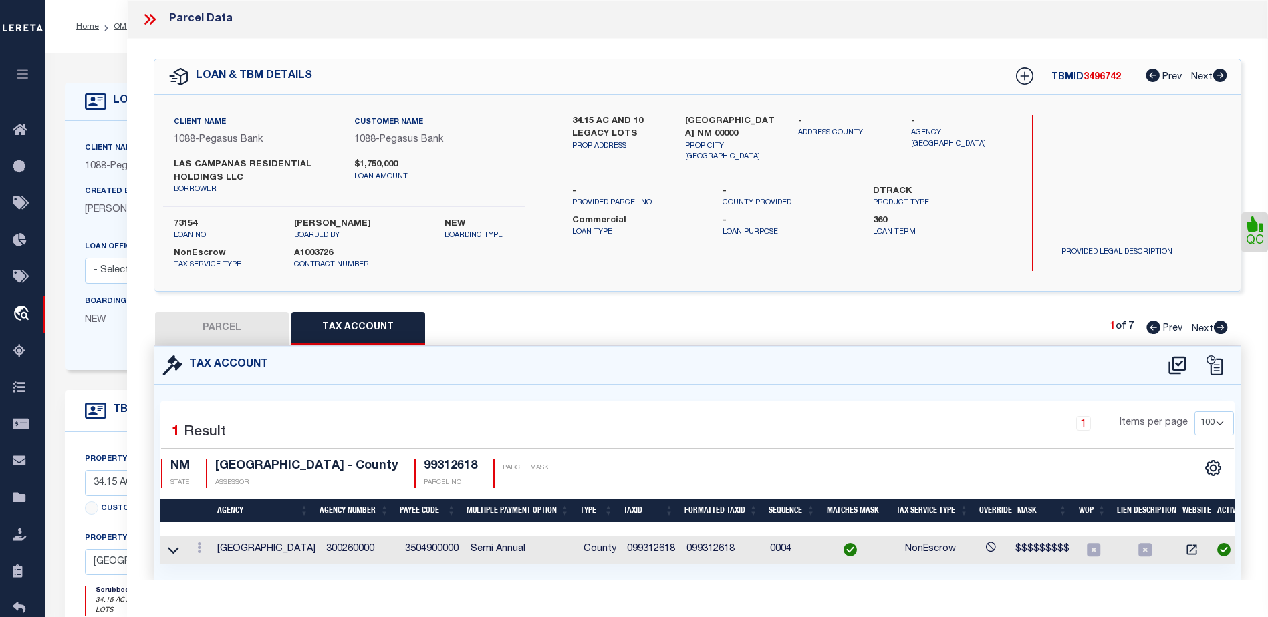
click at [148, 18] on icon at bounding box center [147, 19] width 6 height 11
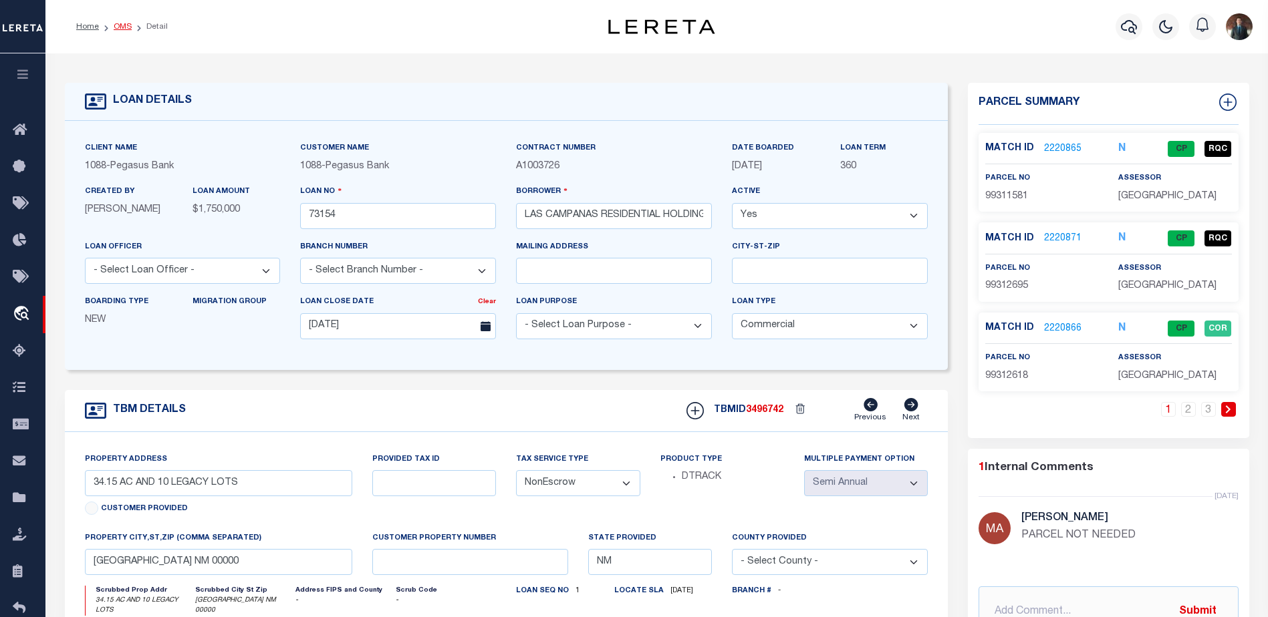
click at [124, 26] on link "OMS" at bounding box center [123, 27] width 18 height 8
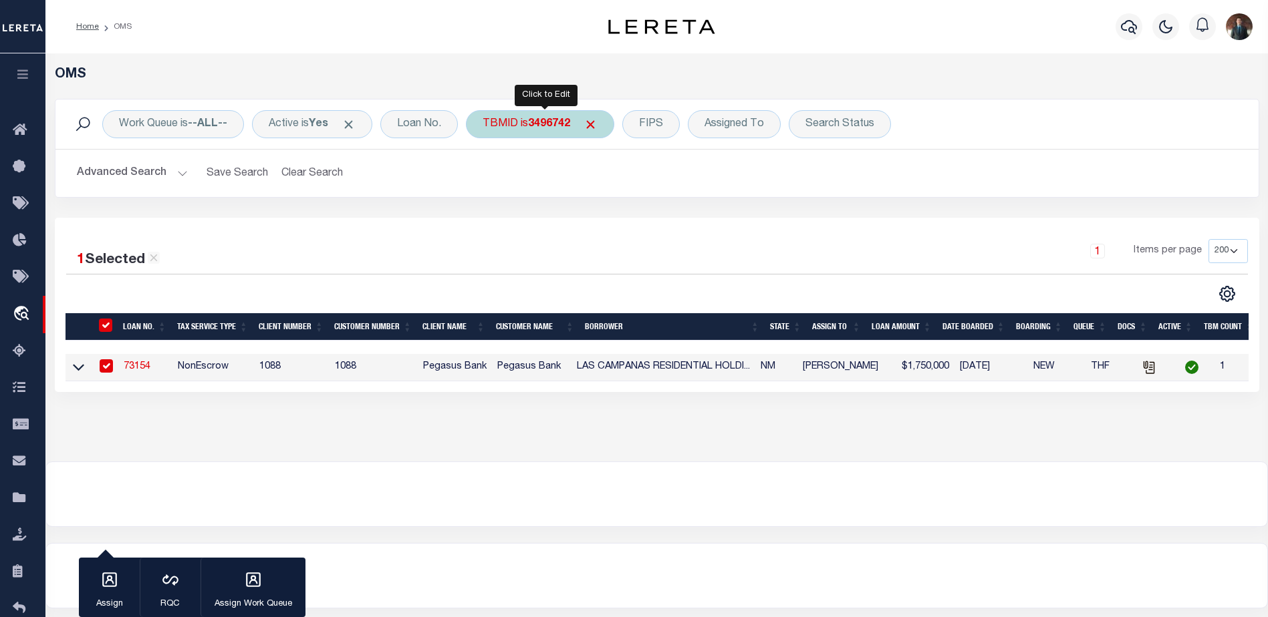
click at [521, 130] on div "TBMID is 3496742" at bounding box center [540, 124] width 148 height 28
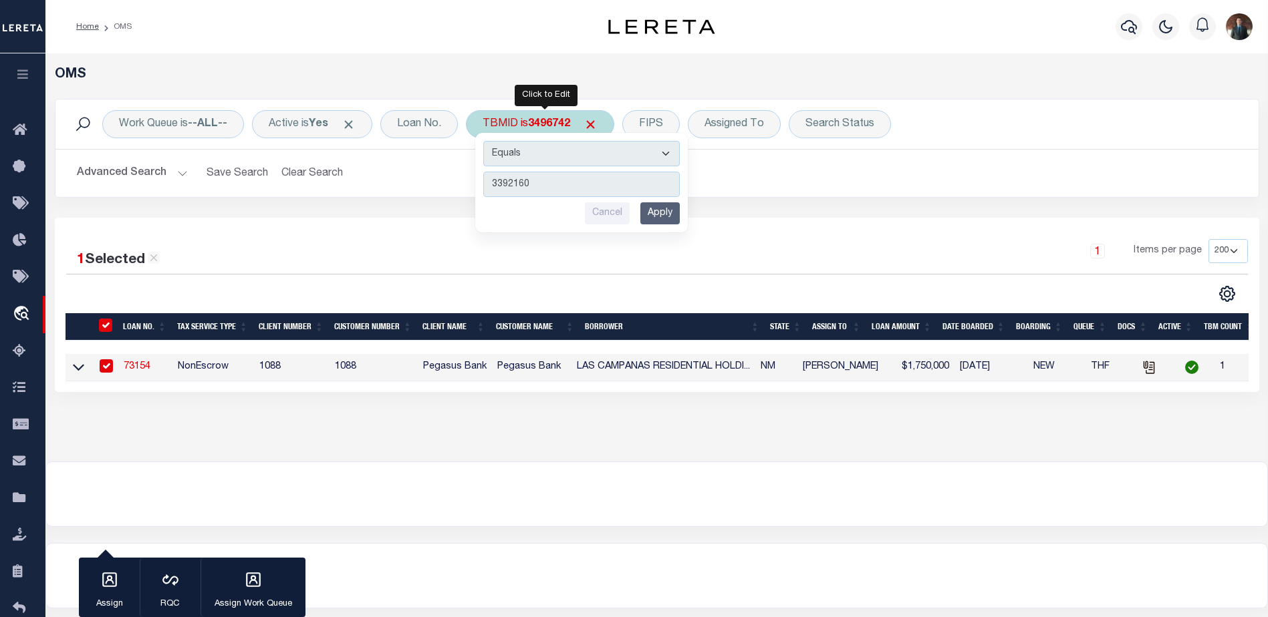
click at [672, 213] on input "Apply" at bounding box center [659, 213] width 39 height 22
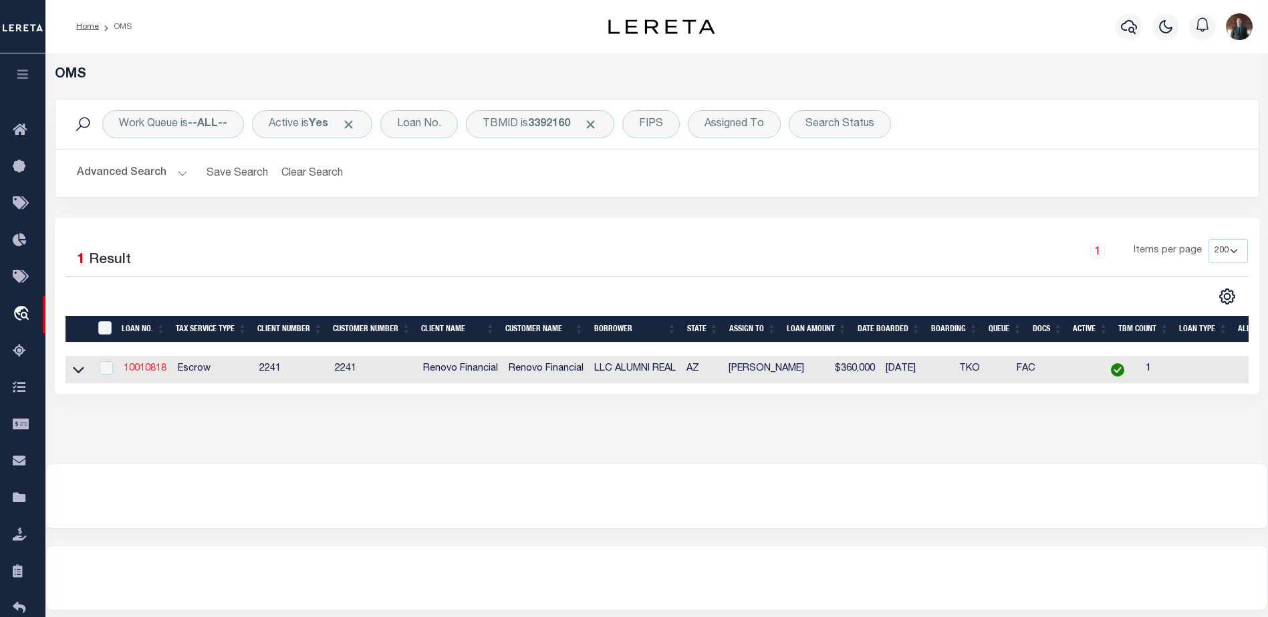
click at [130, 372] on link "10010818" at bounding box center [145, 368] width 43 height 9
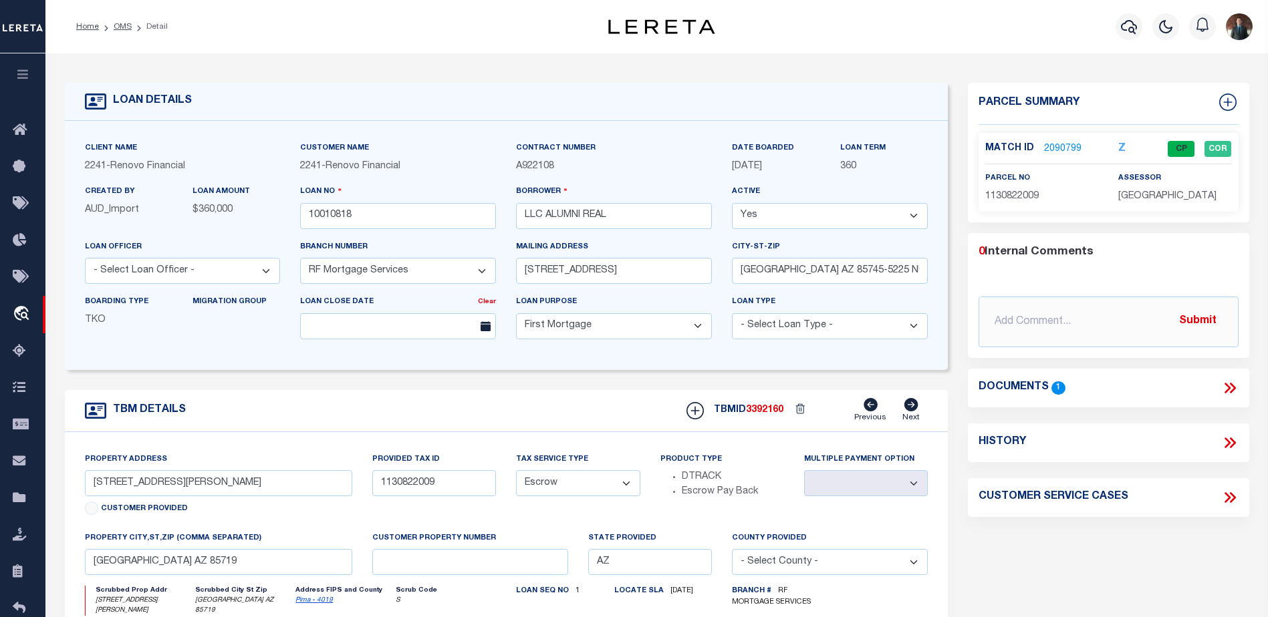
click at [1060, 145] on link "2090799" at bounding box center [1062, 149] width 37 height 14
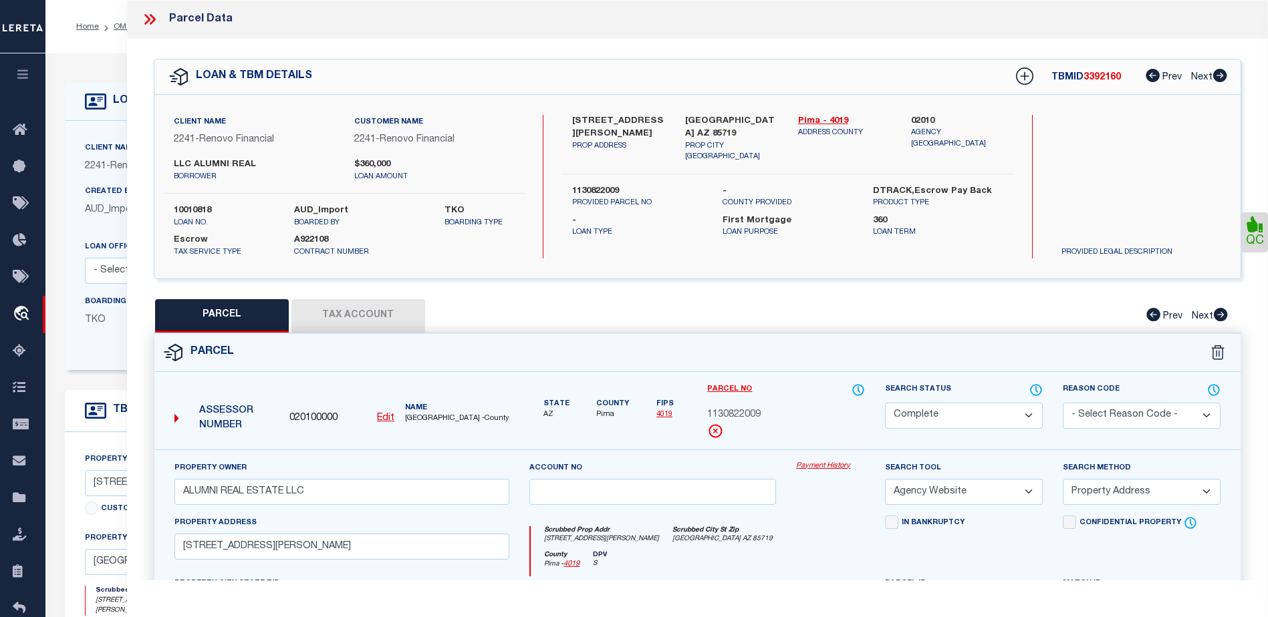
click at [377, 323] on button "Tax Account" at bounding box center [358, 315] width 134 height 33
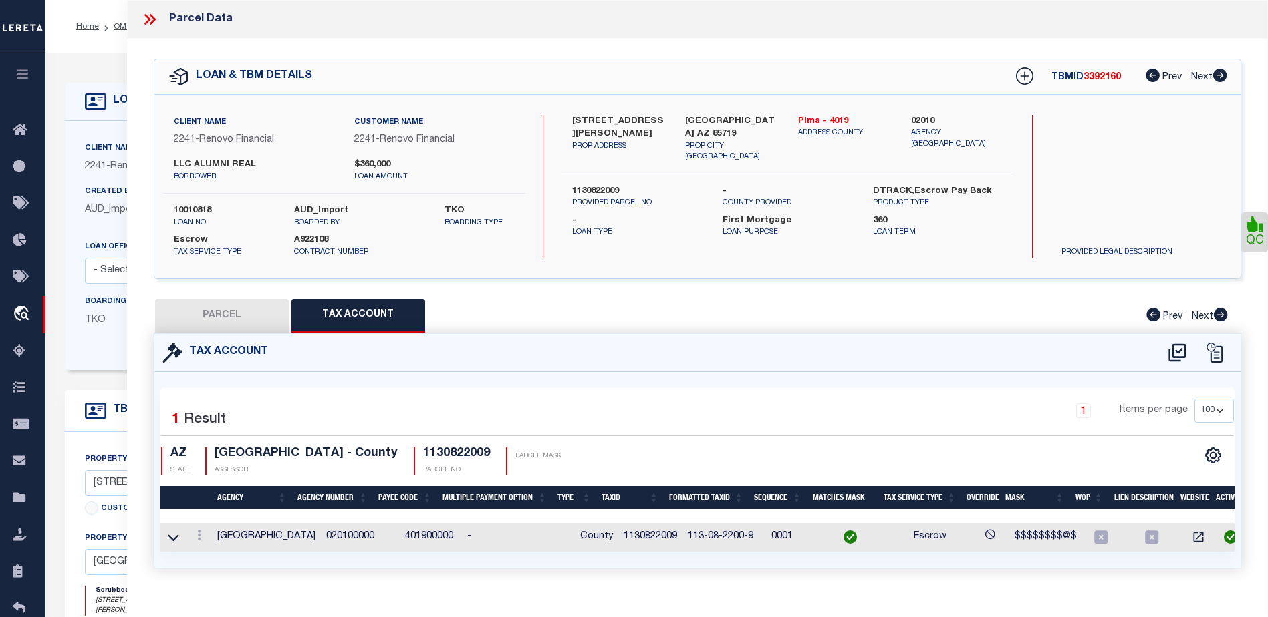
click at [148, 14] on icon at bounding box center [149, 19] width 17 height 17
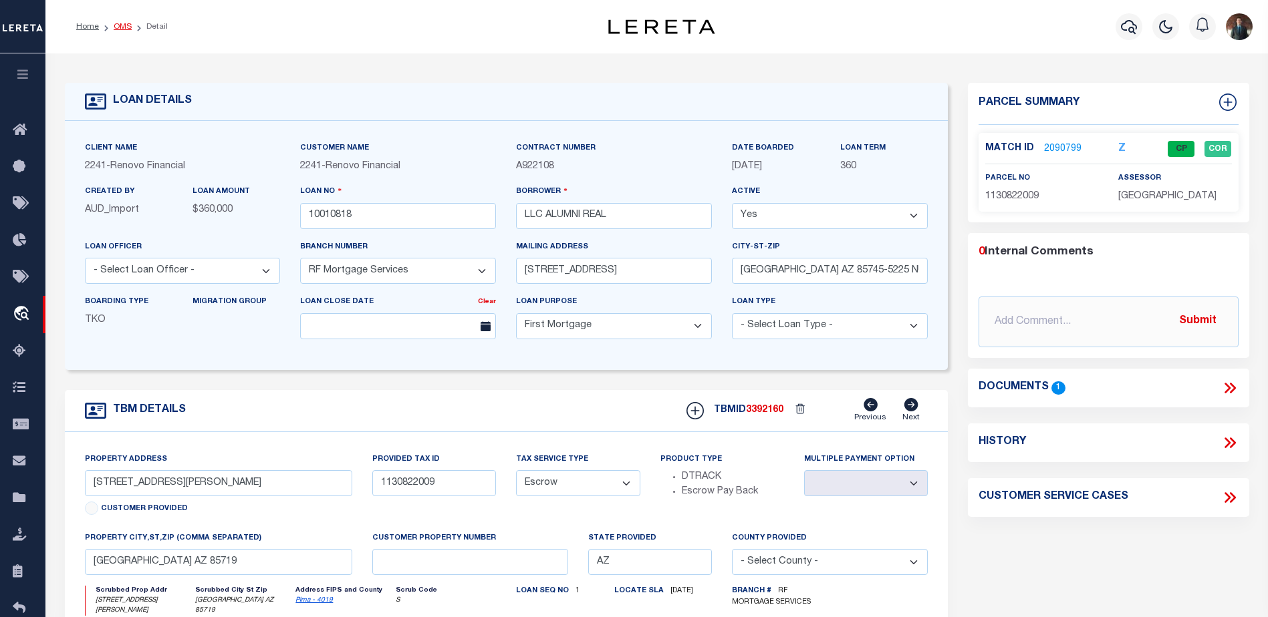
click at [122, 26] on link "OMS" at bounding box center [123, 27] width 18 height 8
